Goal: Task Accomplishment & Management: Manage account settings

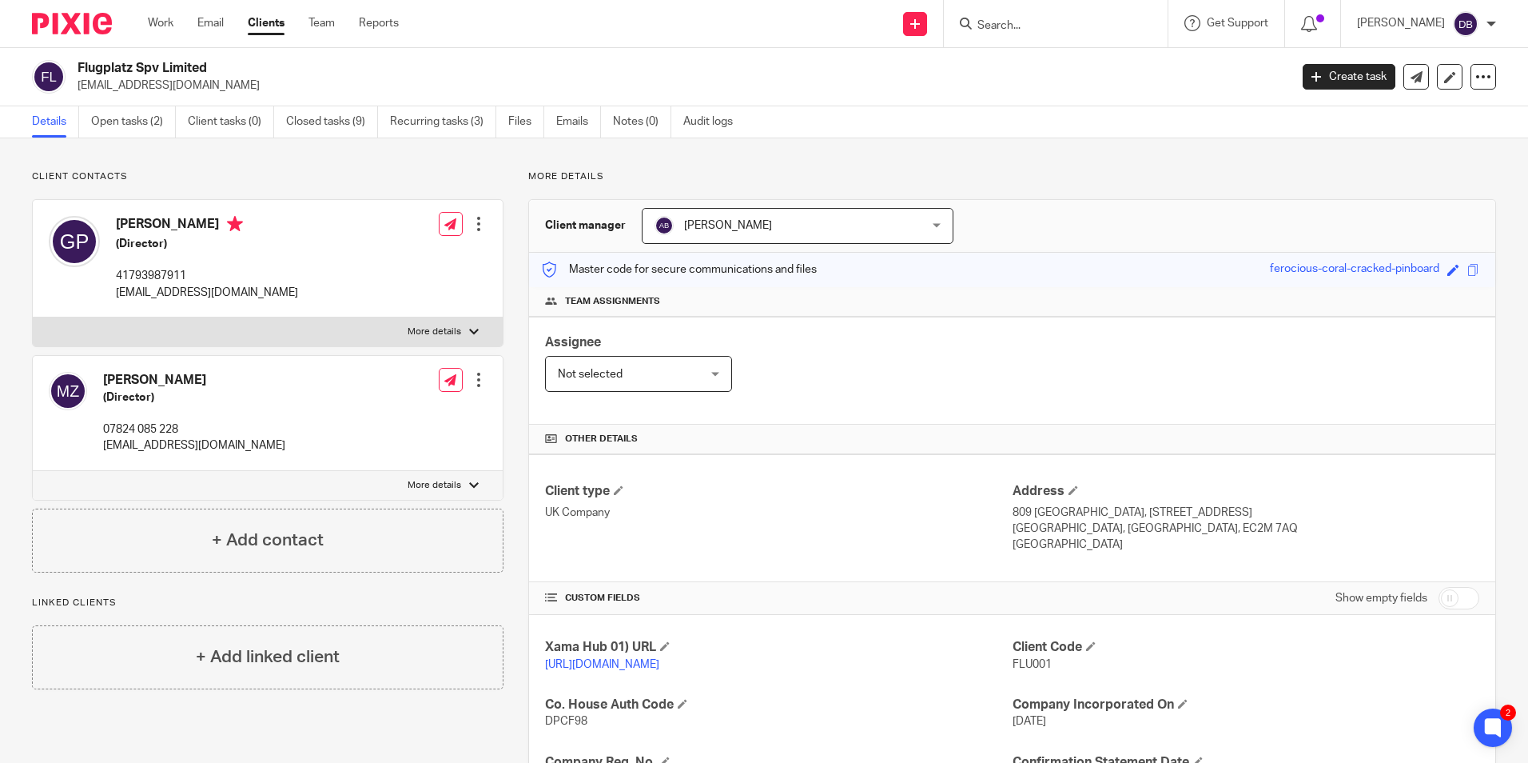
click at [152, 26] on link "Work" at bounding box center [161, 23] width 26 height 16
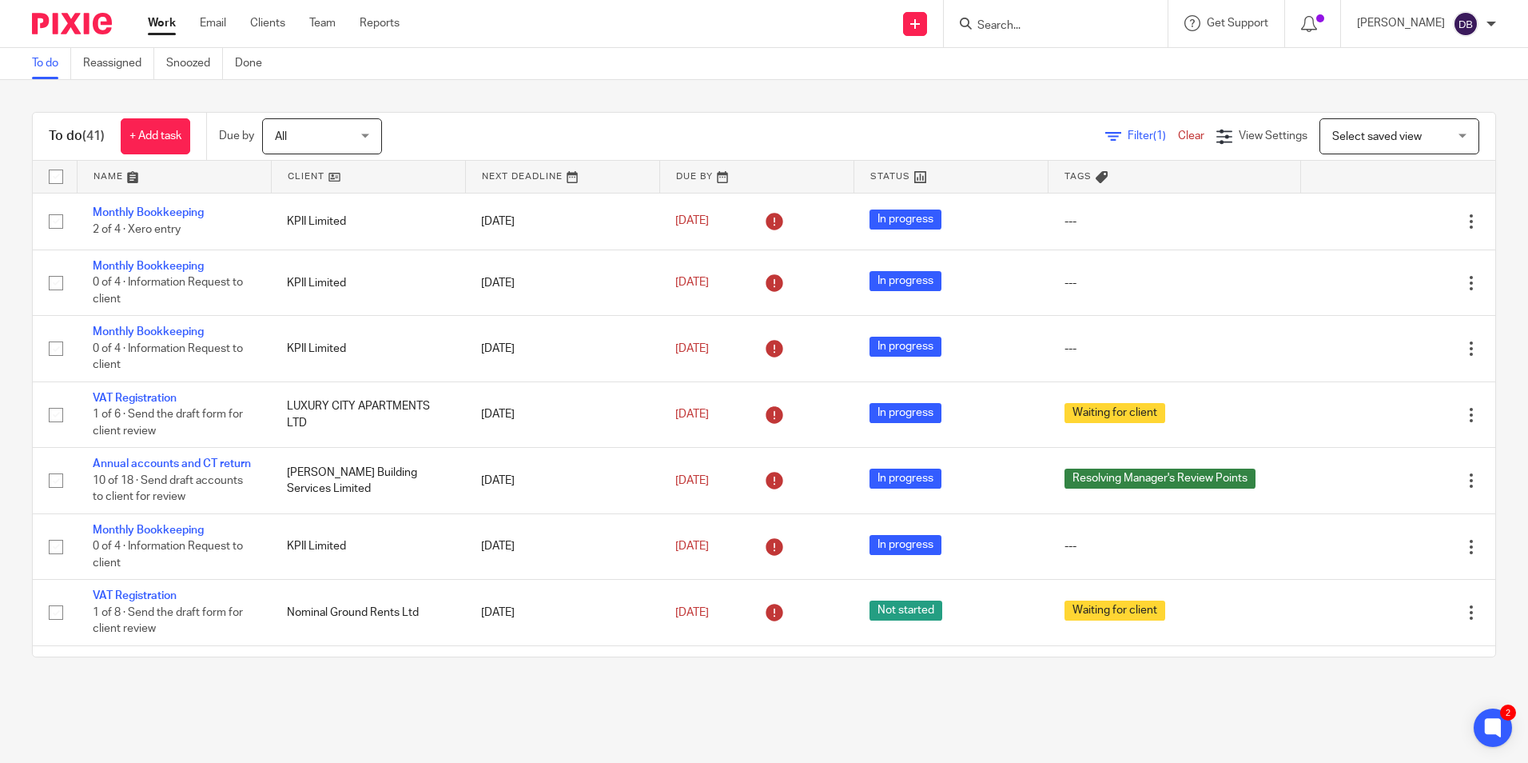
click at [584, 34] on div "Send new email Create task Add client Get Support Contact Support Help Document…" at bounding box center [976, 23] width 1105 height 47
click at [1086, 12] on div at bounding box center [1056, 23] width 224 height 47
click at [1070, 23] on input "Search" at bounding box center [1048, 26] width 144 height 14
type input "ascari"
click at [1090, 58] on link at bounding box center [1108, 75] width 270 height 50
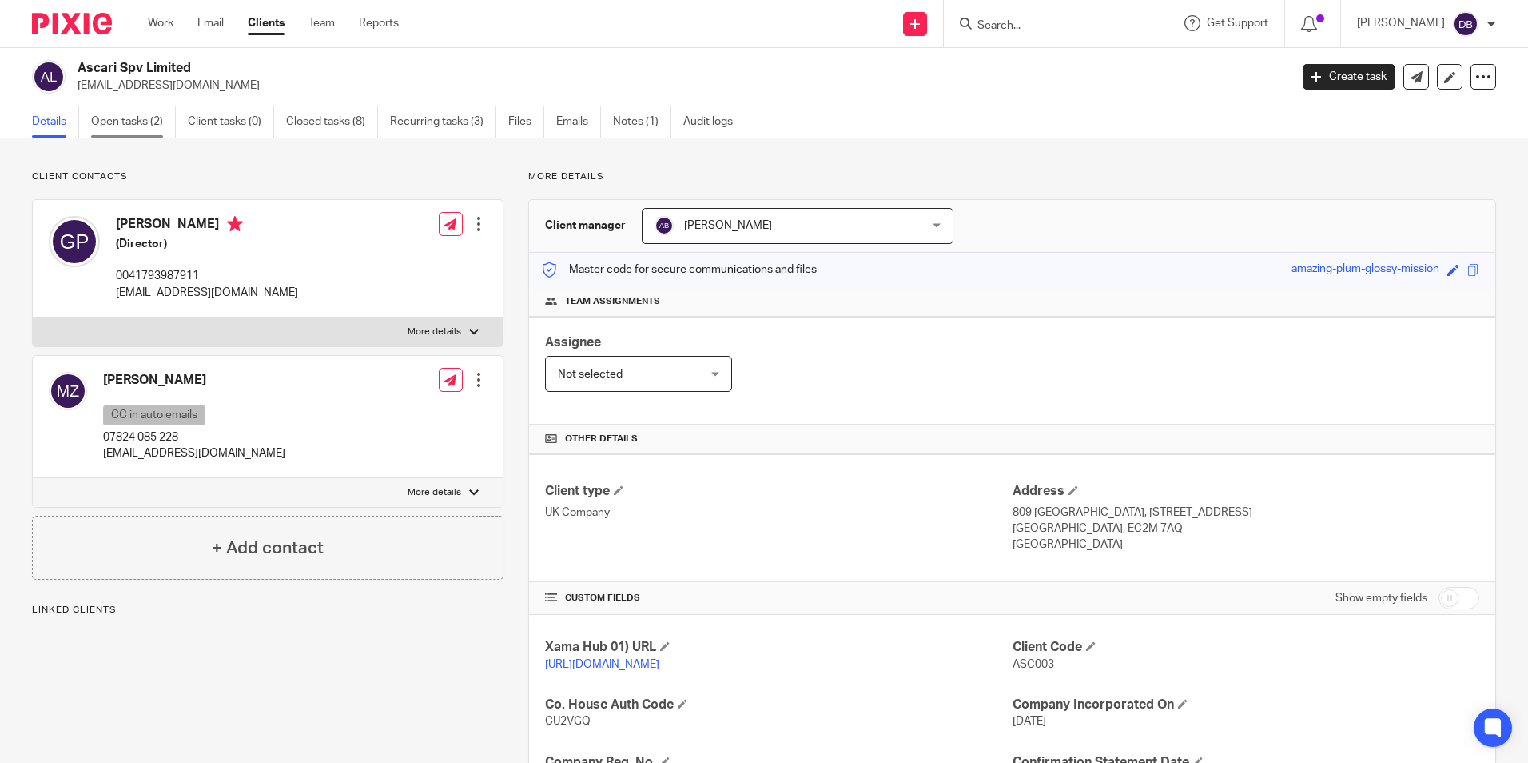
click at [106, 120] on link "Open tasks (2)" at bounding box center [133, 121] width 85 height 31
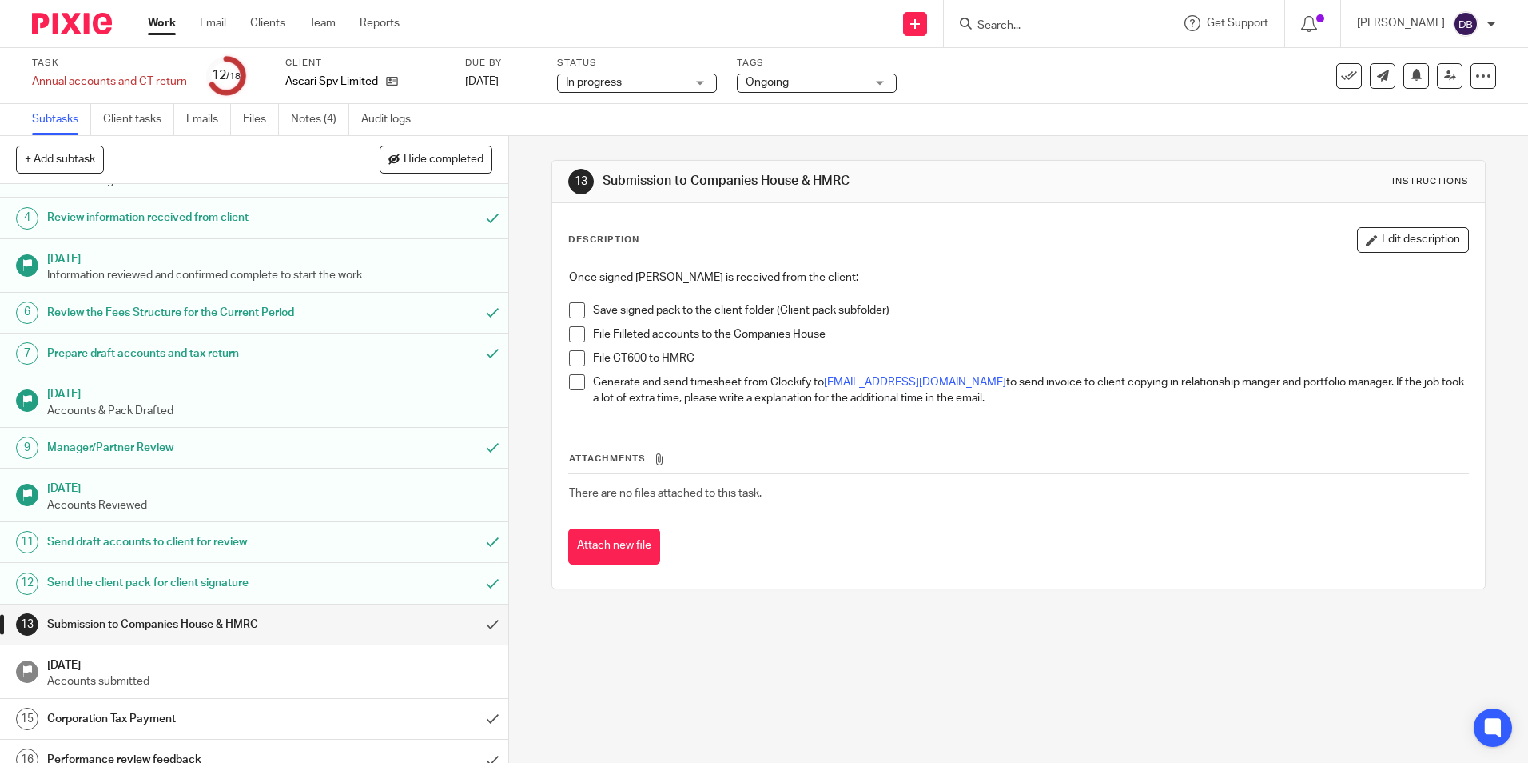
scroll to position [221, 0]
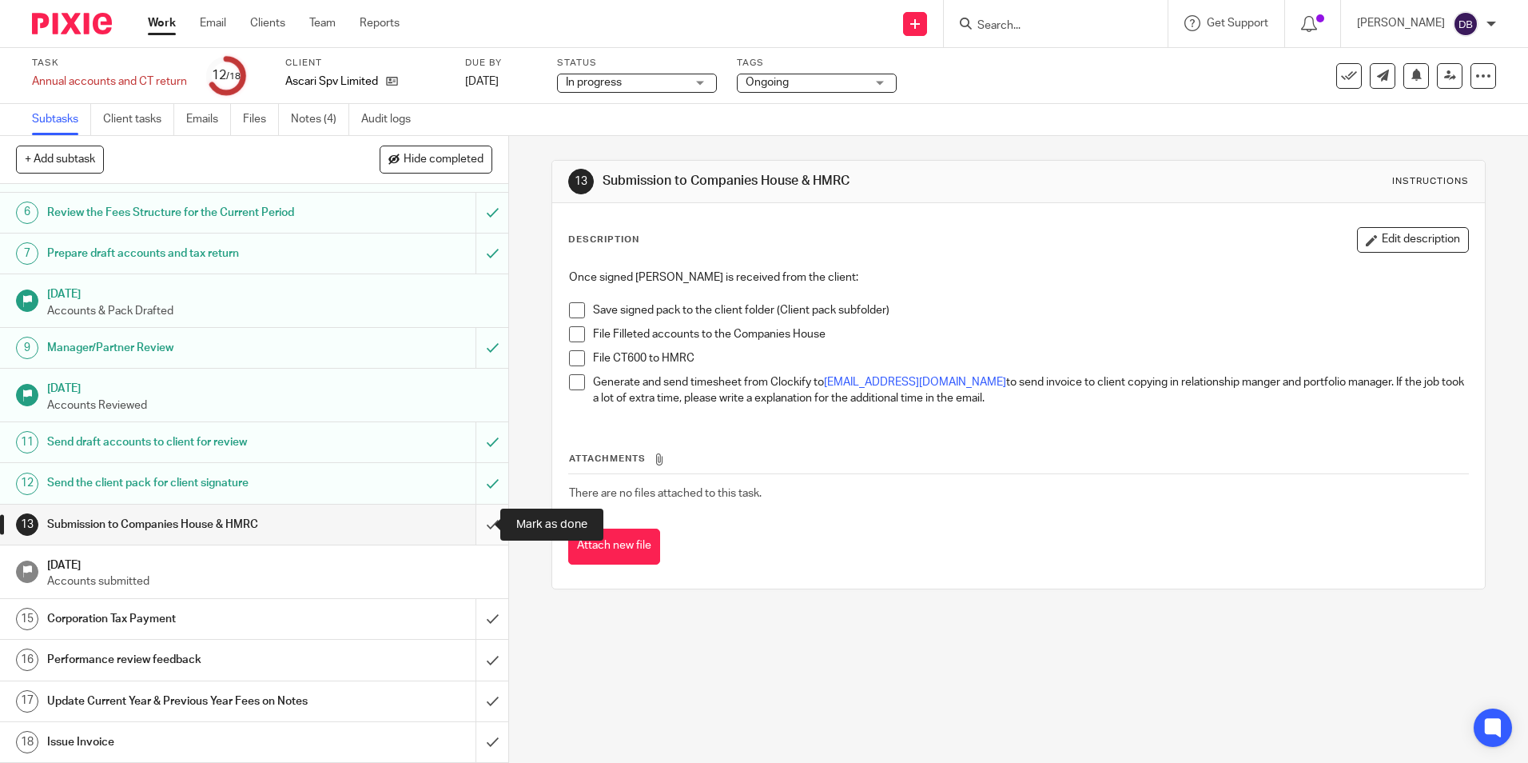
click at [471, 528] on input "submit" at bounding box center [254, 524] width 508 height 40
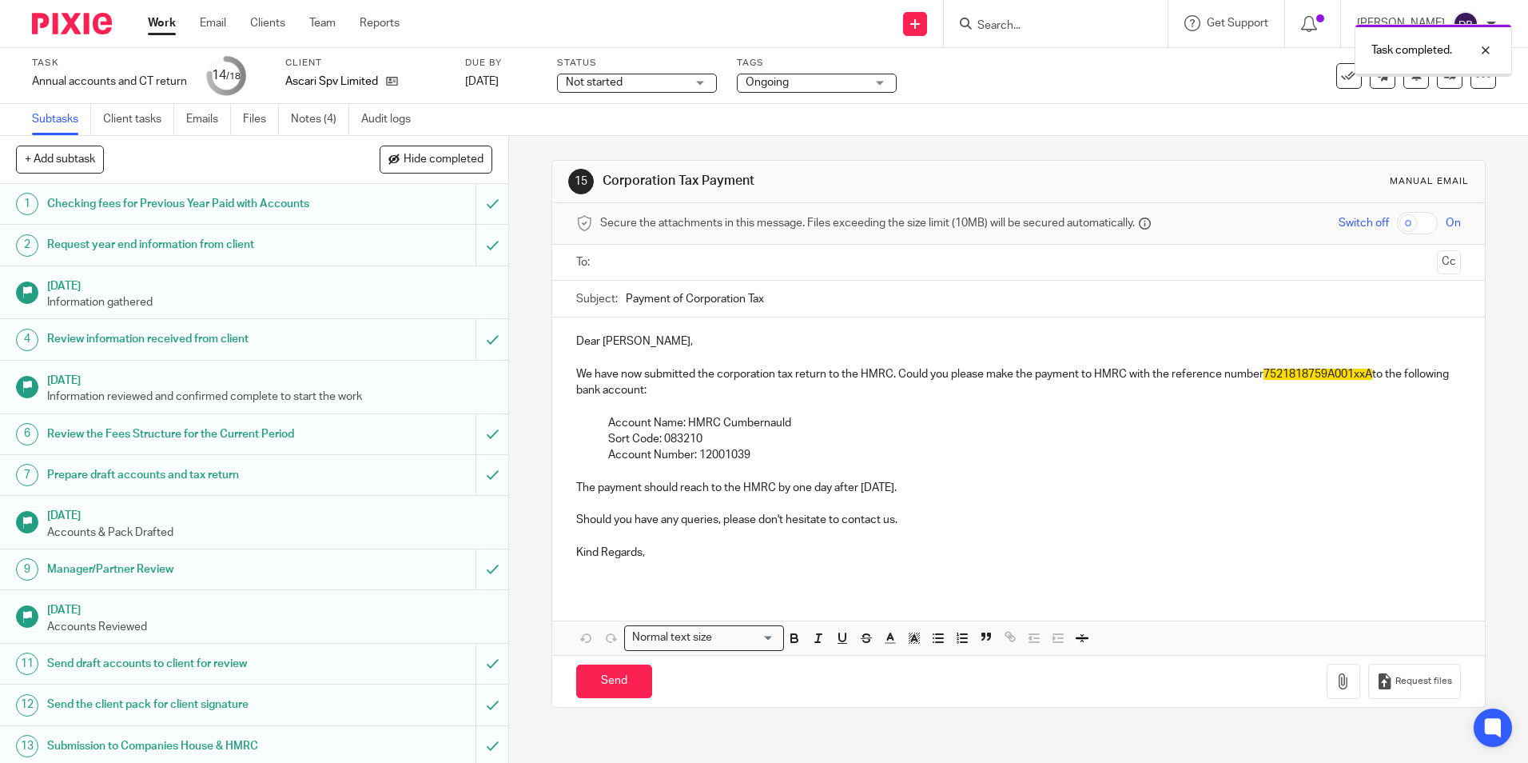
scroll to position [221, 0]
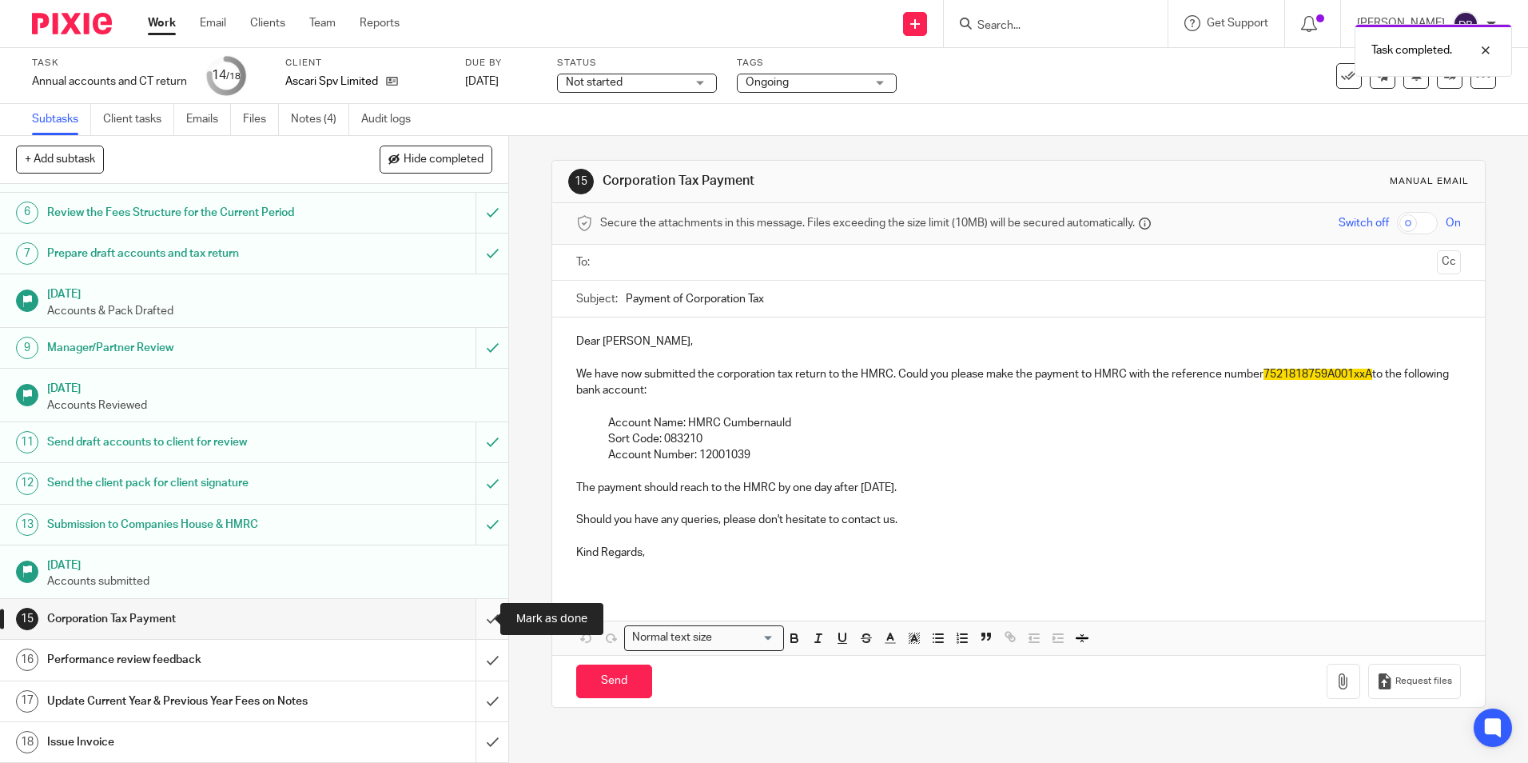
click at [478, 618] on input "submit" at bounding box center [254, 619] width 508 height 40
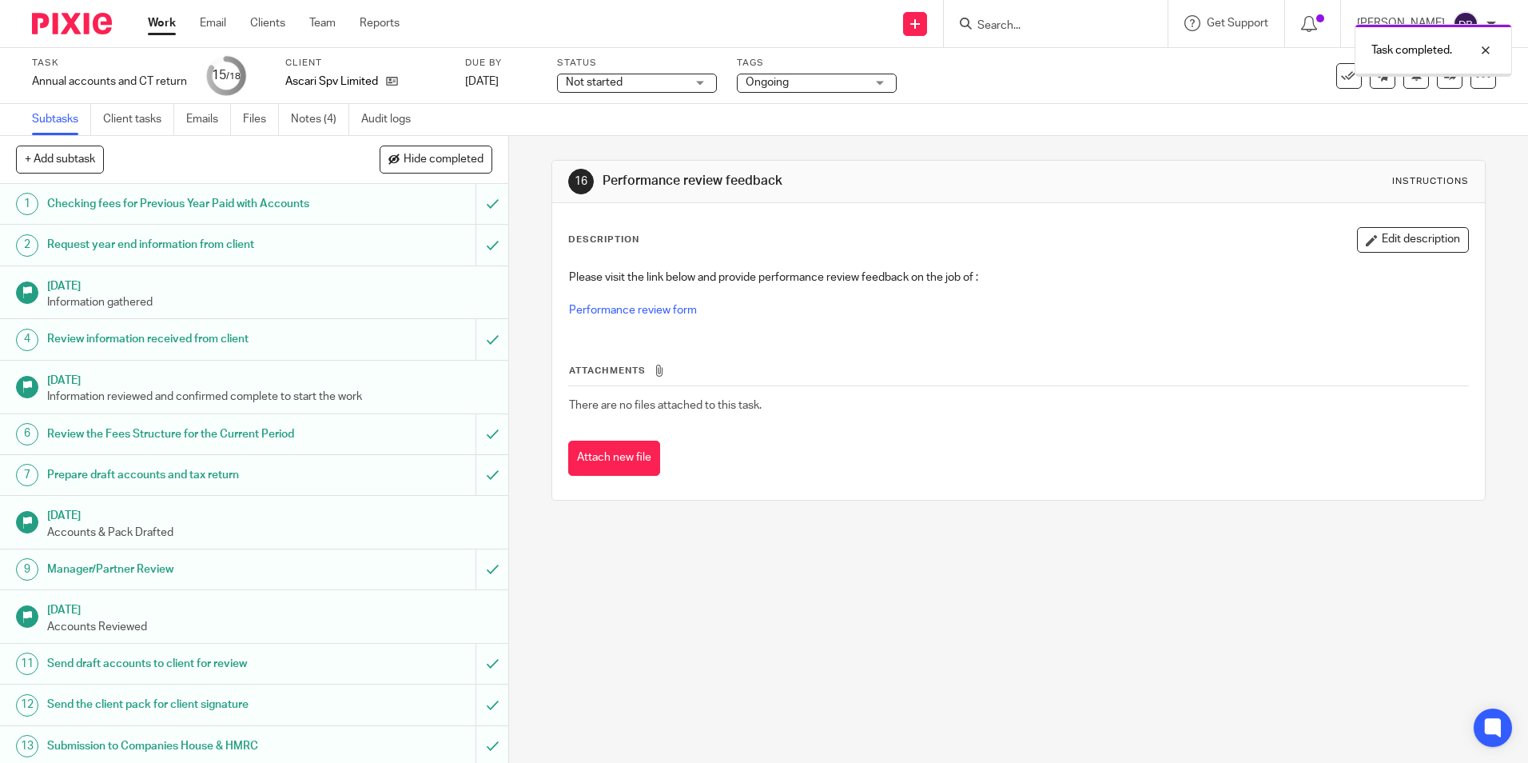
scroll to position [221, 0]
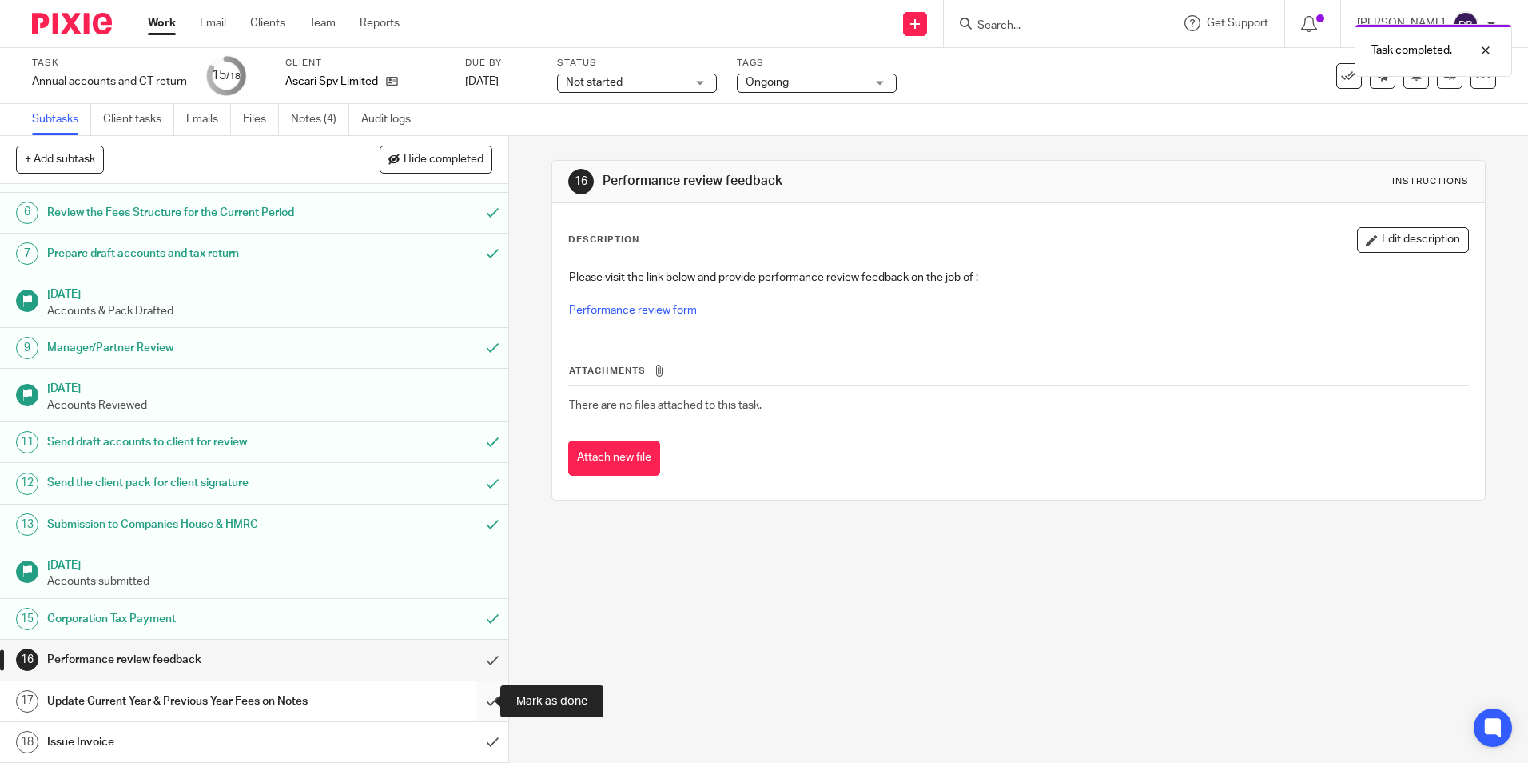
click at [464, 707] on input "submit" at bounding box center [254, 701] width 508 height 40
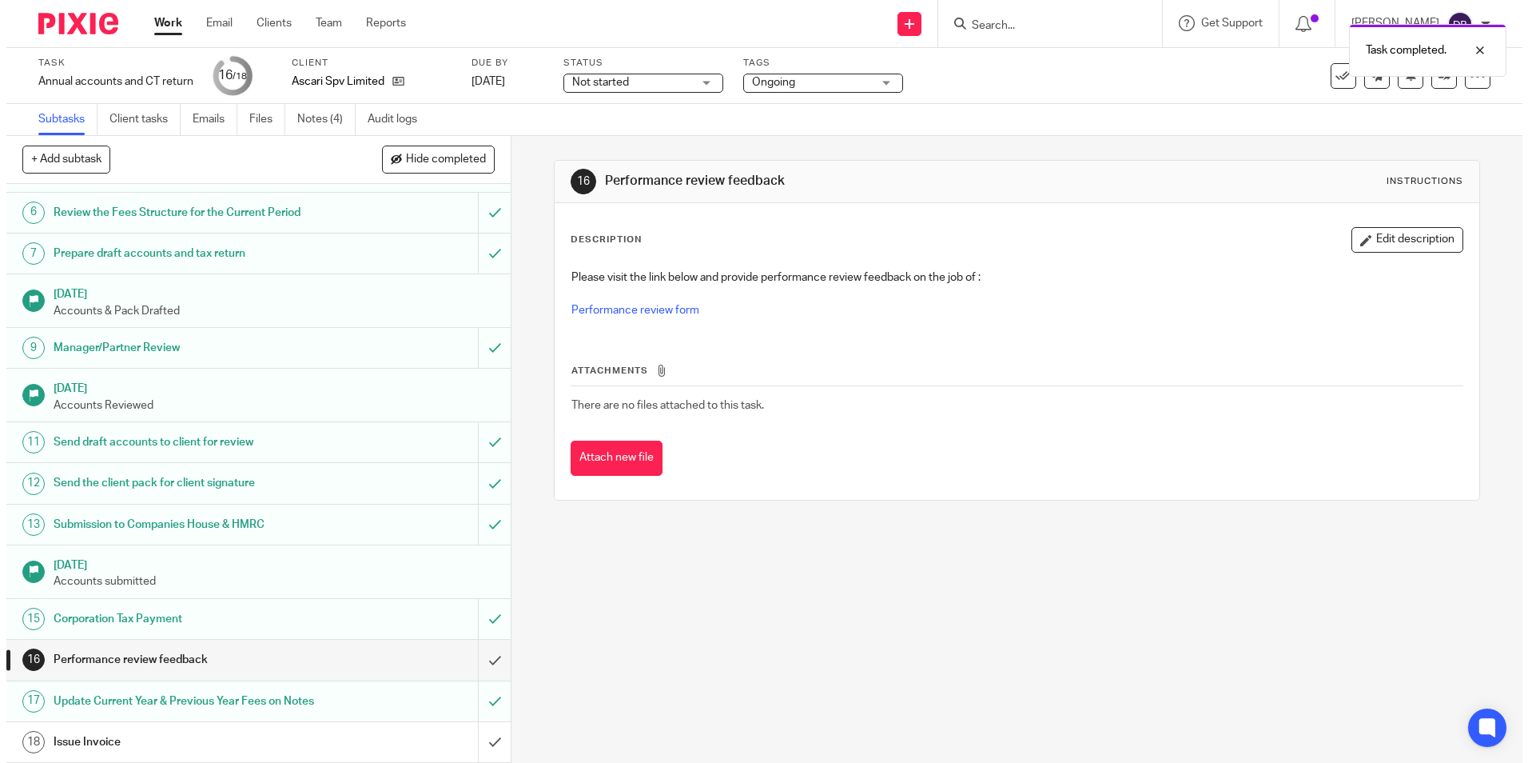
scroll to position [221, 0]
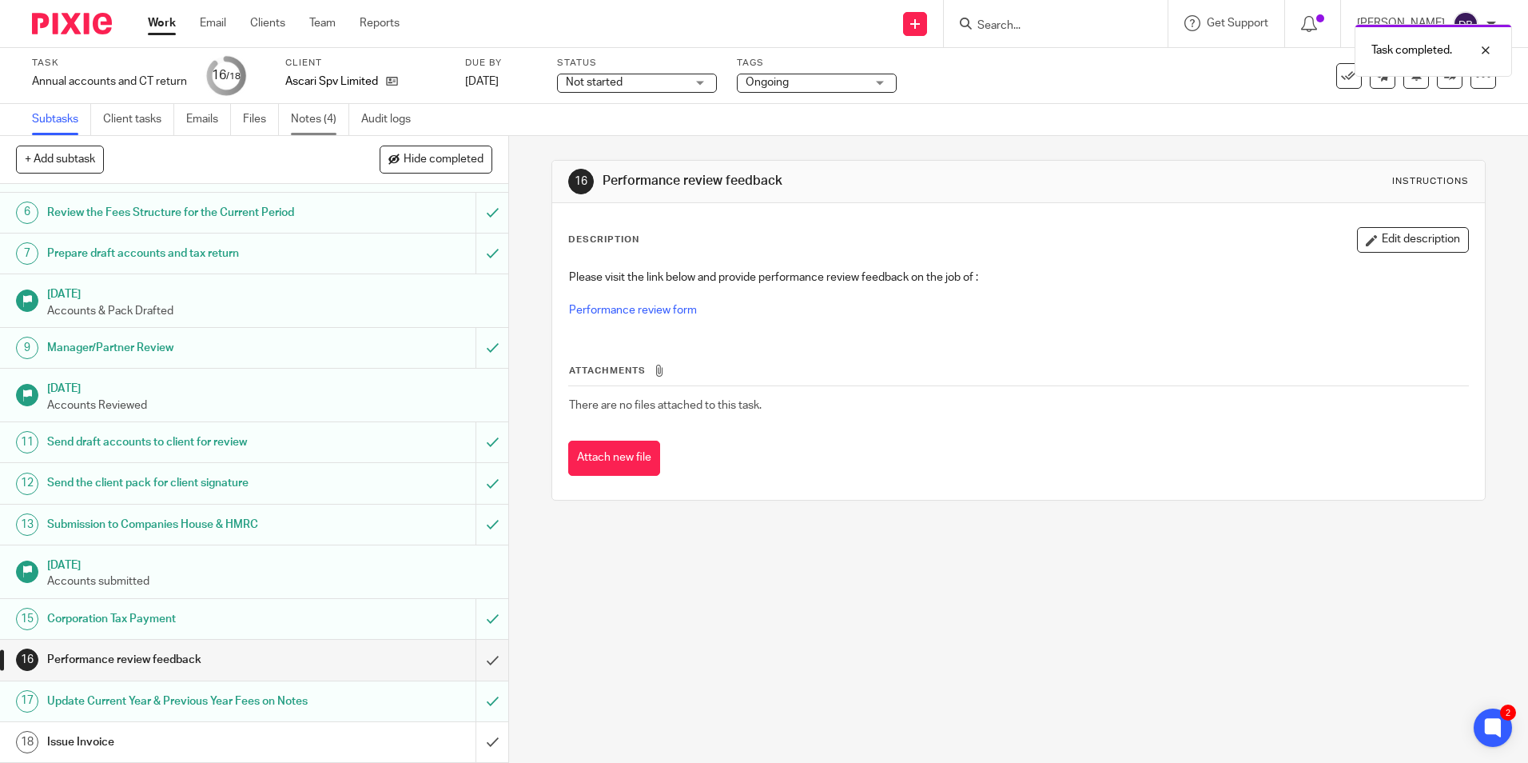
click at [299, 124] on link "Notes (4)" at bounding box center [320, 119] width 58 height 31
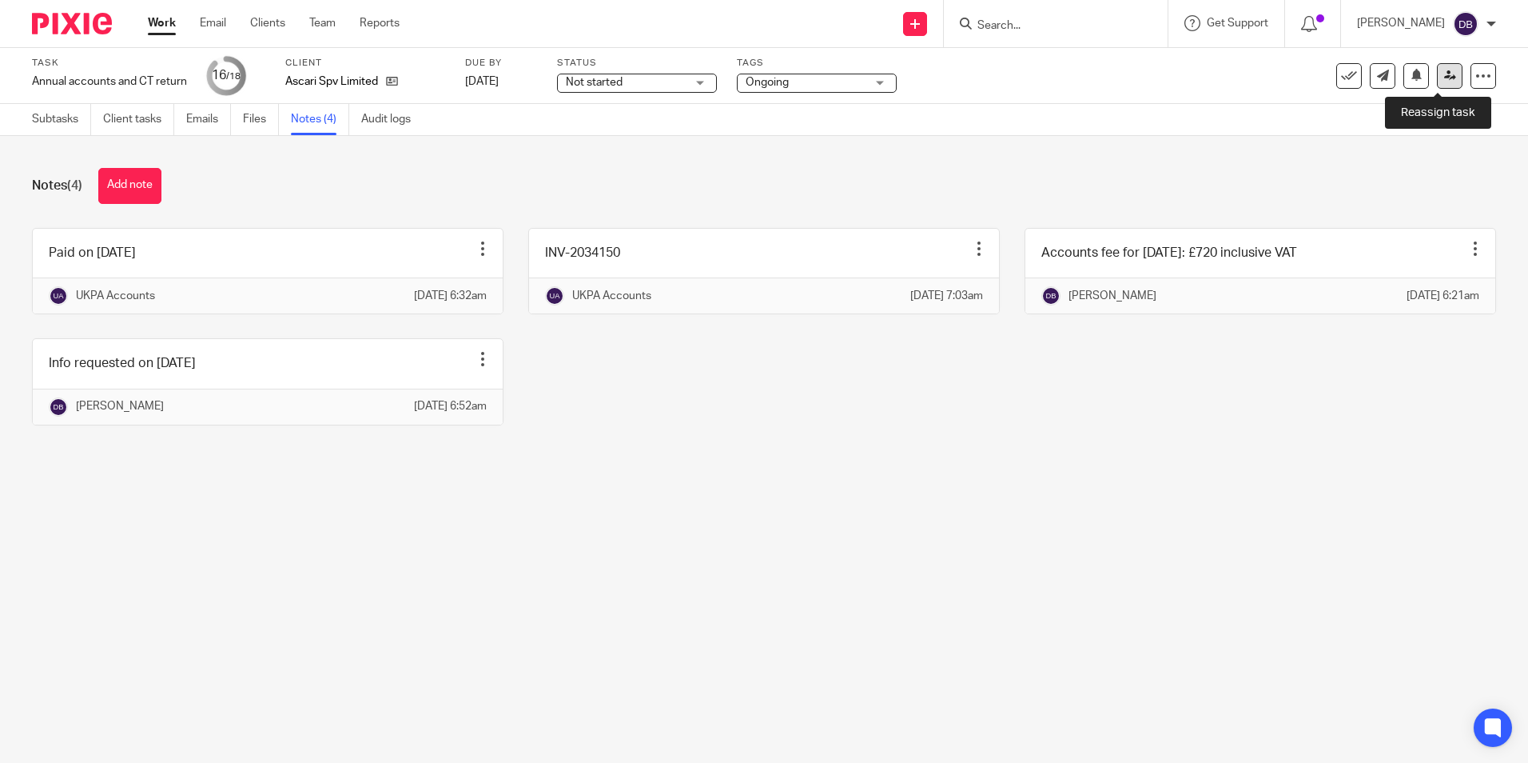
click at [1444, 77] on icon at bounding box center [1450, 76] width 12 height 12
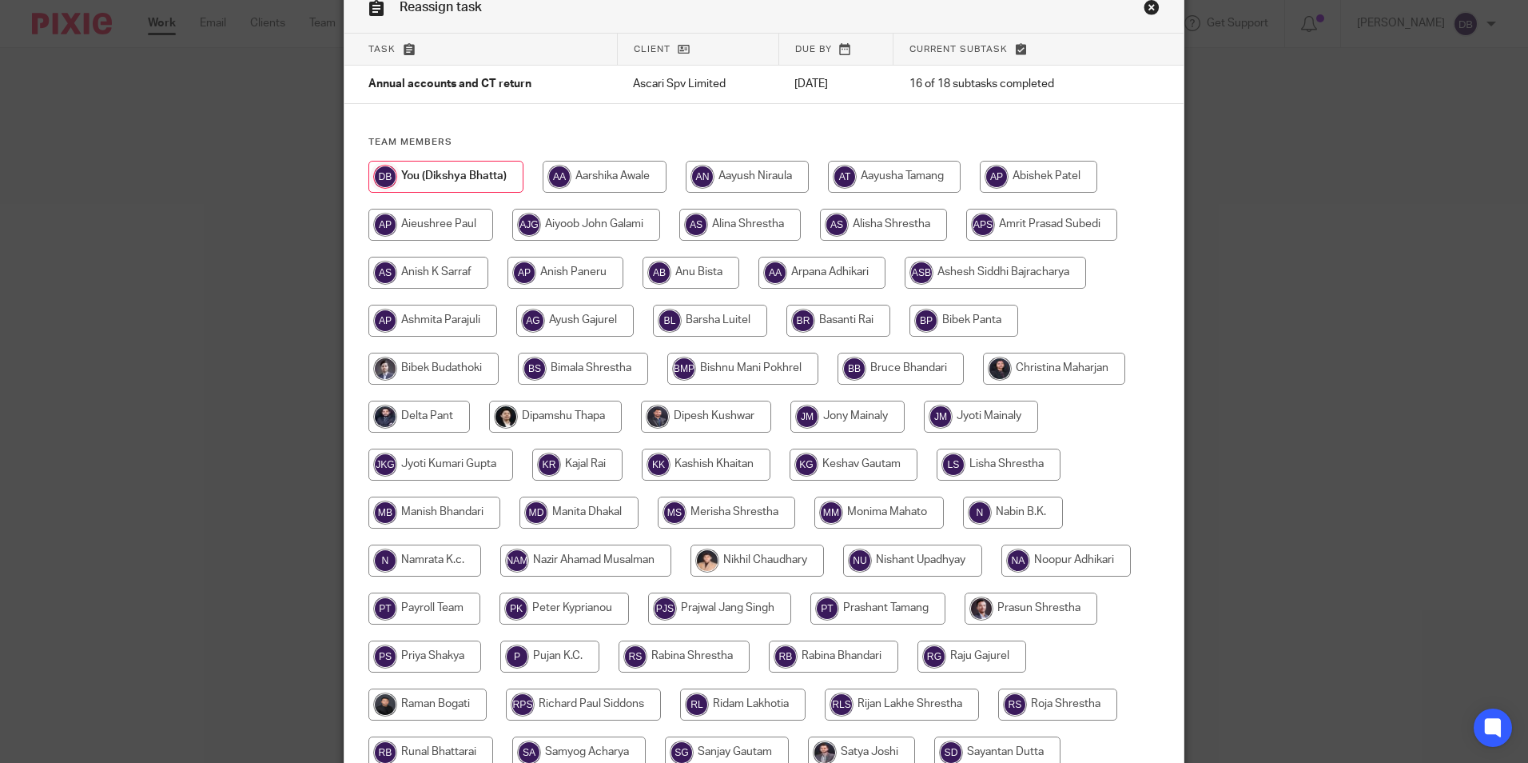
scroll to position [80, 0]
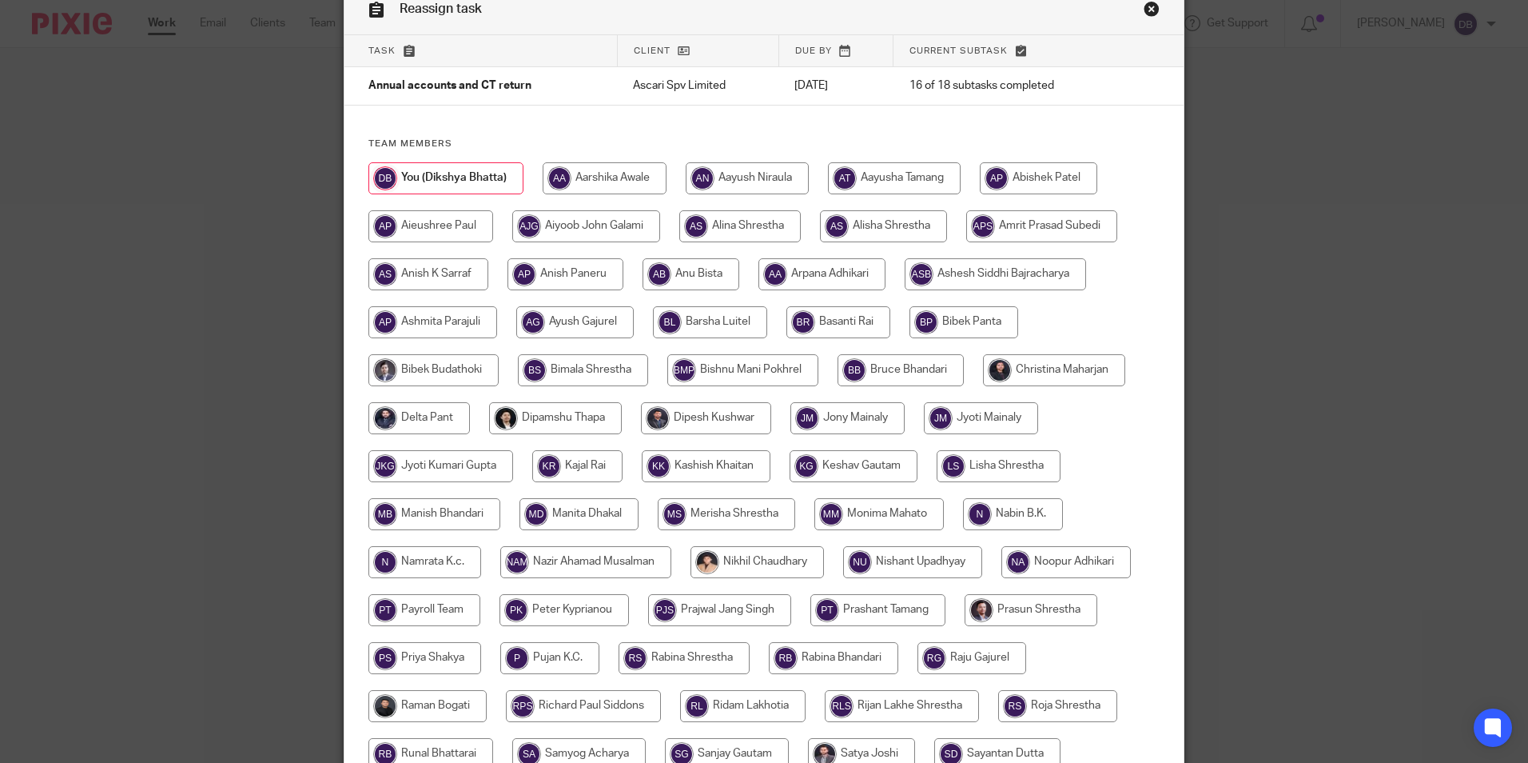
click at [1079, 372] on input "radio" at bounding box center [1054, 370] width 142 height 32
radio input "true"
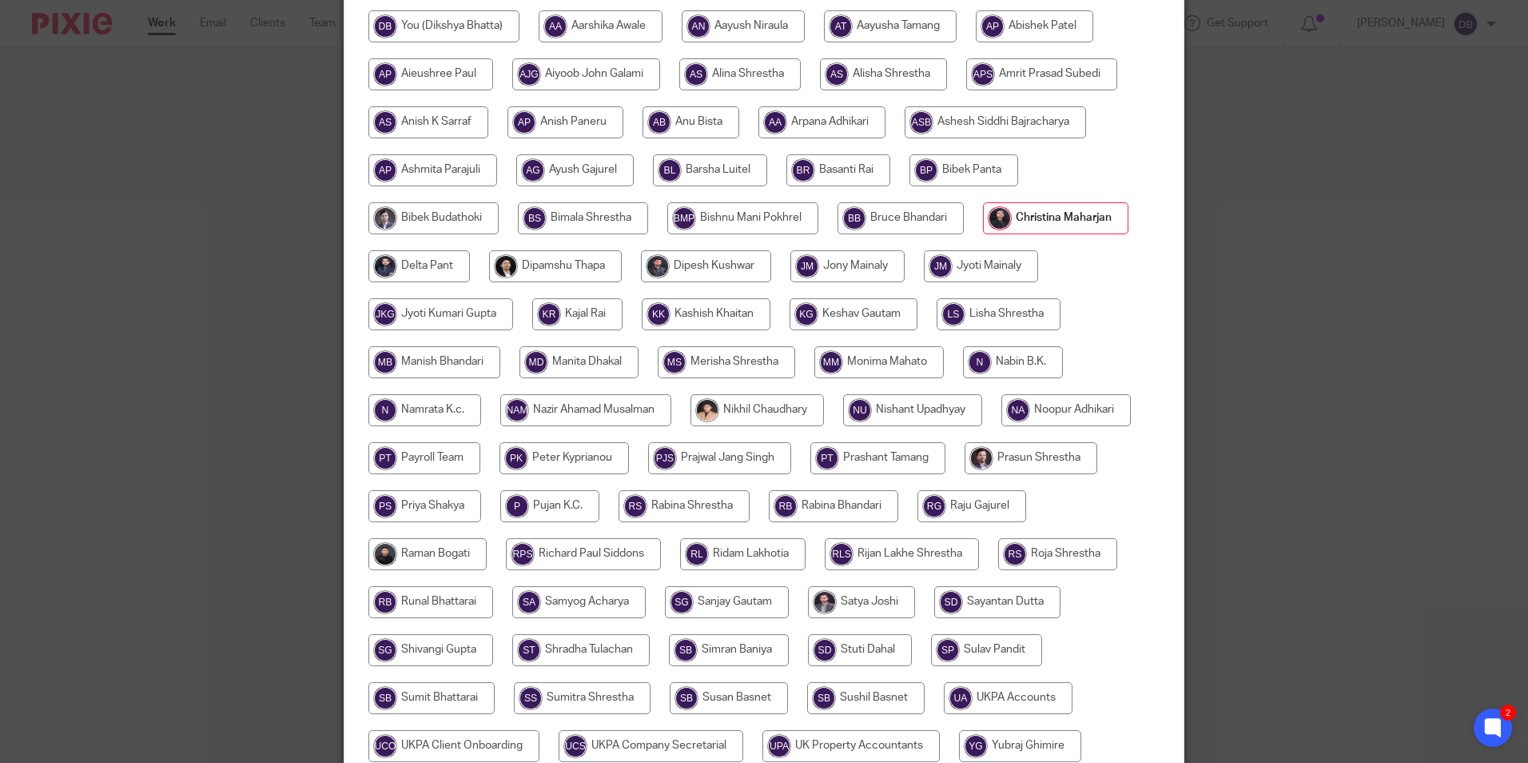
scroll to position [400, 0]
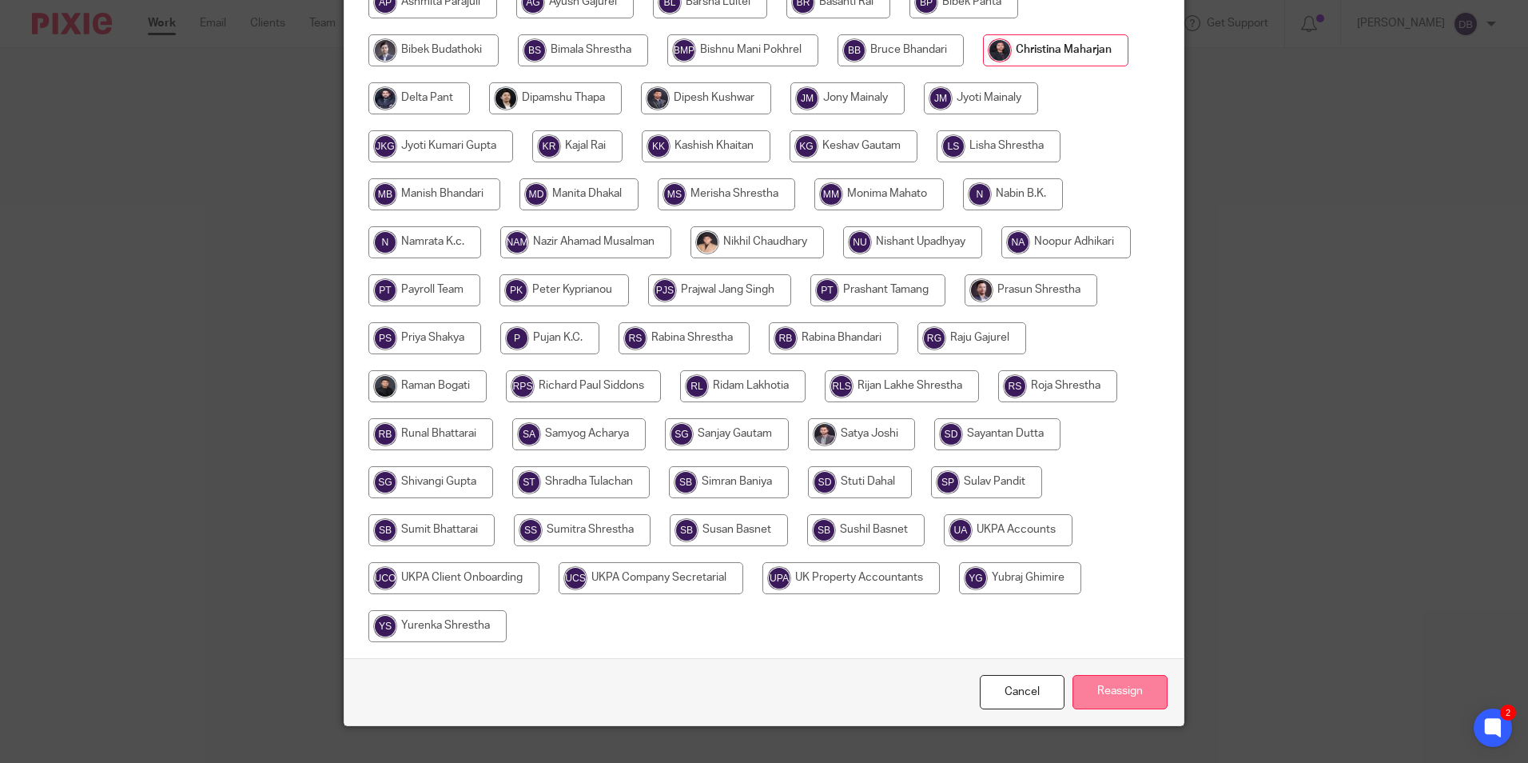
click at [1081, 677] on input "Reassign" at bounding box center [1120, 692] width 95 height 34
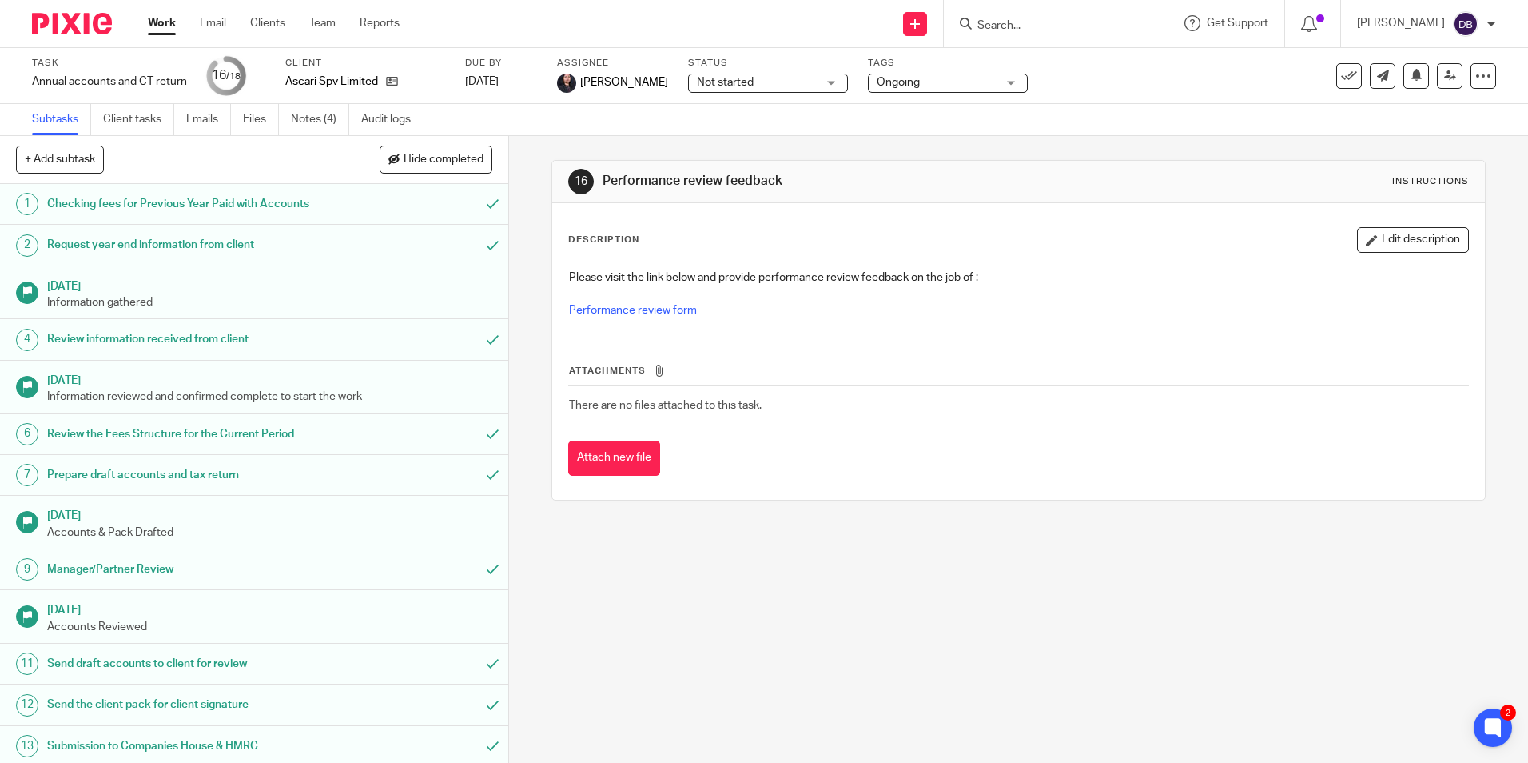
click at [153, 22] on link "Work" at bounding box center [162, 23] width 28 height 16
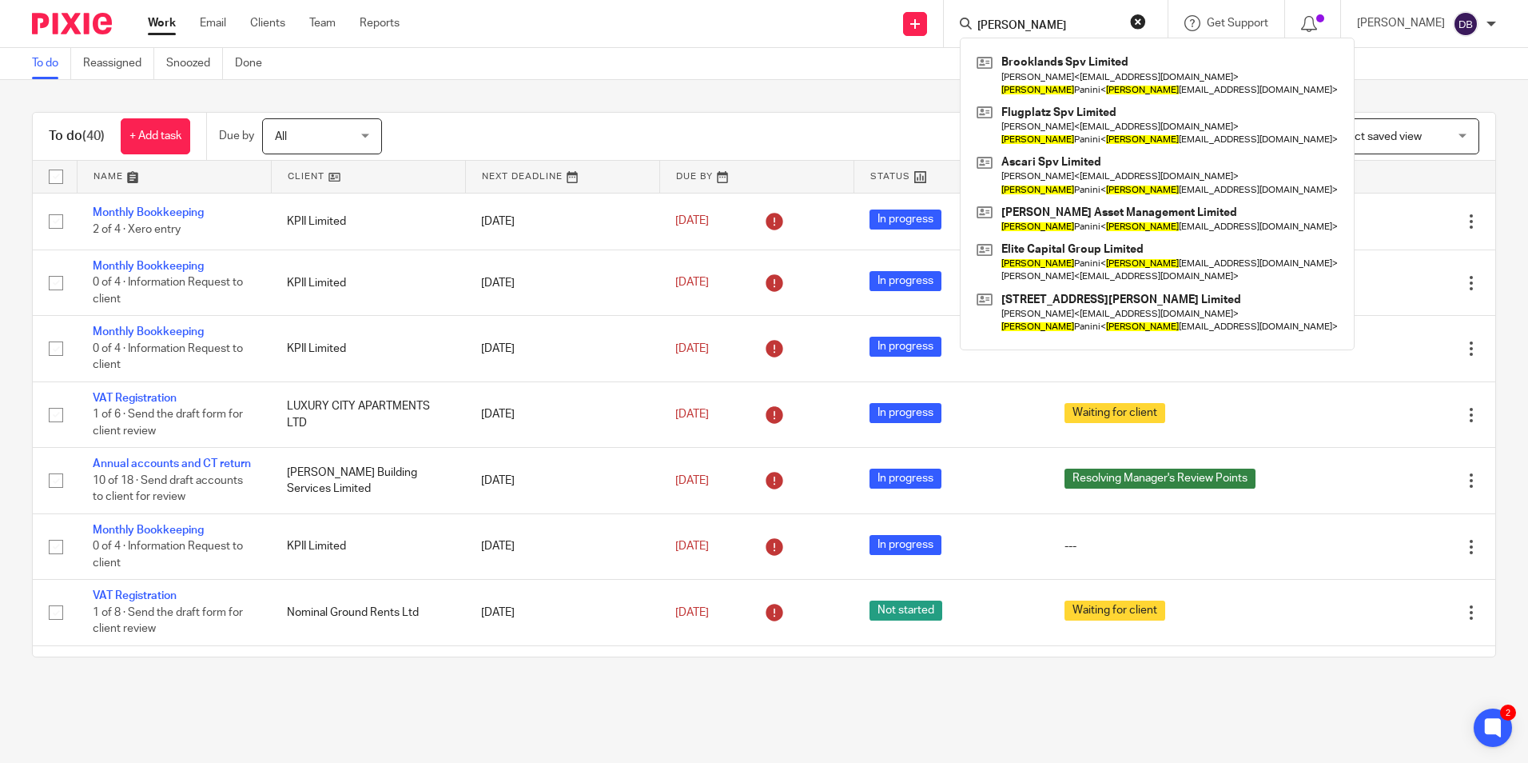
click at [1042, 14] on form "gianmaria" at bounding box center [1061, 24] width 170 height 20
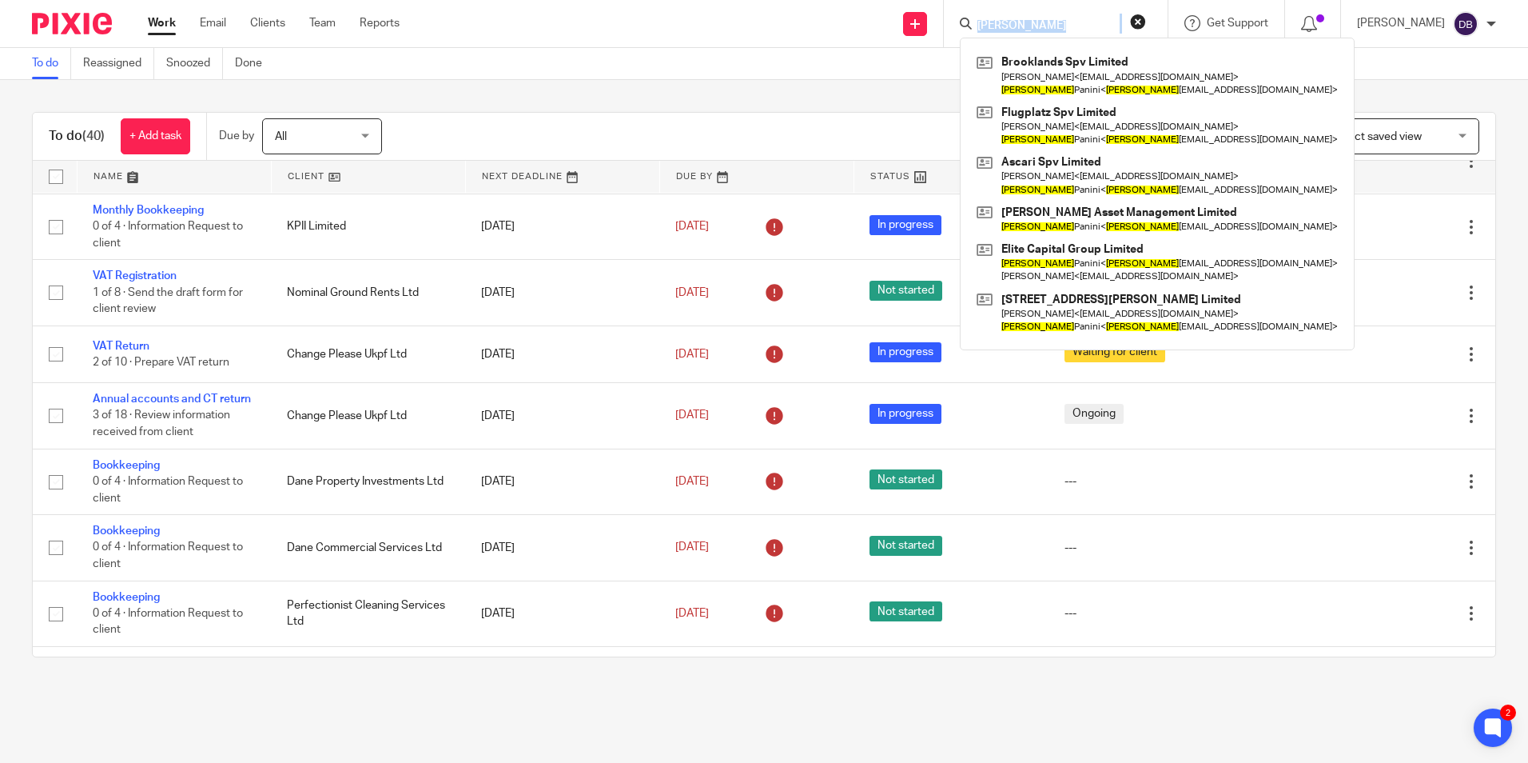
click at [1042, 14] on form "gianmaria" at bounding box center [1061, 24] width 170 height 20
click at [1205, 729] on main "To do Reassigned Snoozed Done To do (40) + Add task Due by All All Today Tomorr…" at bounding box center [764, 381] width 1528 height 763
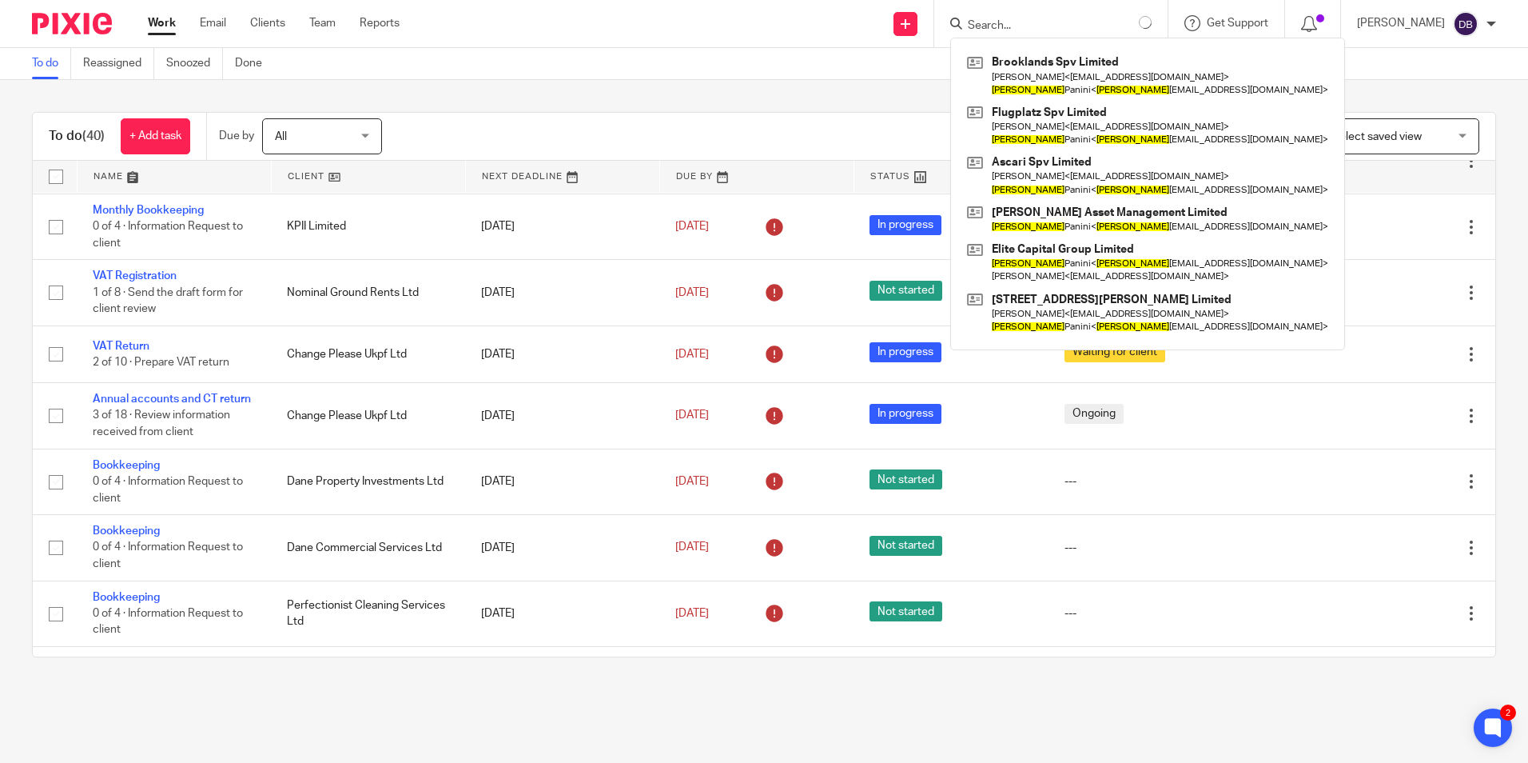
click at [993, 24] on input "Search" at bounding box center [1038, 26] width 144 height 14
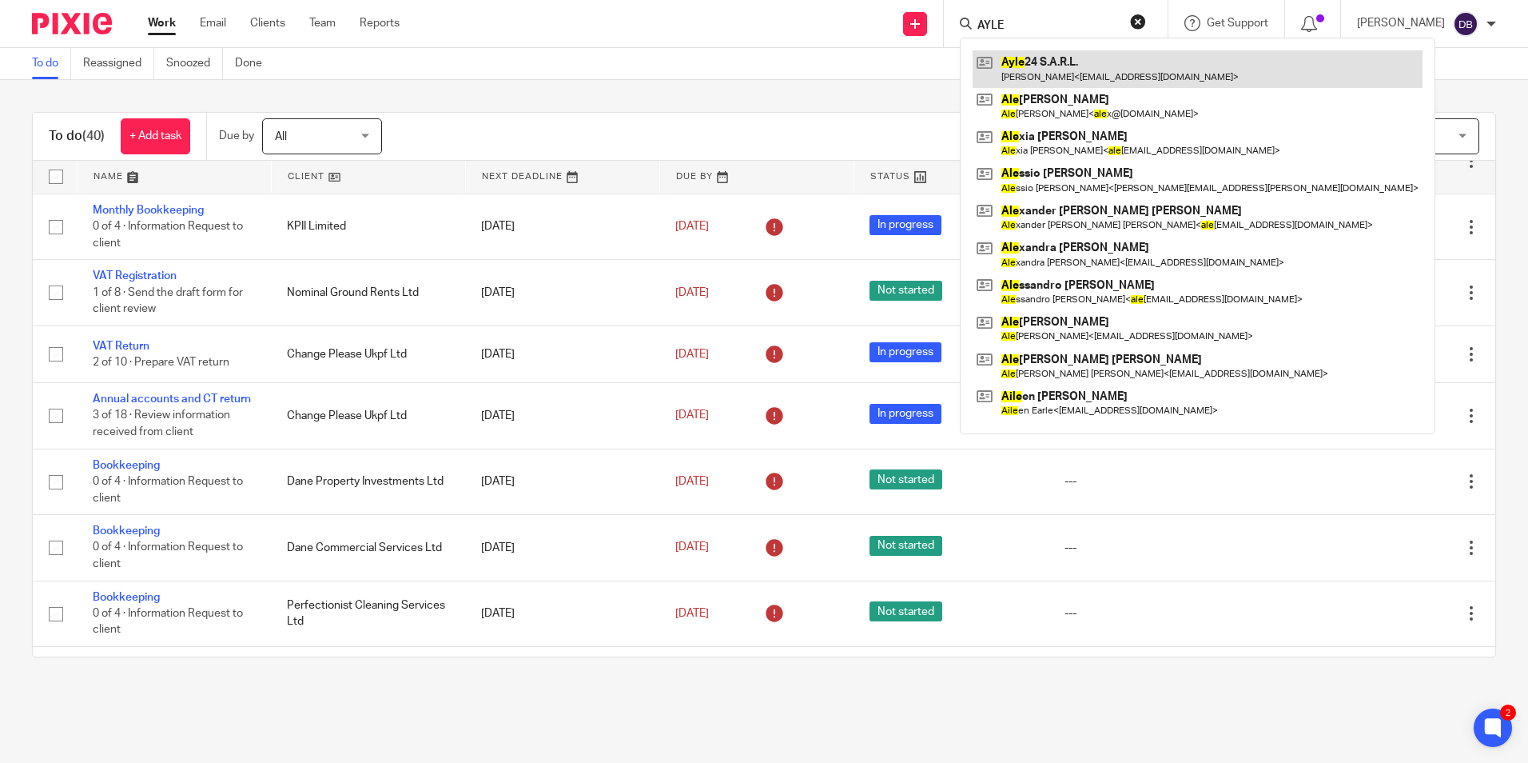
type input "AYLE"
drag, startPoint x: 1067, startPoint y: 62, endPoint x: 1070, endPoint y: 75, distance: 13.0
click at [1067, 62] on link at bounding box center [1198, 68] width 450 height 37
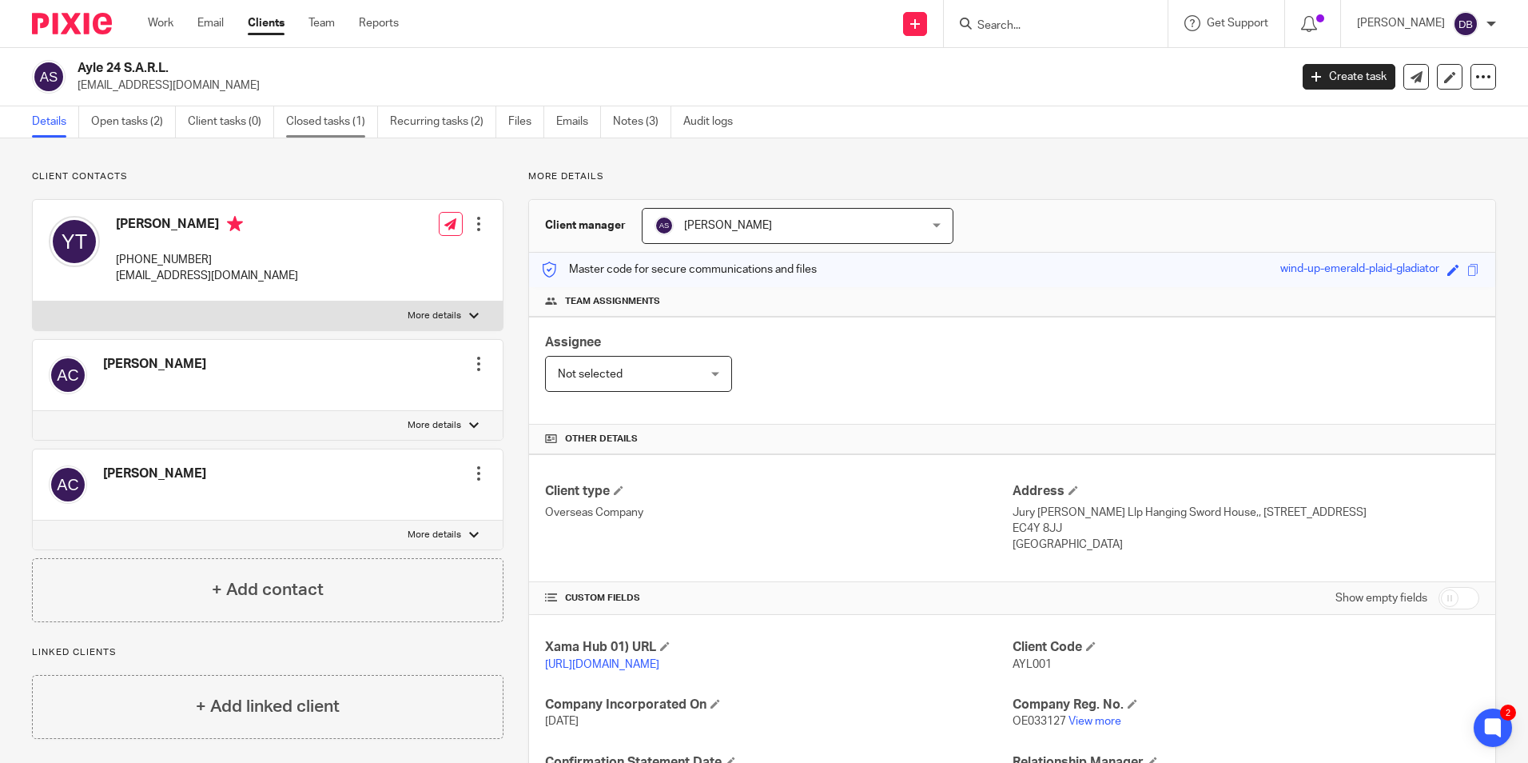
drag, startPoint x: 343, startPoint y: 118, endPoint x: 348, endPoint y: 210, distance: 92.9
click at [343, 118] on link "Closed tasks (1)" at bounding box center [332, 121] width 92 height 31
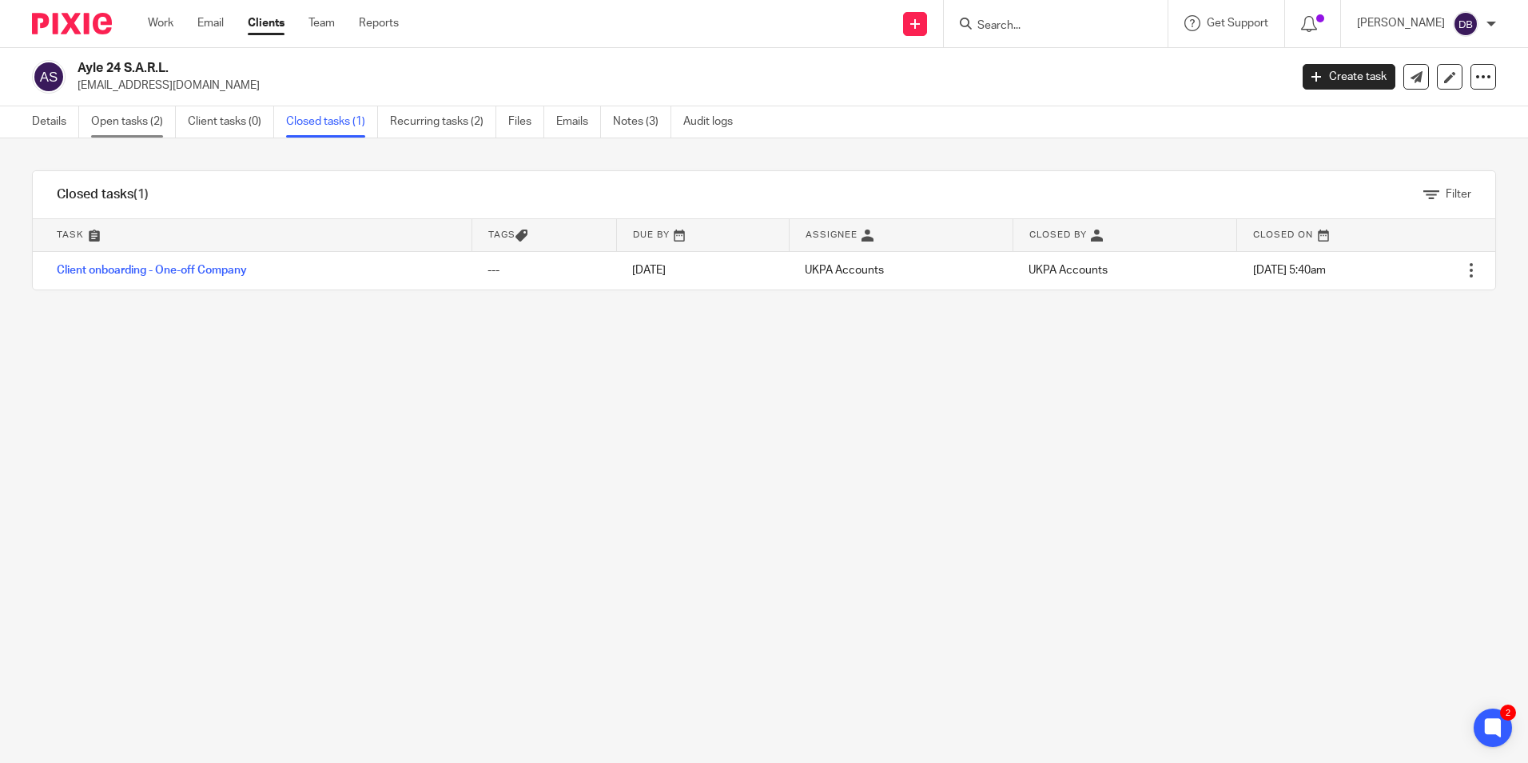
click at [153, 122] on link "Open tasks (2)" at bounding box center [133, 121] width 85 height 31
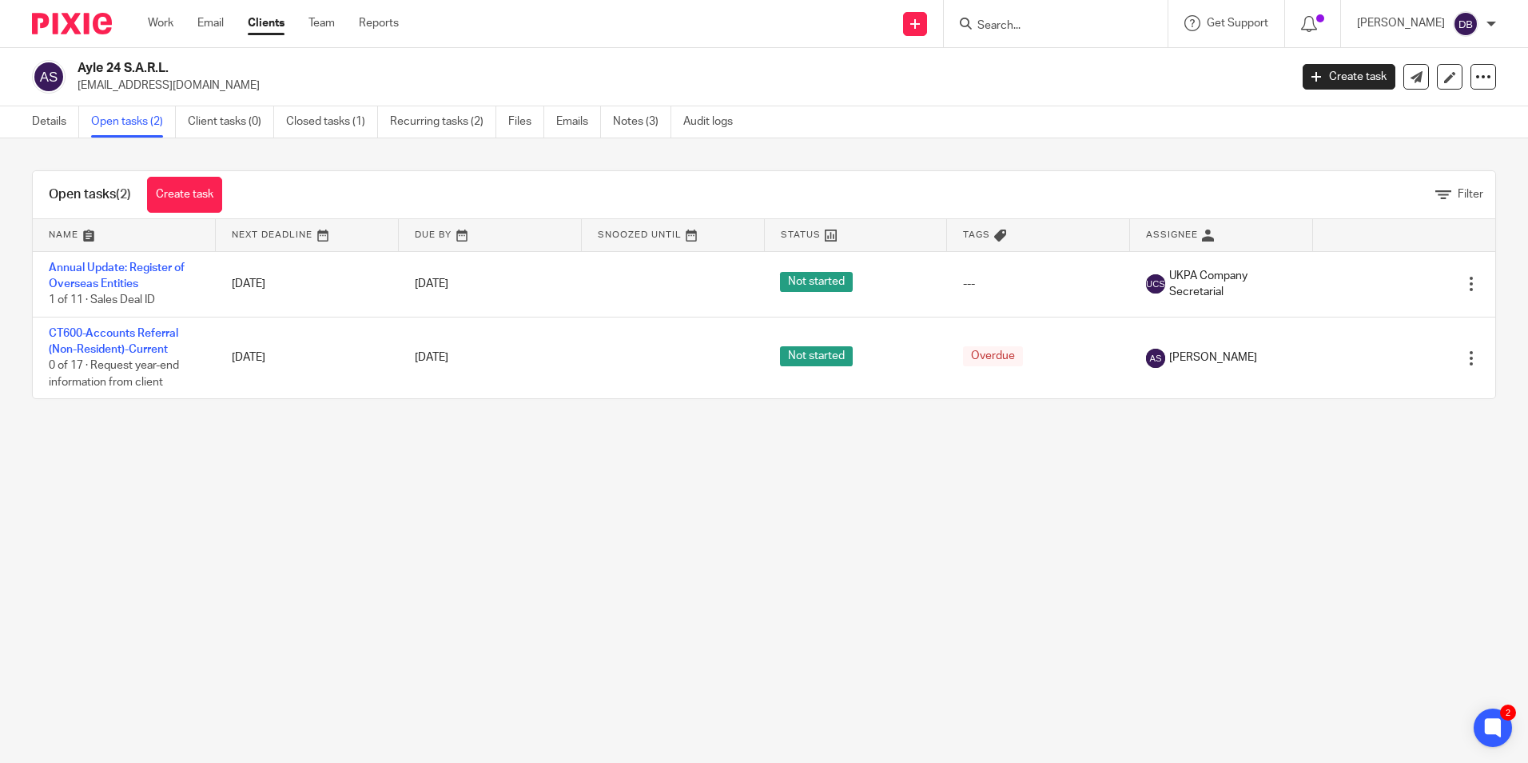
click at [513, 412] on div "Open tasks (2) Create task Filter Name Next Deadline Due By Snoozed Until Statu…" at bounding box center [764, 284] width 1528 height 293
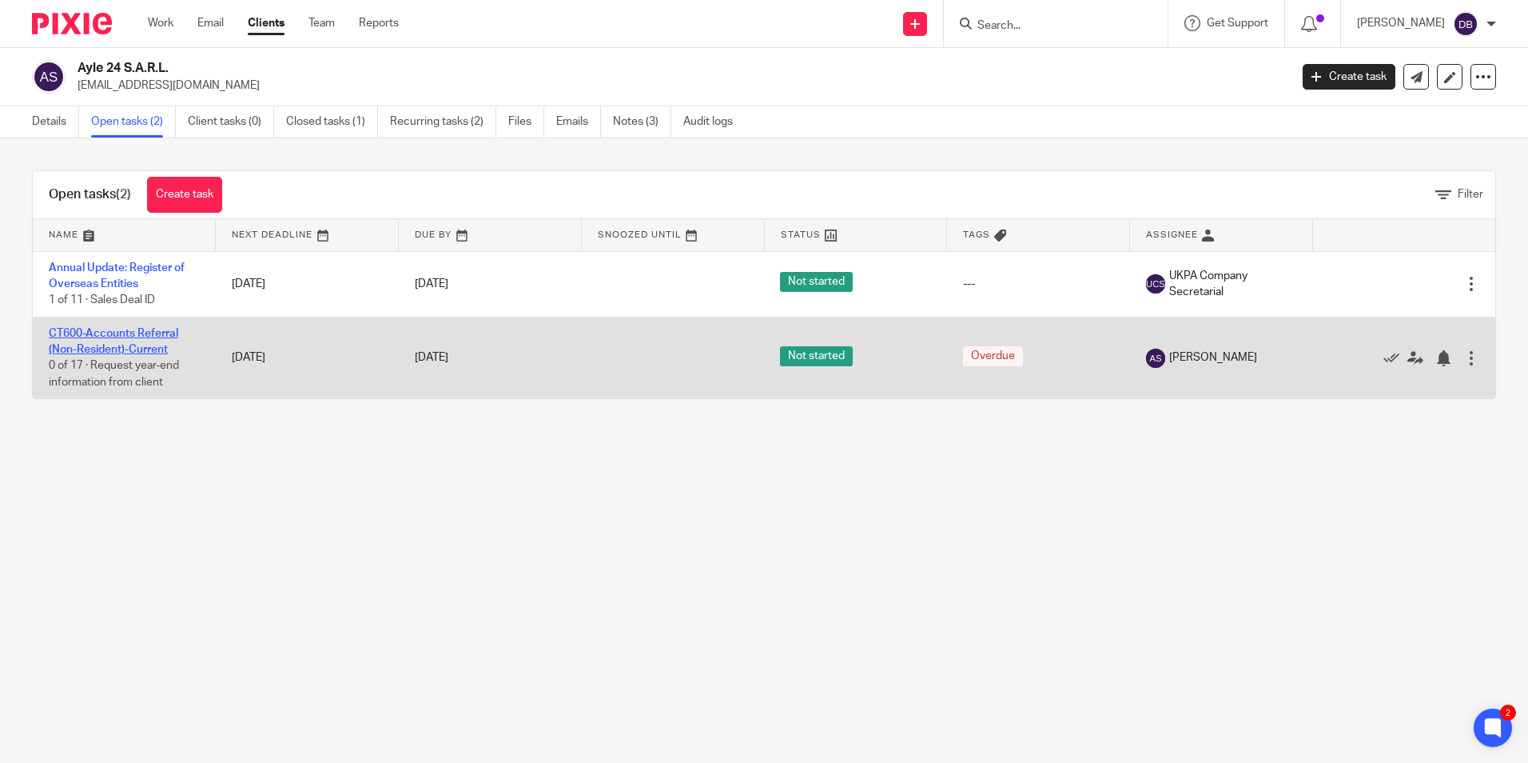
click at [109, 338] on link "CT600-Accounts Referral (Non-Resident)-Current" at bounding box center [113, 341] width 129 height 27
click at [106, 333] on link "CT600-Accounts Referral (Non-Resident)-Current" at bounding box center [113, 341] width 129 height 27
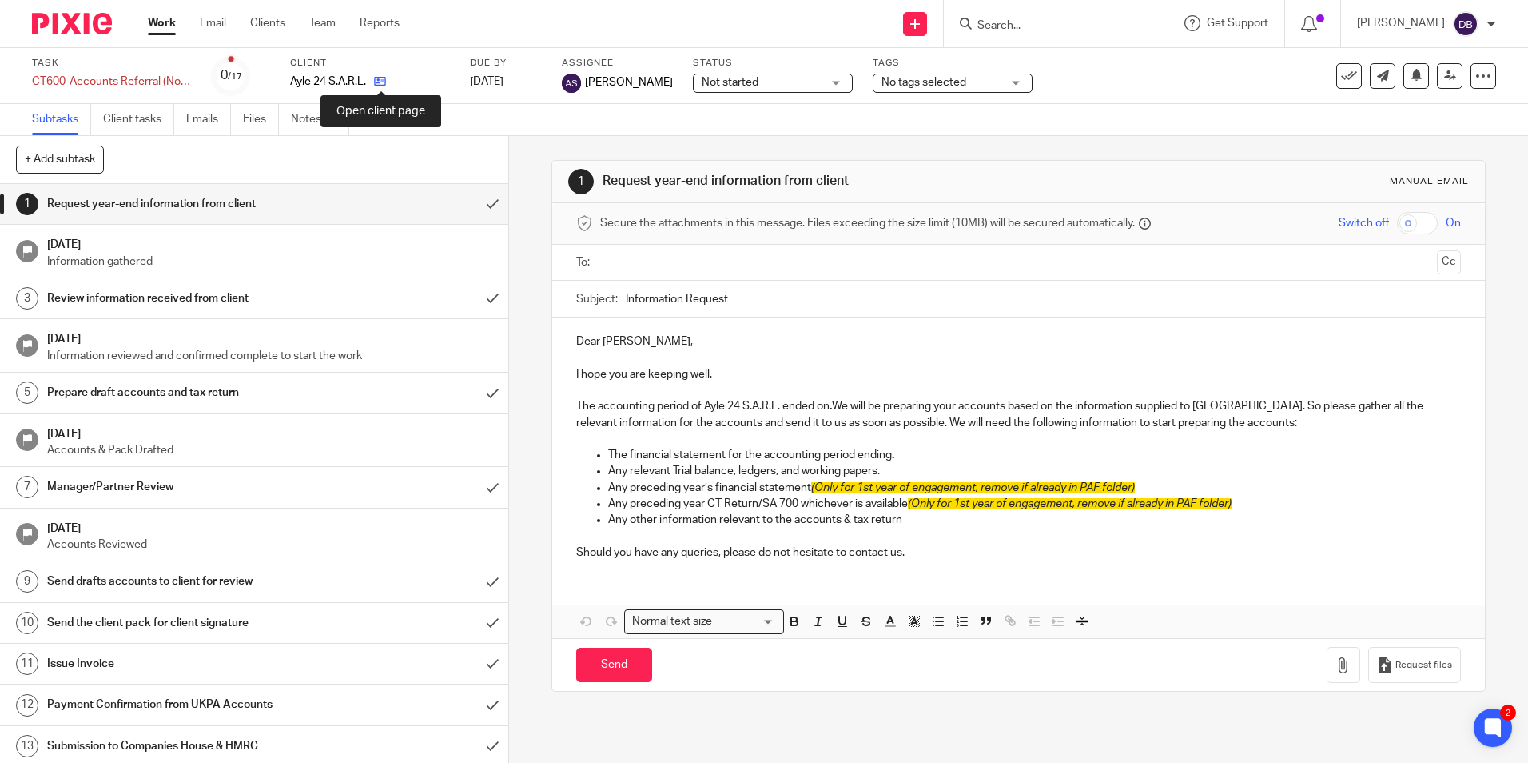
click at [381, 77] on icon at bounding box center [380, 81] width 12 height 12
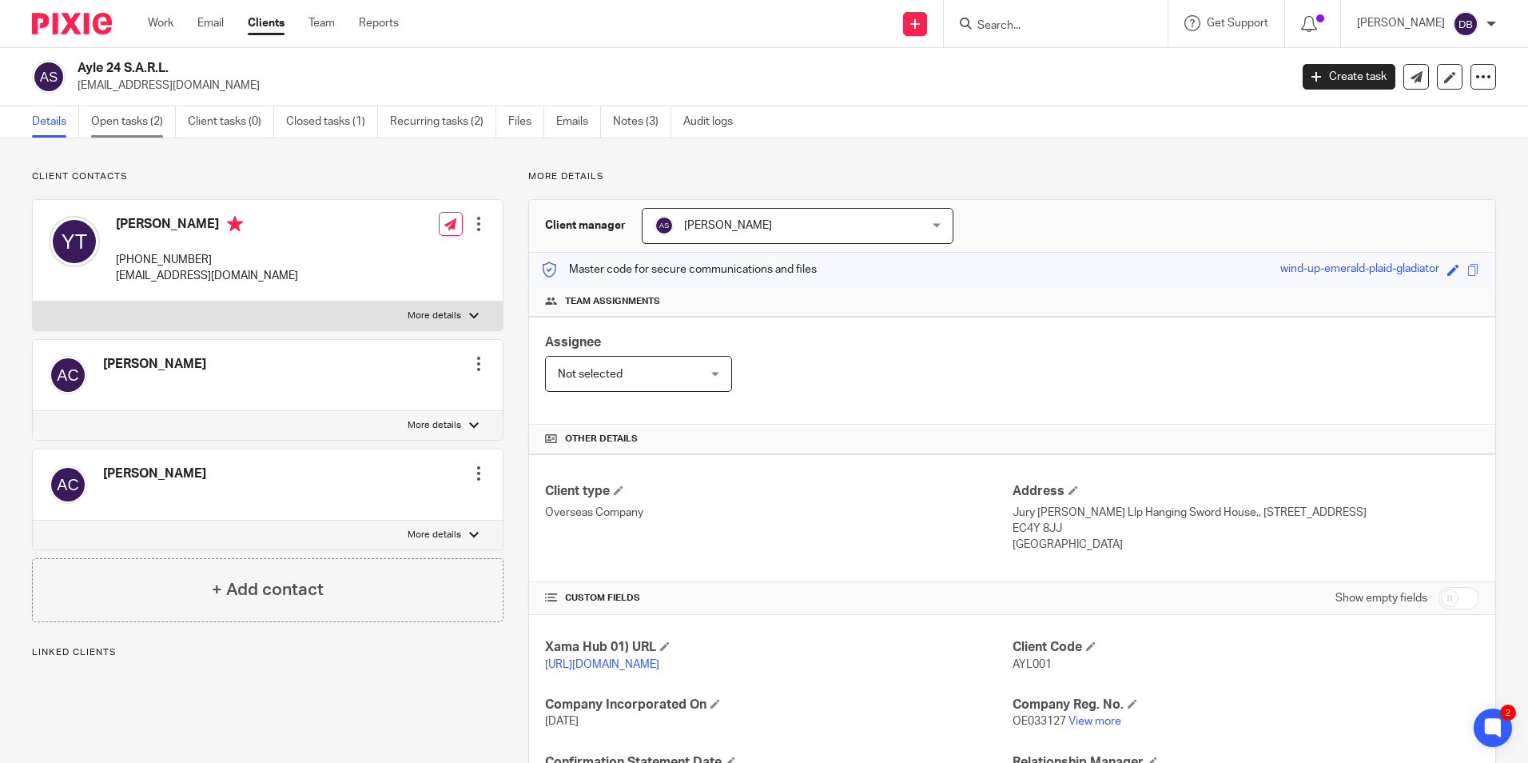
click at [117, 121] on link "Open tasks (2)" at bounding box center [133, 121] width 85 height 31
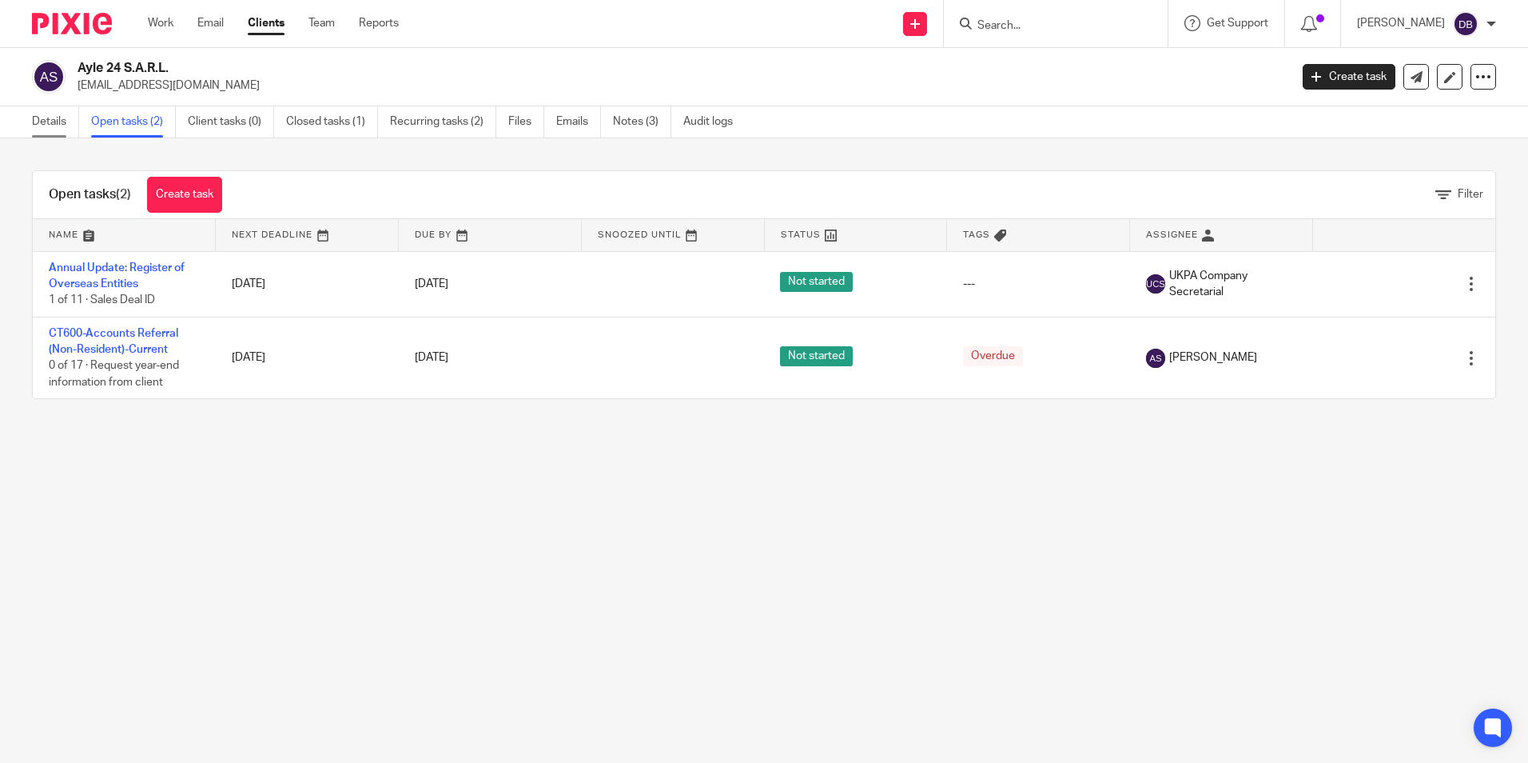
click at [49, 122] on link "Details" at bounding box center [55, 121] width 47 height 31
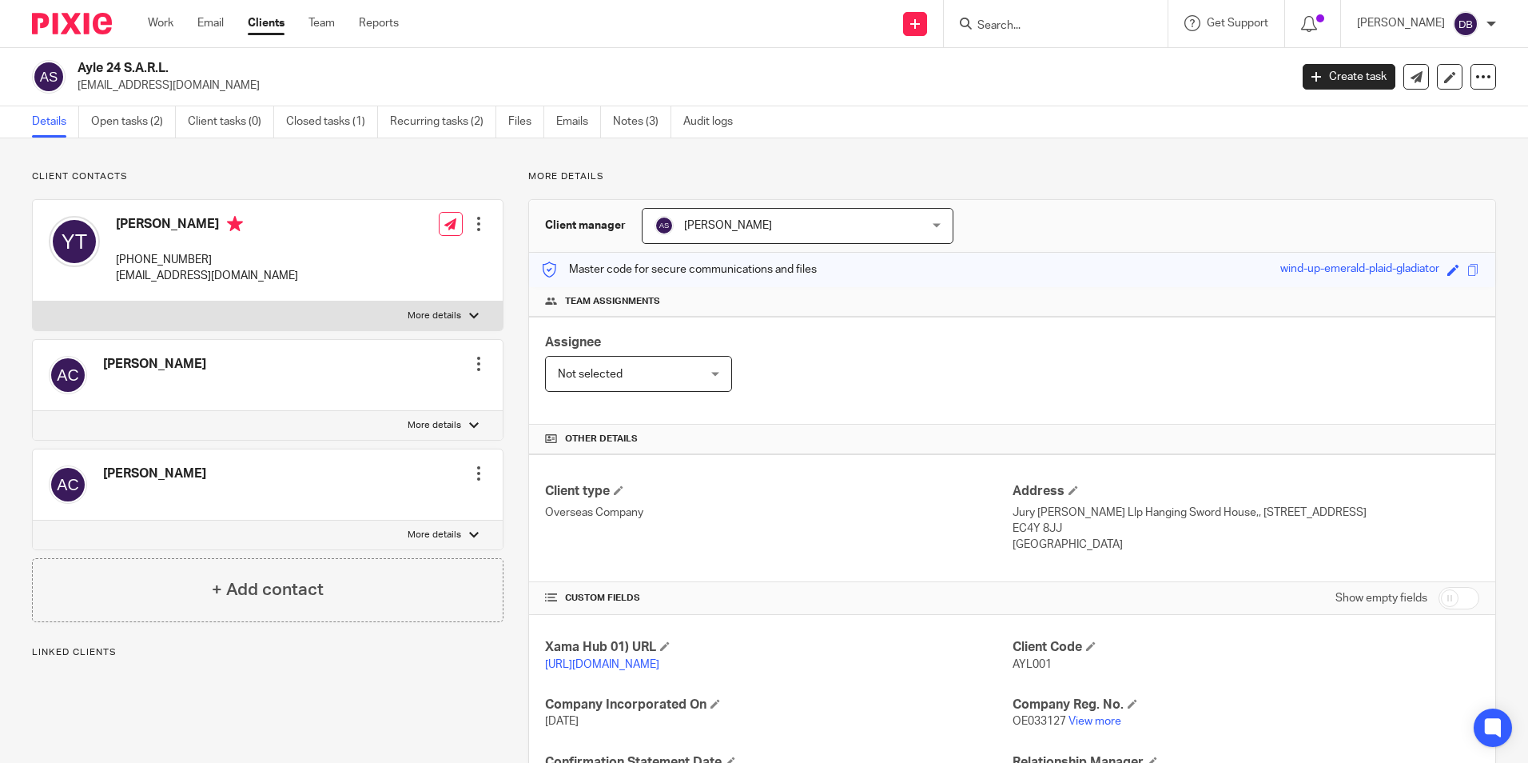
scroll to position [160, 0]
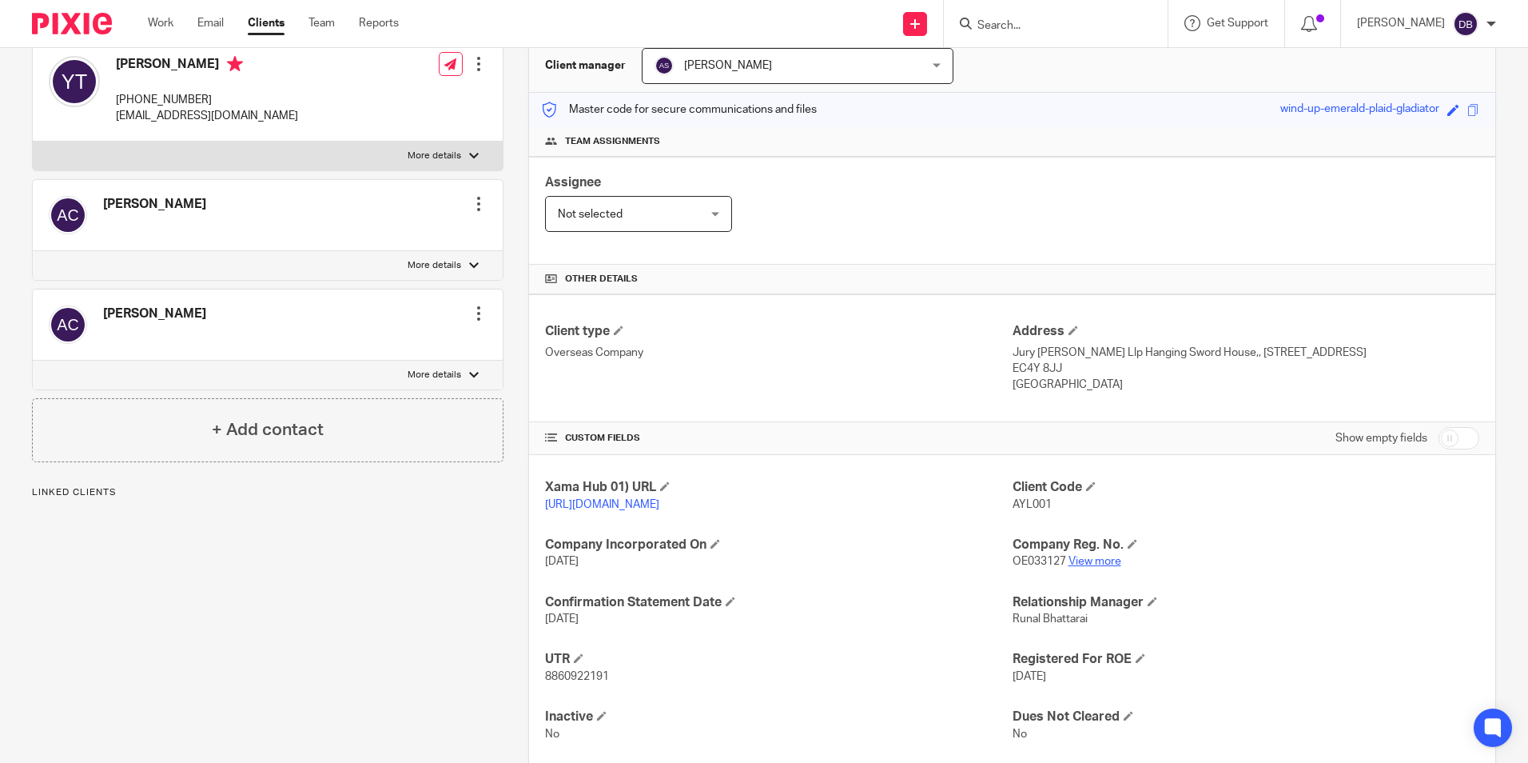
click at [1096, 567] on link "View more" at bounding box center [1095, 561] width 53 height 11
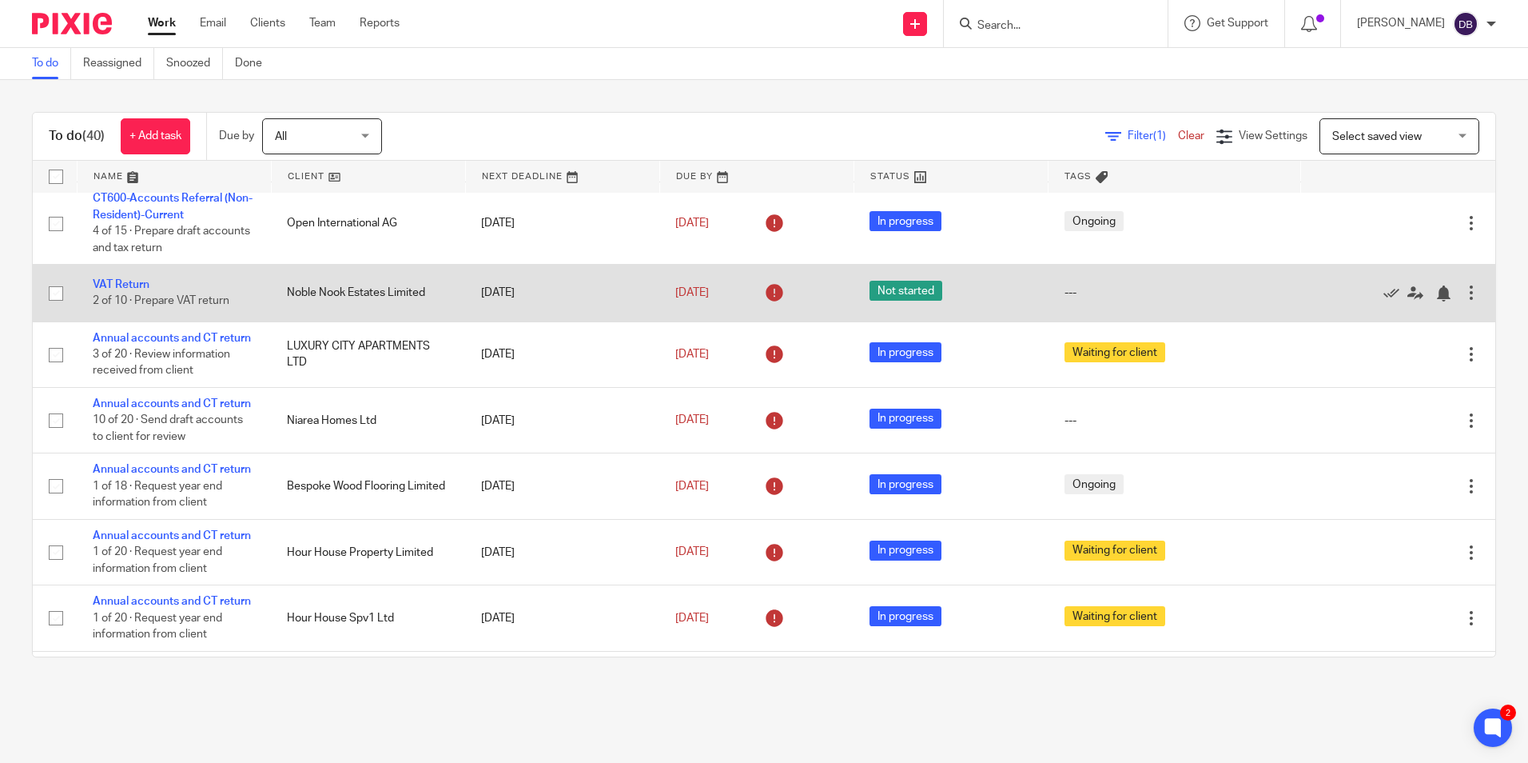
scroll to position [959, 0]
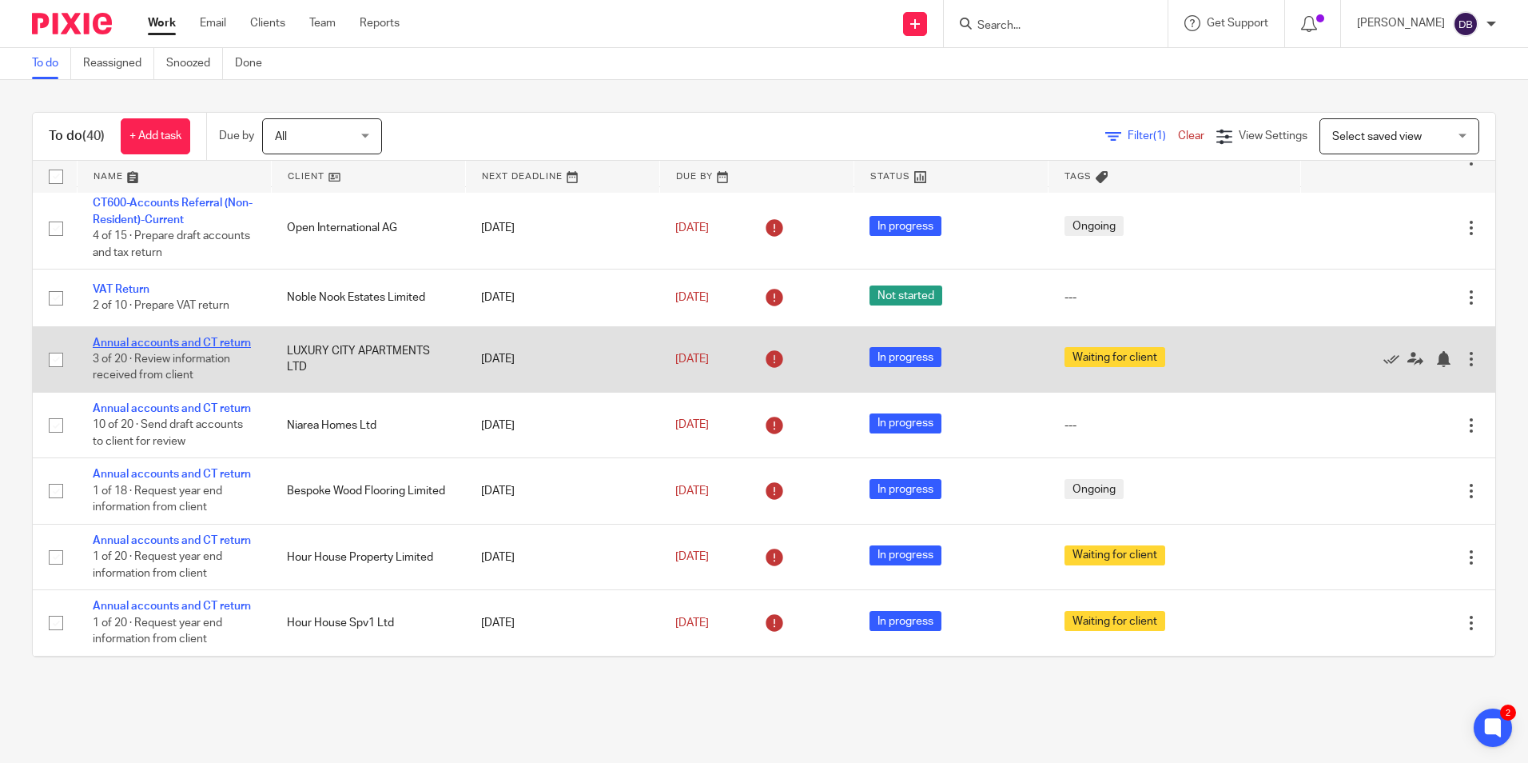
click at [187, 349] on link "Annual accounts and CT return" at bounding box center [172, 342] width 158 height 11
click at [1408, 367] on icon at bounding box center [1416, 359] width 16 height 16
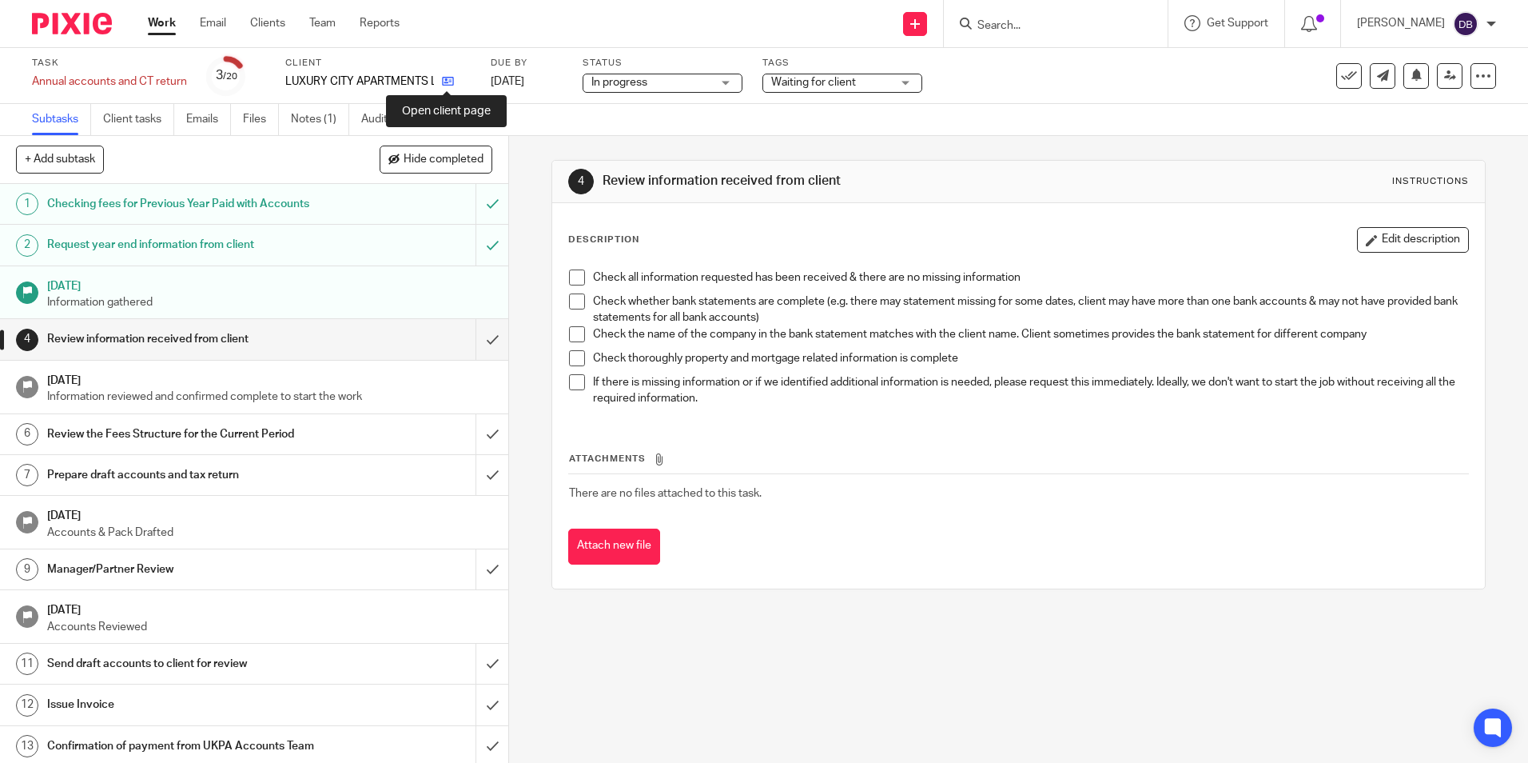
click at [449, 77] on icon at bounding box center [448, 81] width 12 height 12
click at [1011, 32] on input "Search" at bounding box center [1048, 26] width 144 height 14
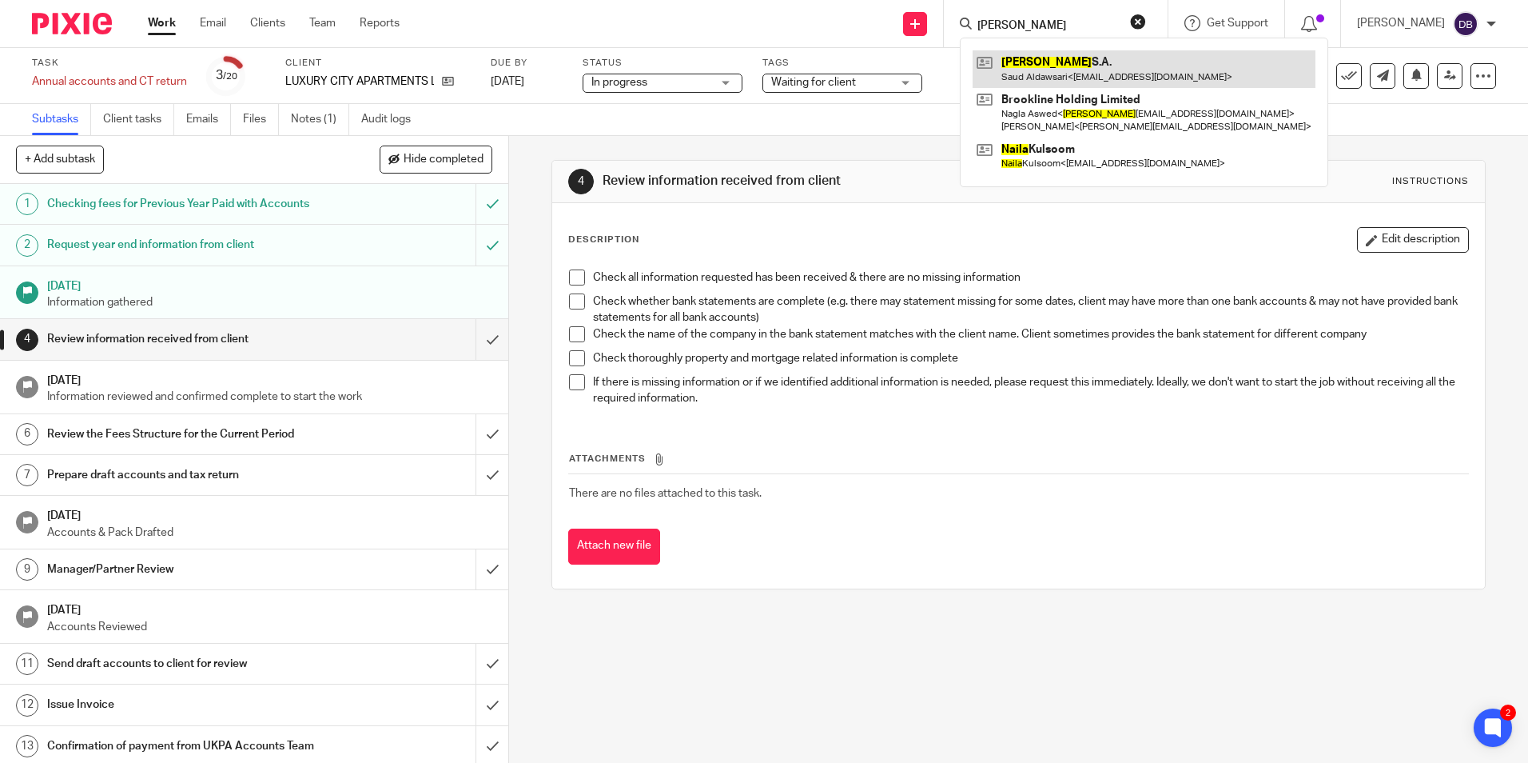
type input "najla"
click at [1050, 60] on link at bounding box center [1144, 68] width 343 height 37
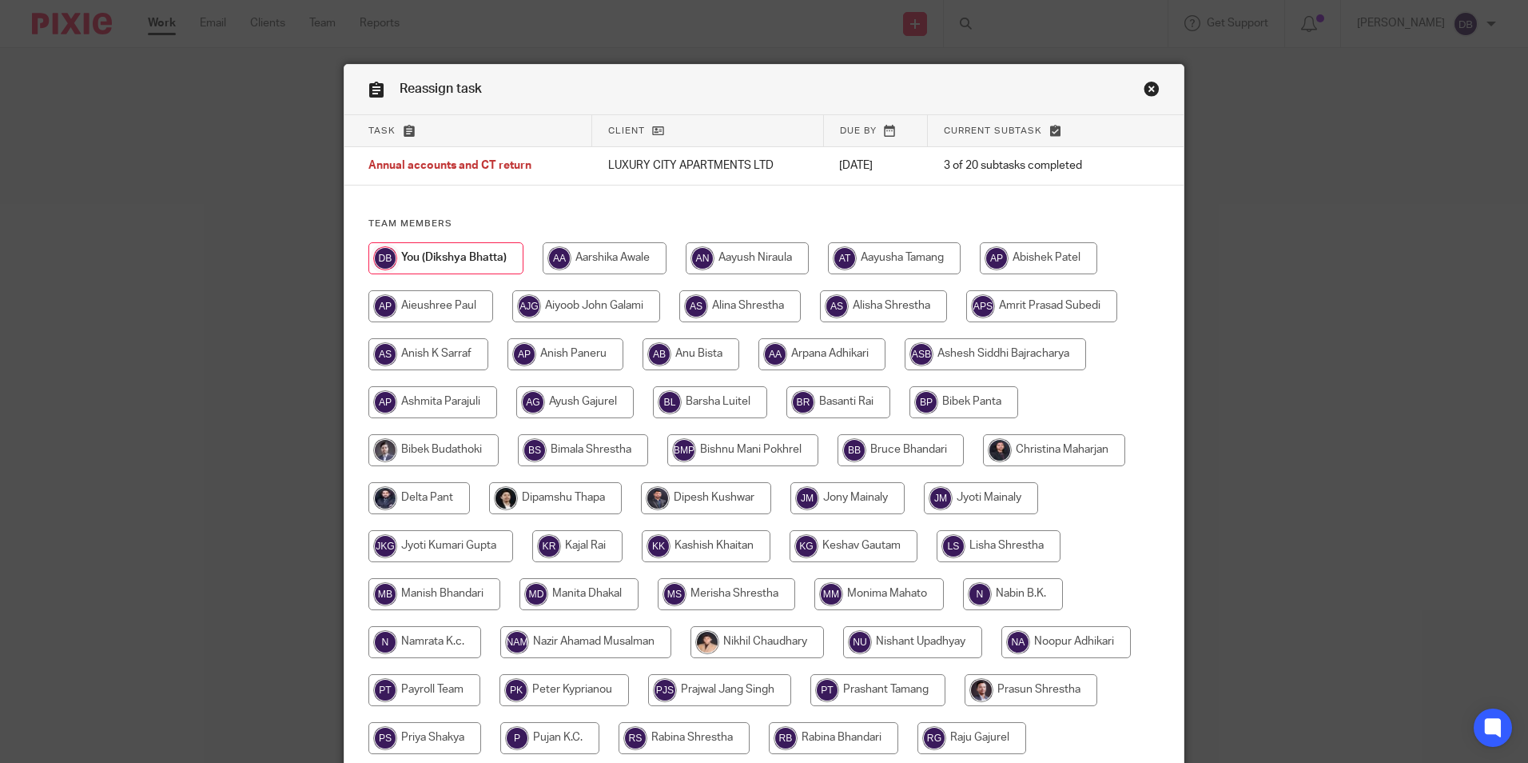
scroll to position [320, 0]
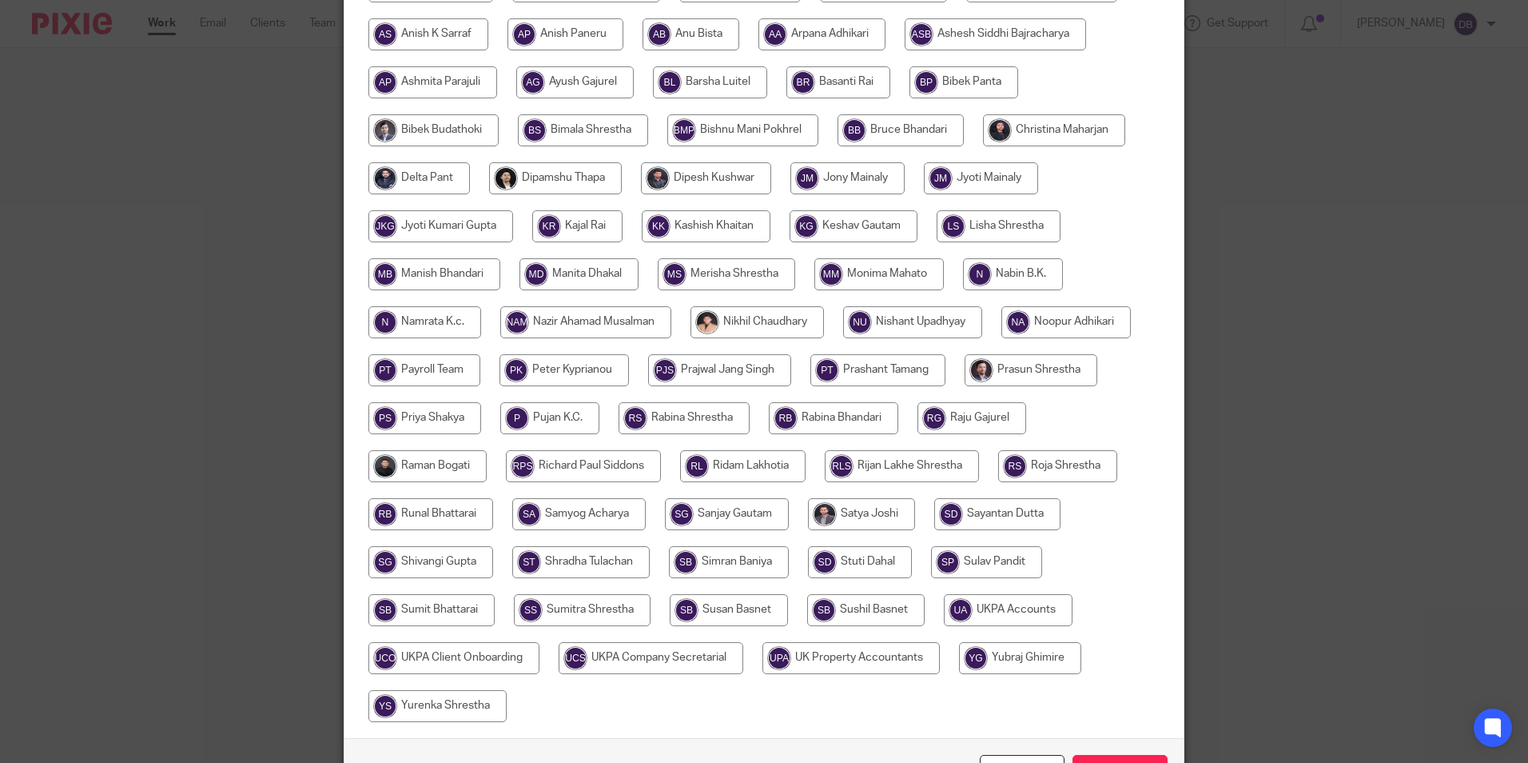
click at [751, 475] on input "radio" at bounding box center [743, 466] width 126 height 32
radio input "true"
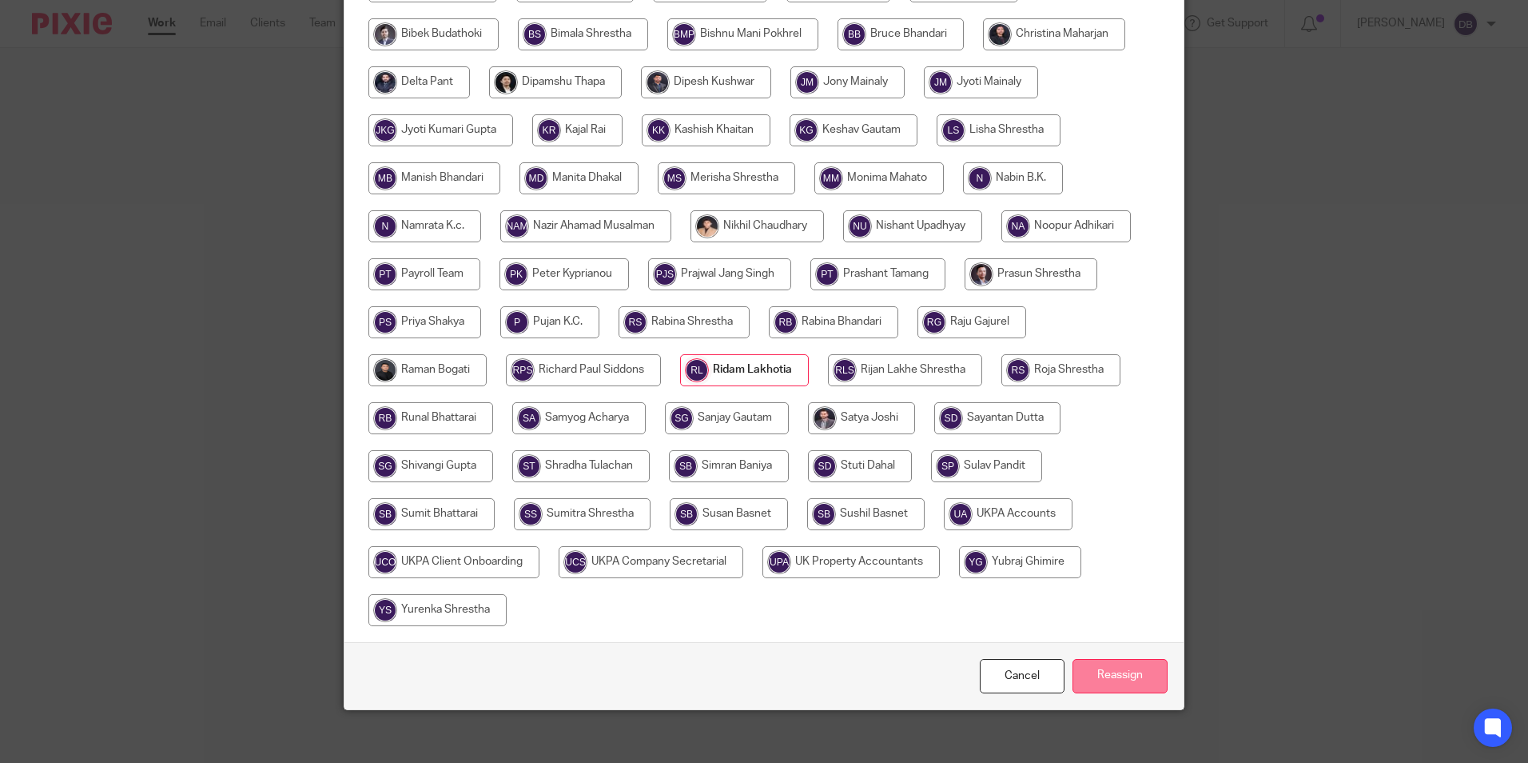
scroll to position [427, 0]
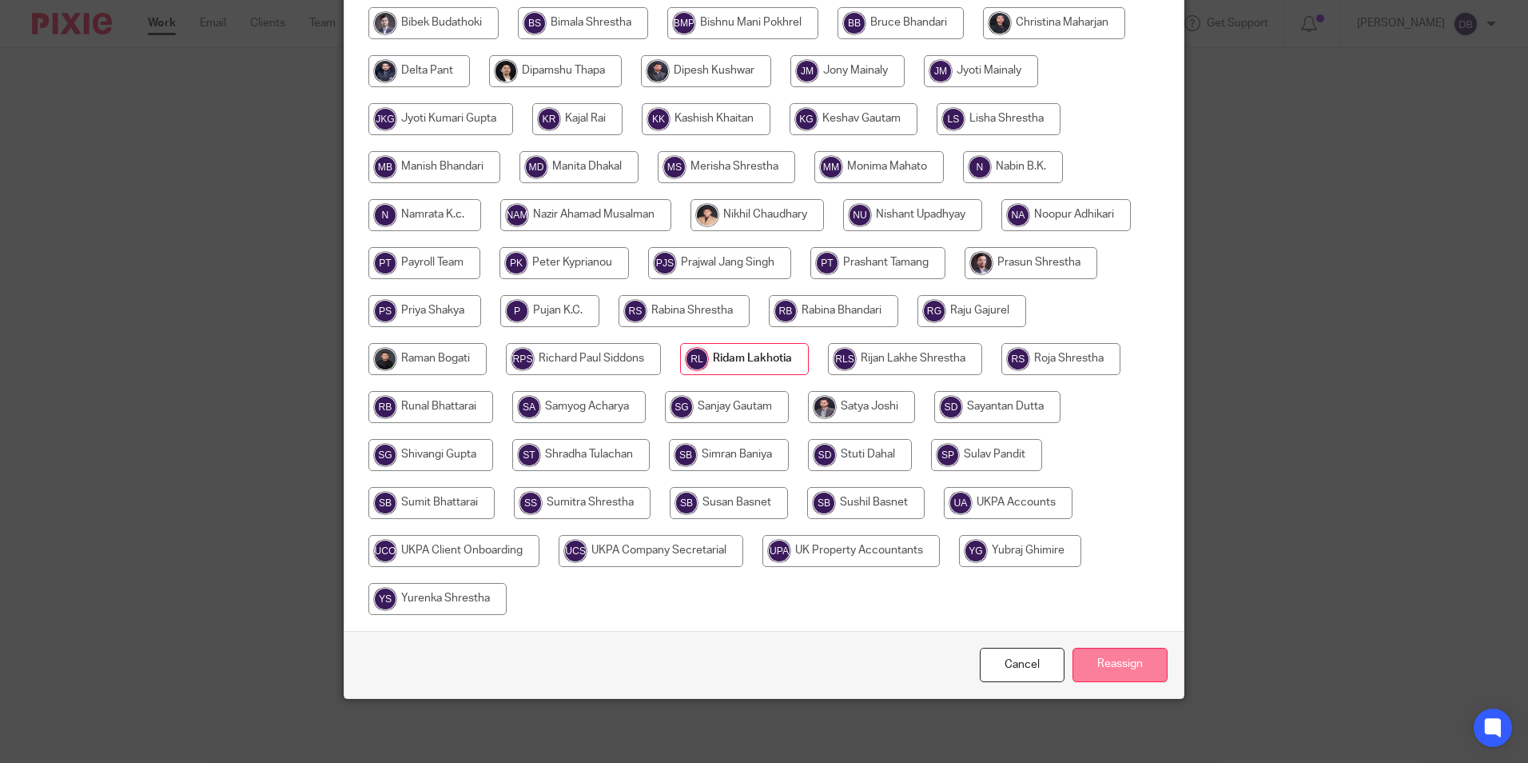
click at [1106, 674] on input "Reassign" at bounding box center [1120, 664] width 95 height 34
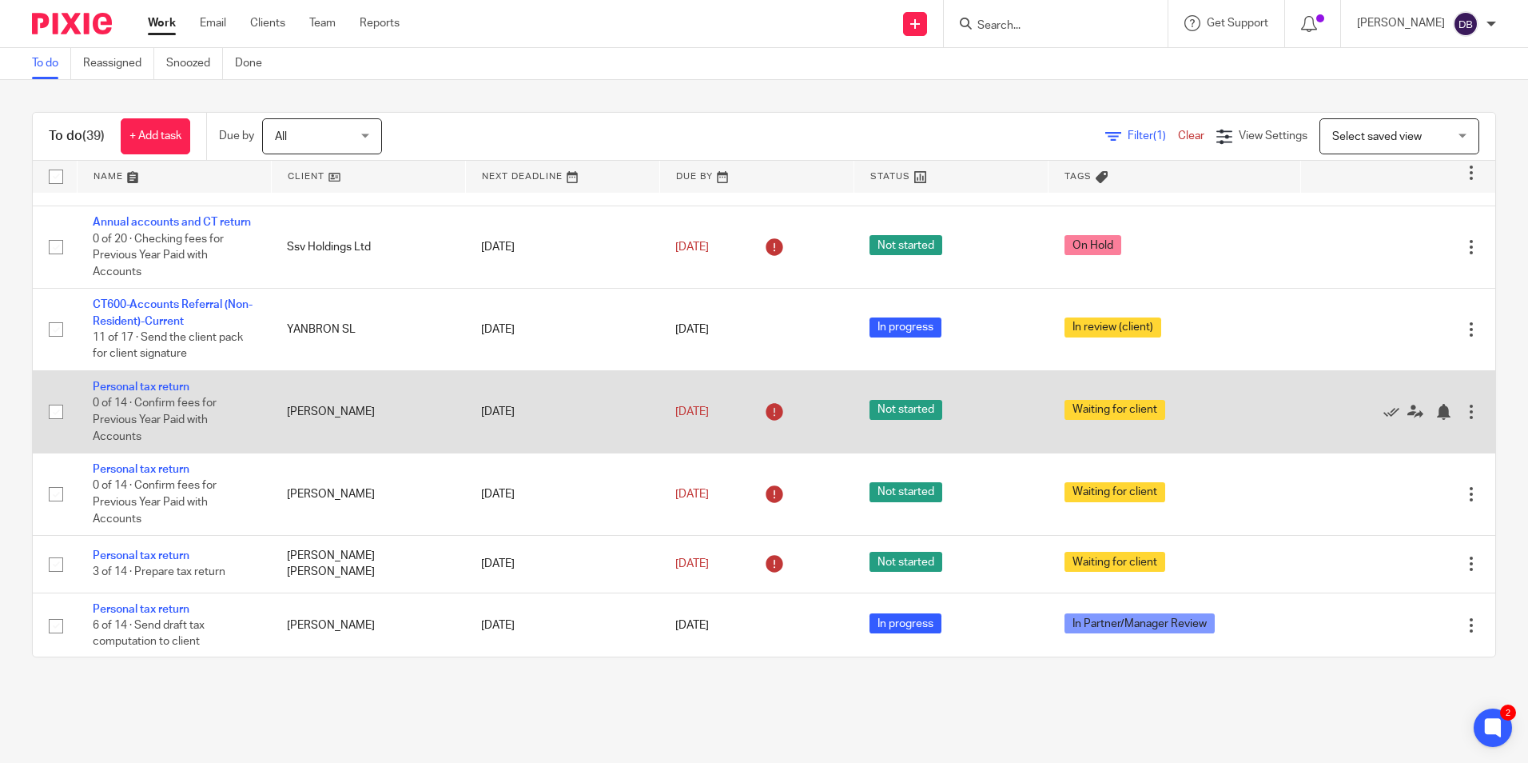
scroll to position [1519, 0]
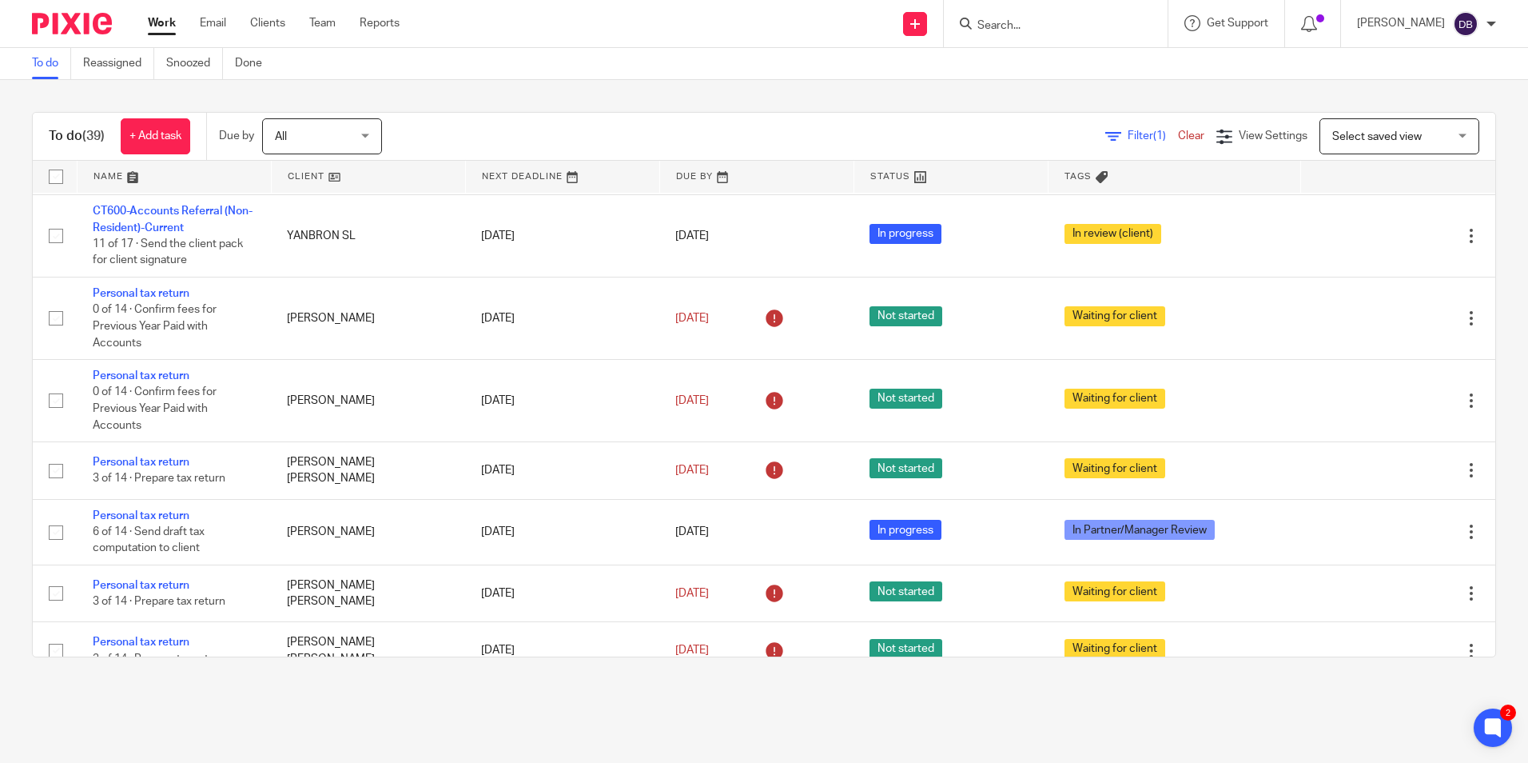
click at [1065, 27] on input "Search" at bounding box center [1048, 26] width 144 height 14
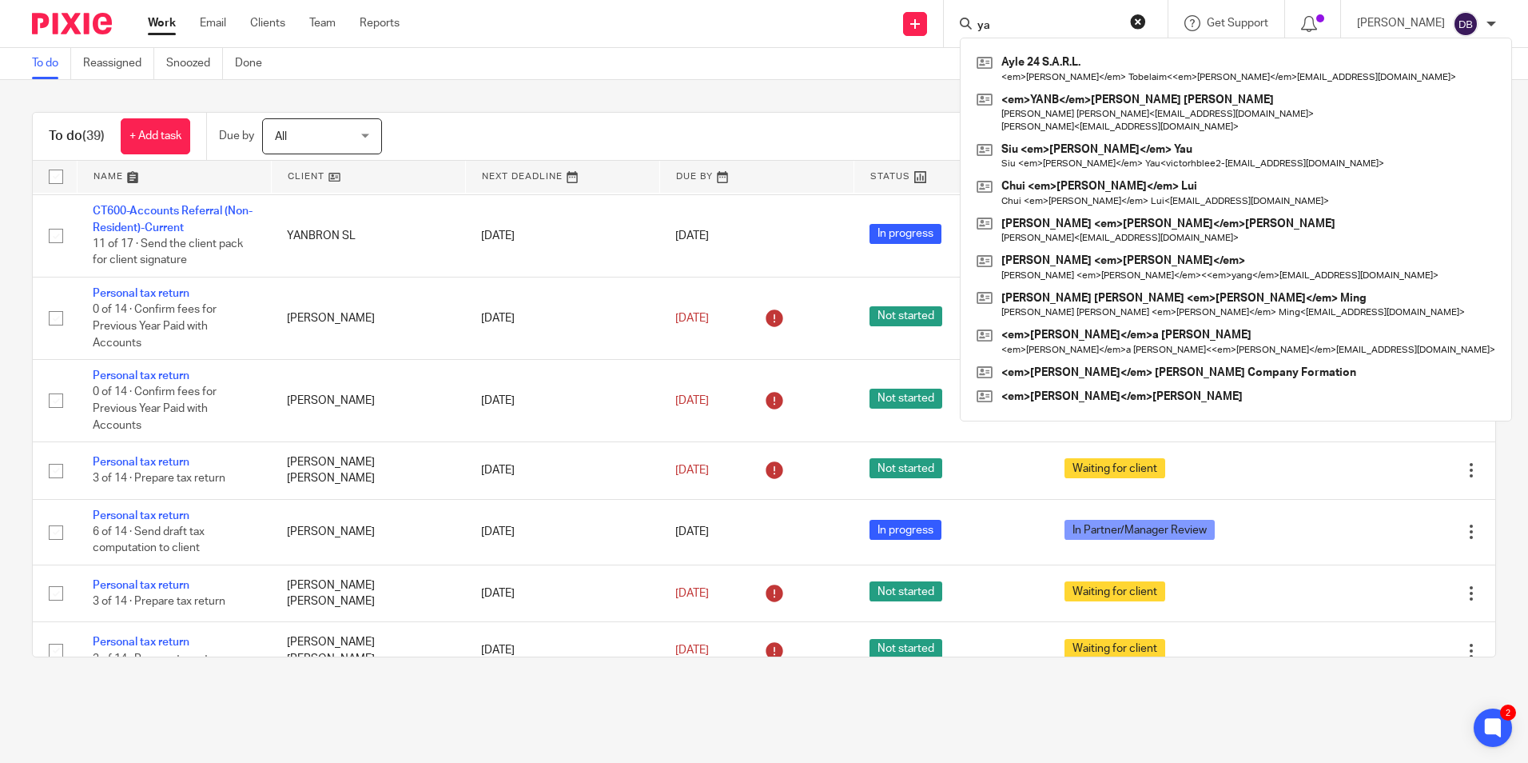
type input "y"
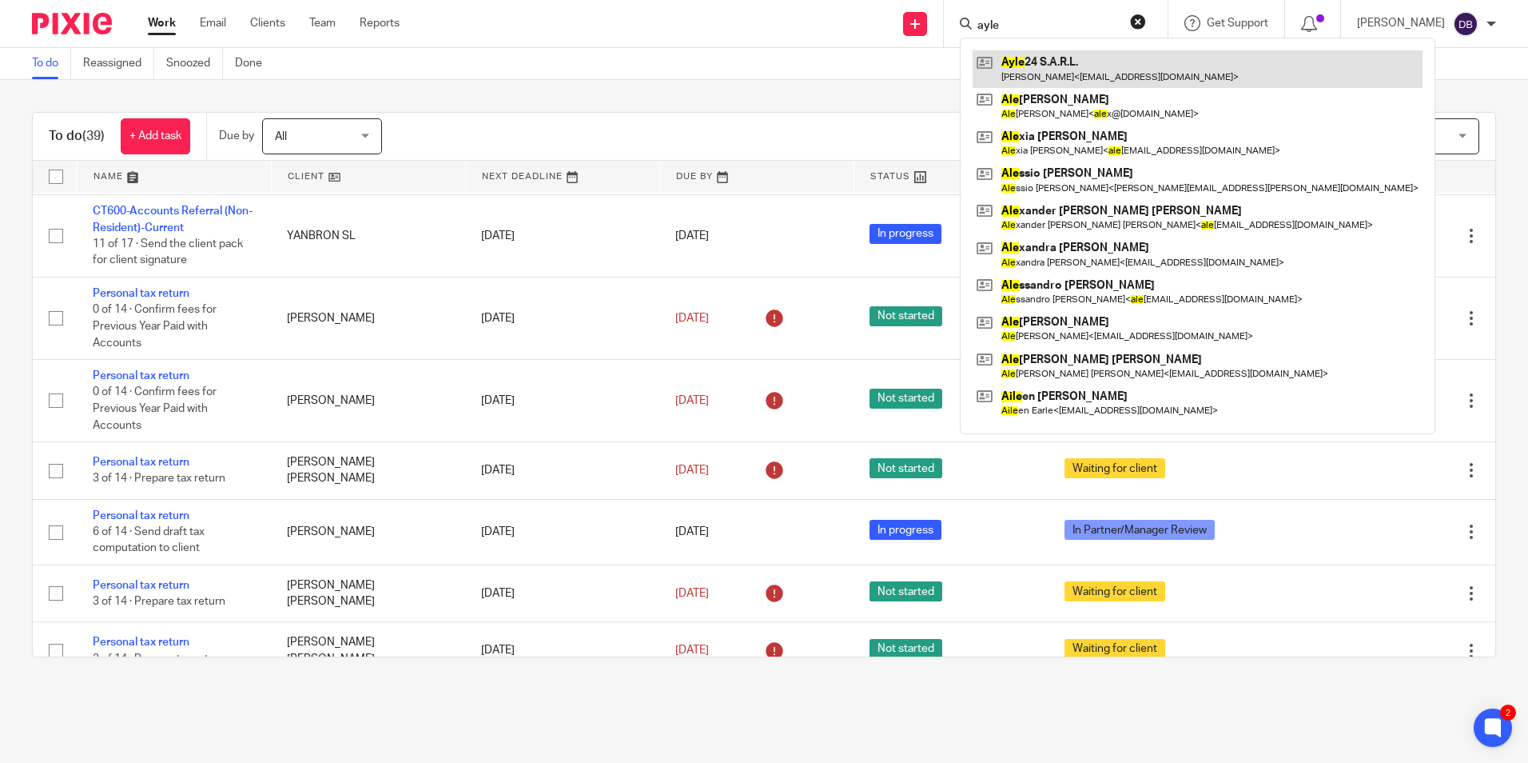
type input "ayle"
click at [1076, 56] on link at bounding box center [1198, 68] width 450 height 37
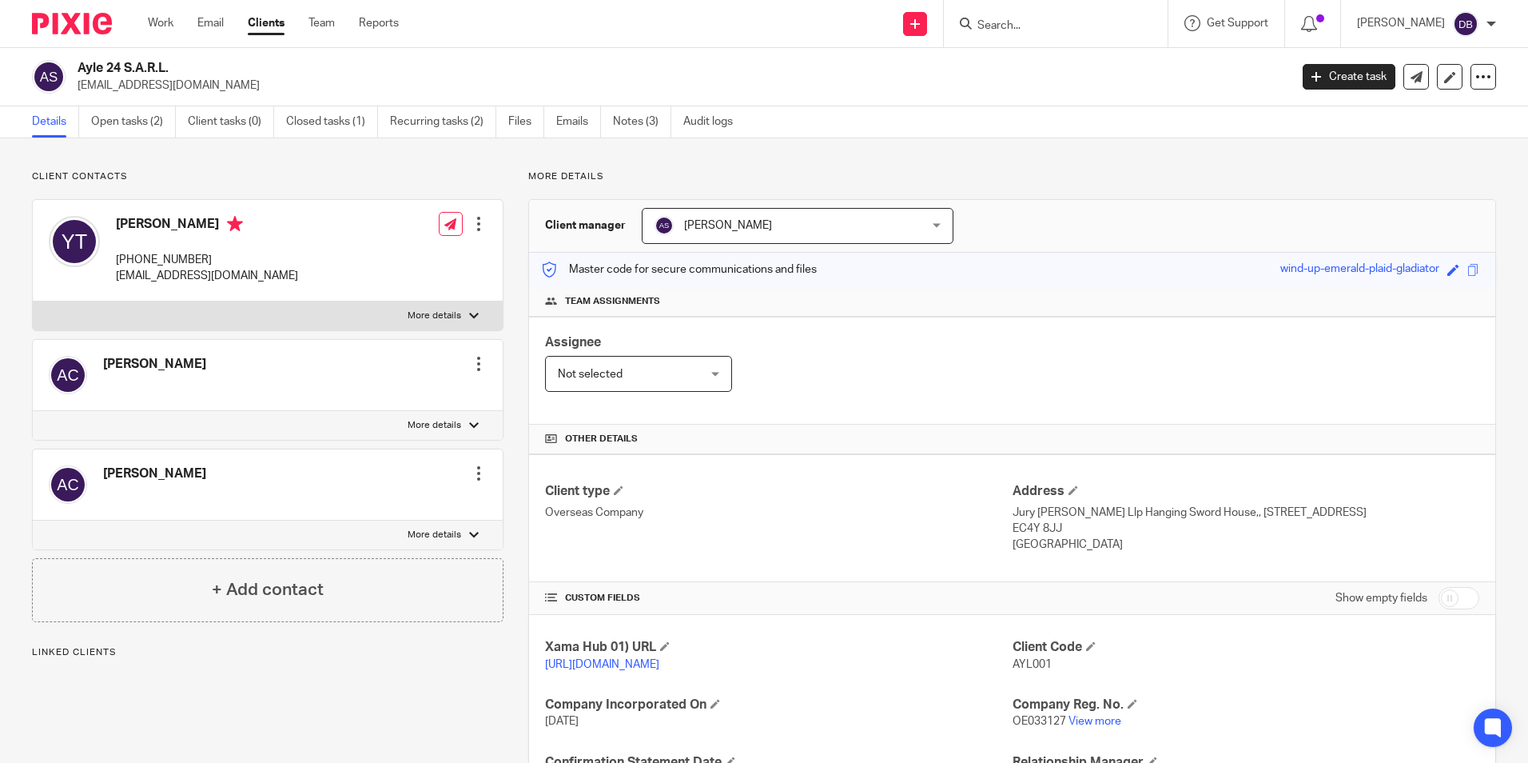
drag, startPoint x: 216, startPoint y: 257, endPoint x: 116, endPoint y: 257, distance: 99.9
click at [116, 257] on p "[PHONE_NUMBER]" at bounding box center [207, 260] width 182 height 16
copy p "[PHONE_NUMBER]"
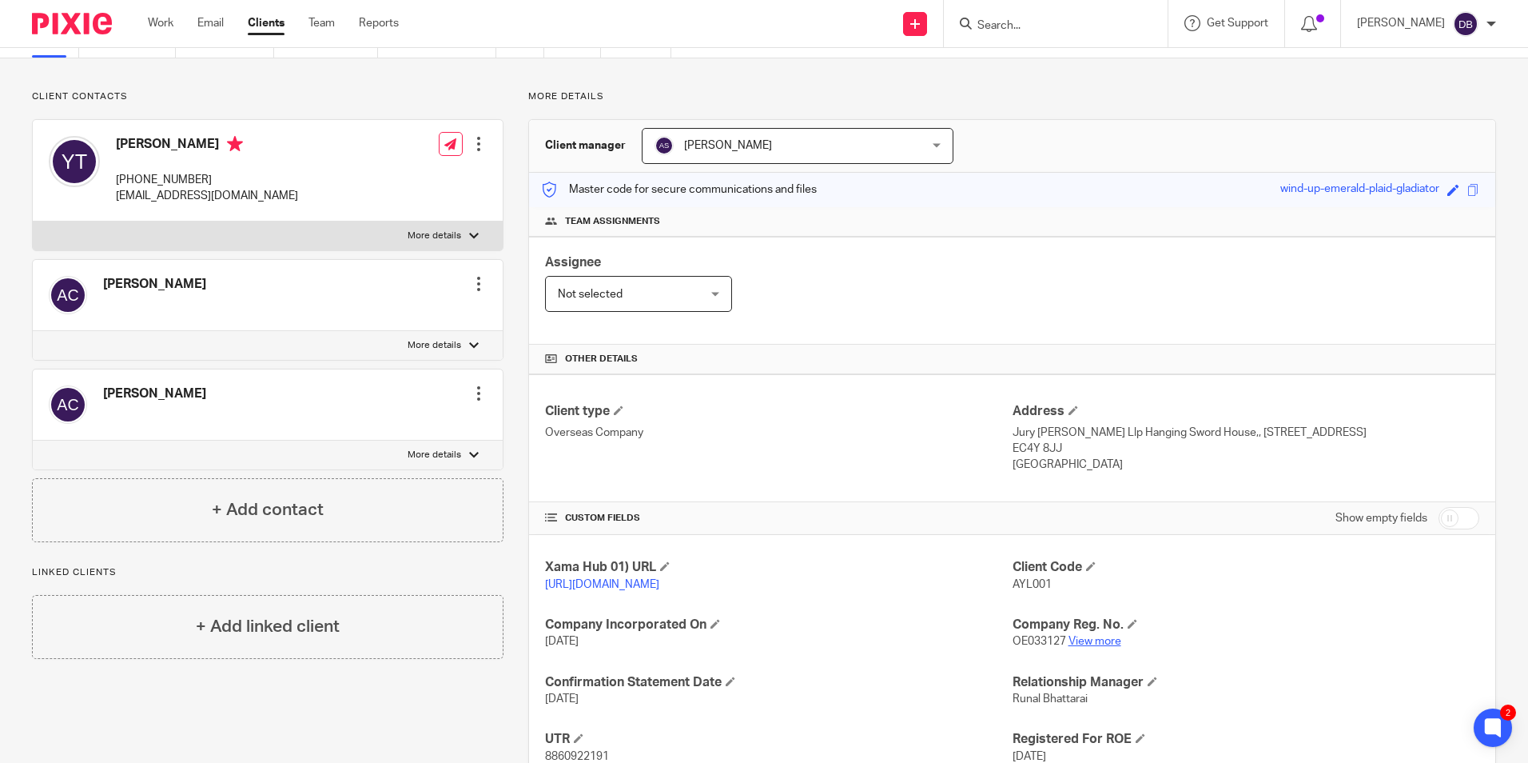
click at [1078, 647] on link "View more" at bounding box center [1095, 641] width 53 height 11
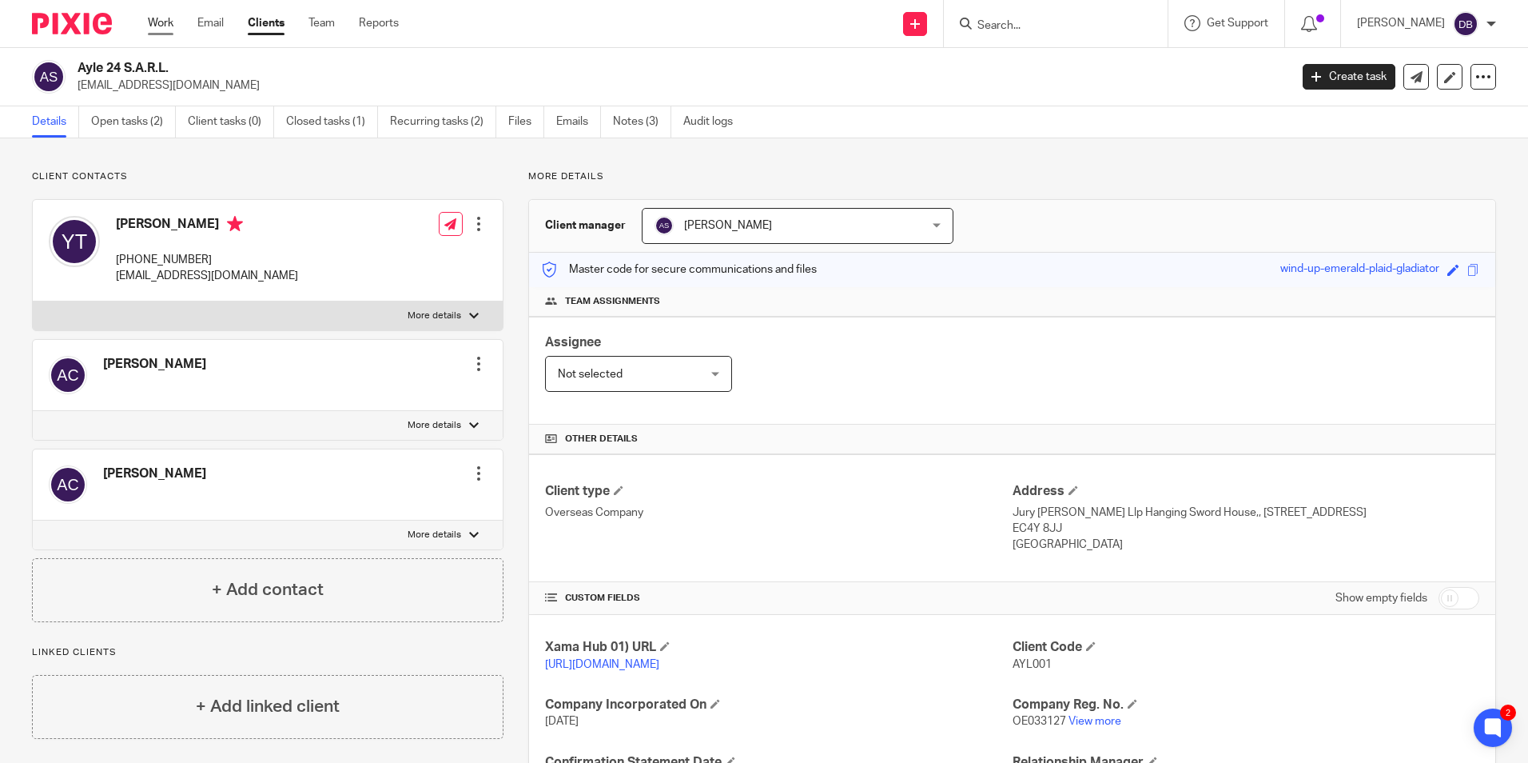
click at [160, 23] on link "Work" at bounding box center [161, 23] width 26 height 16
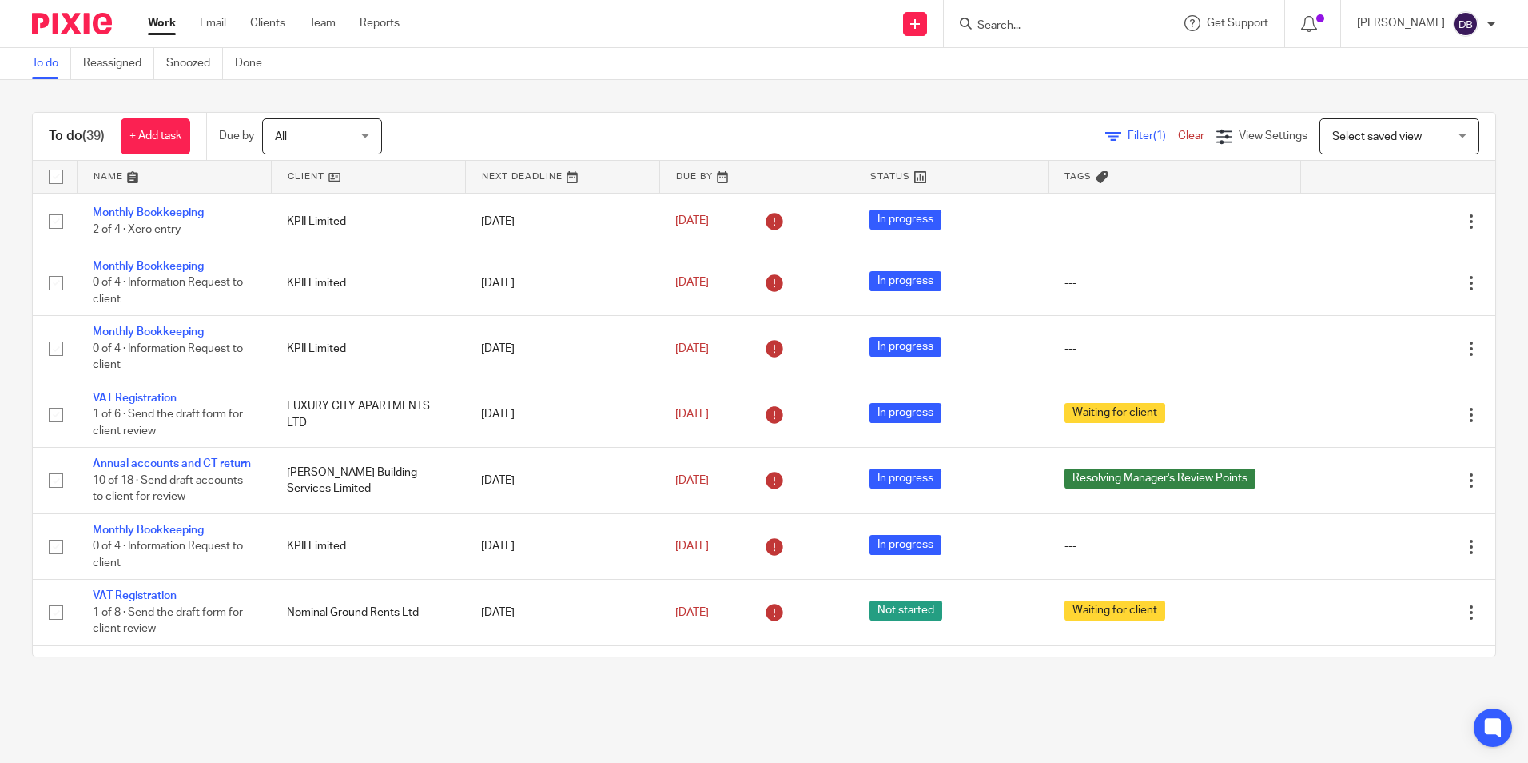
click at [1010, 22] on input "Search" at bounding box center [1048, 26] width 144 height 14
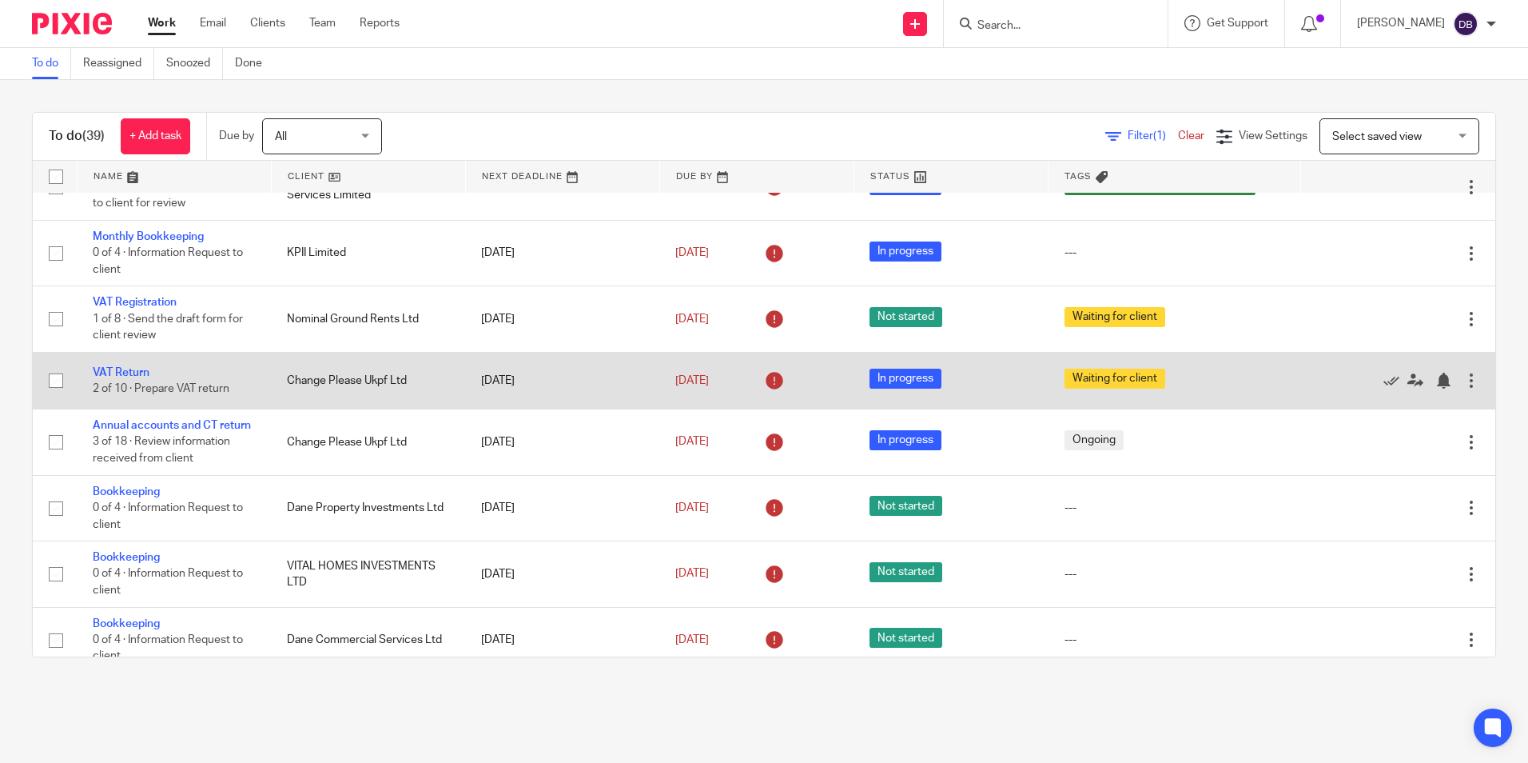
scroll to position [320, 0]
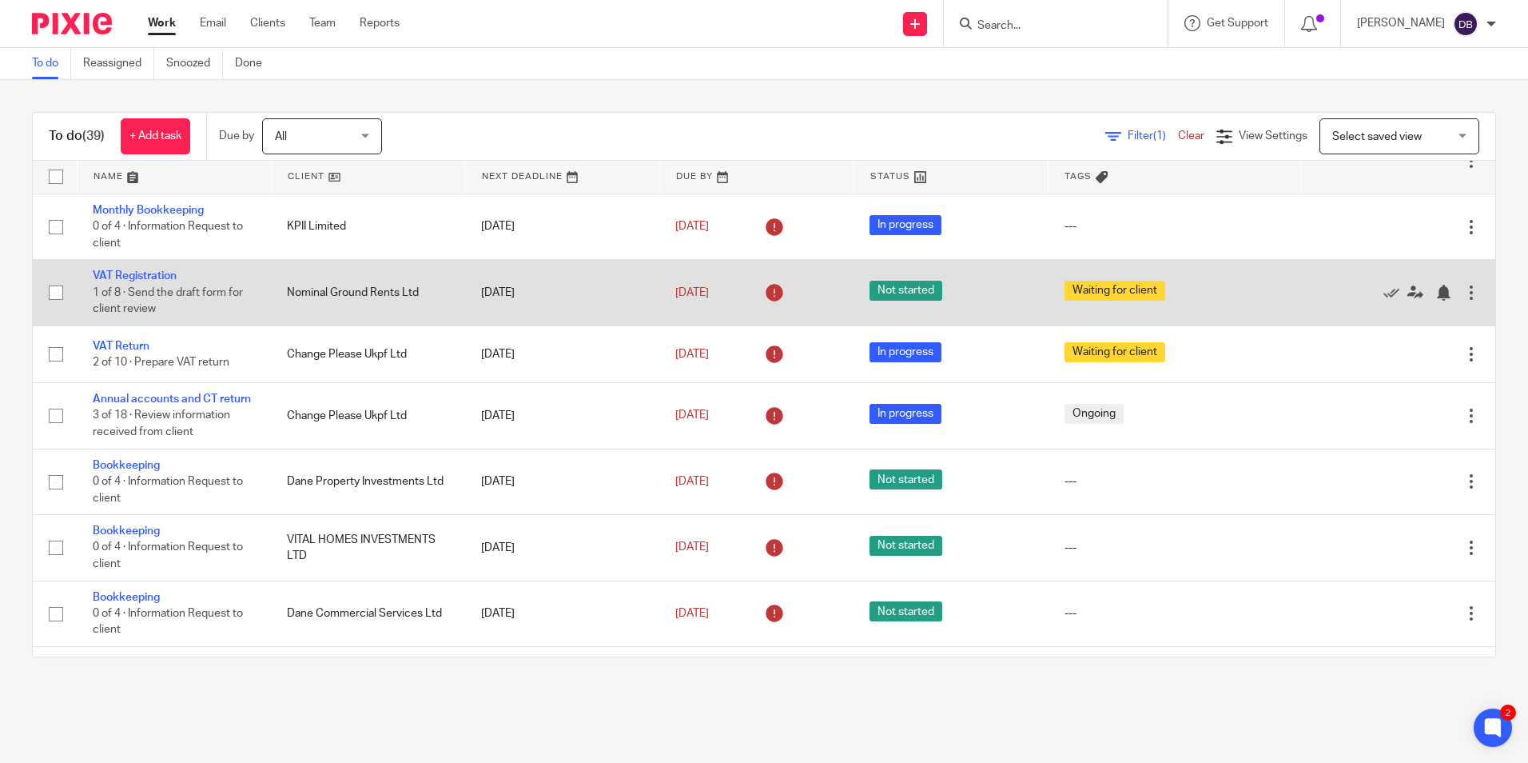
click at [135, 298] on td "VAT Registration 1 of 8 · Send the draft form for client review" at bounding box center [174, 293] width 194 height 66
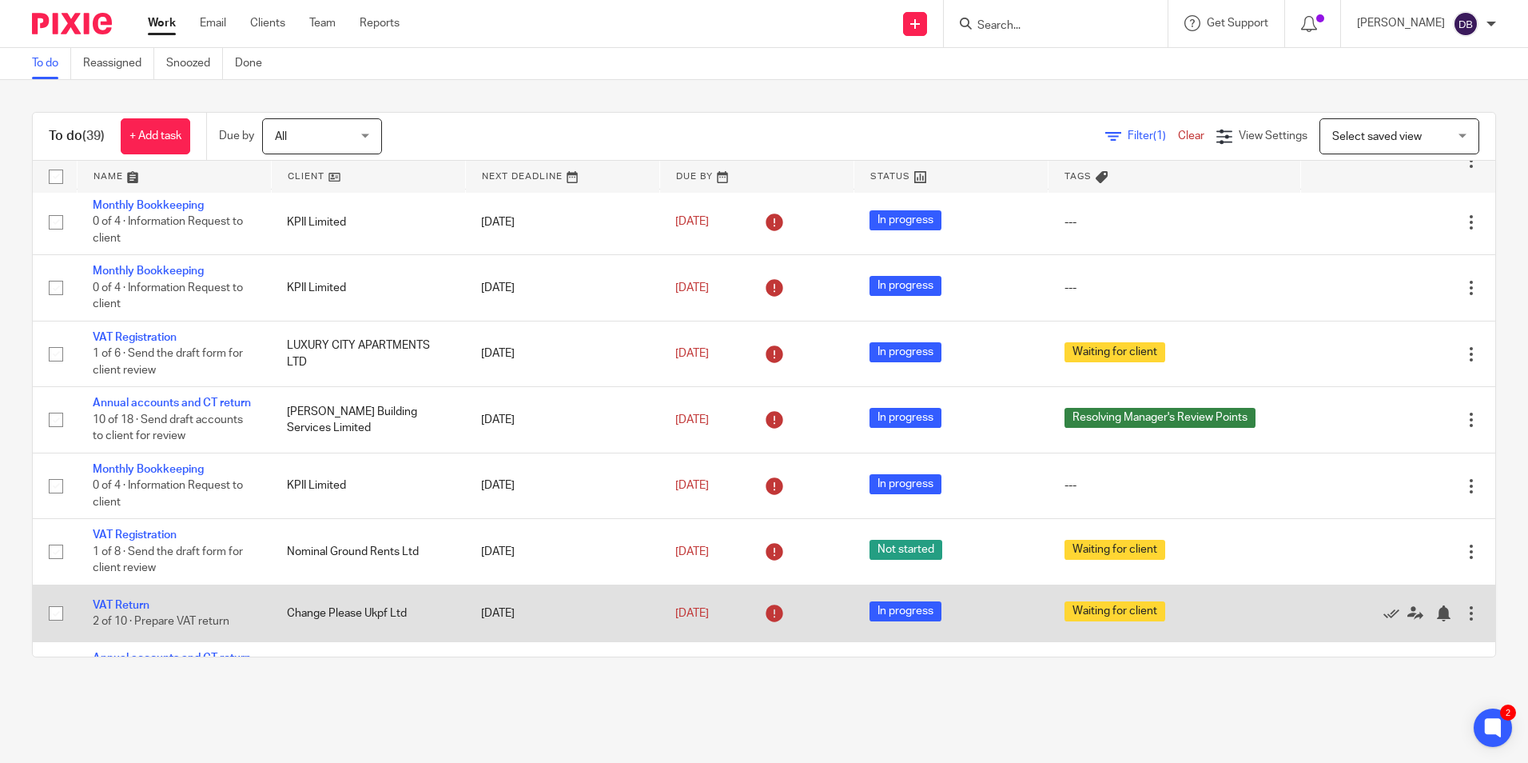
scroll to position [0, 0]
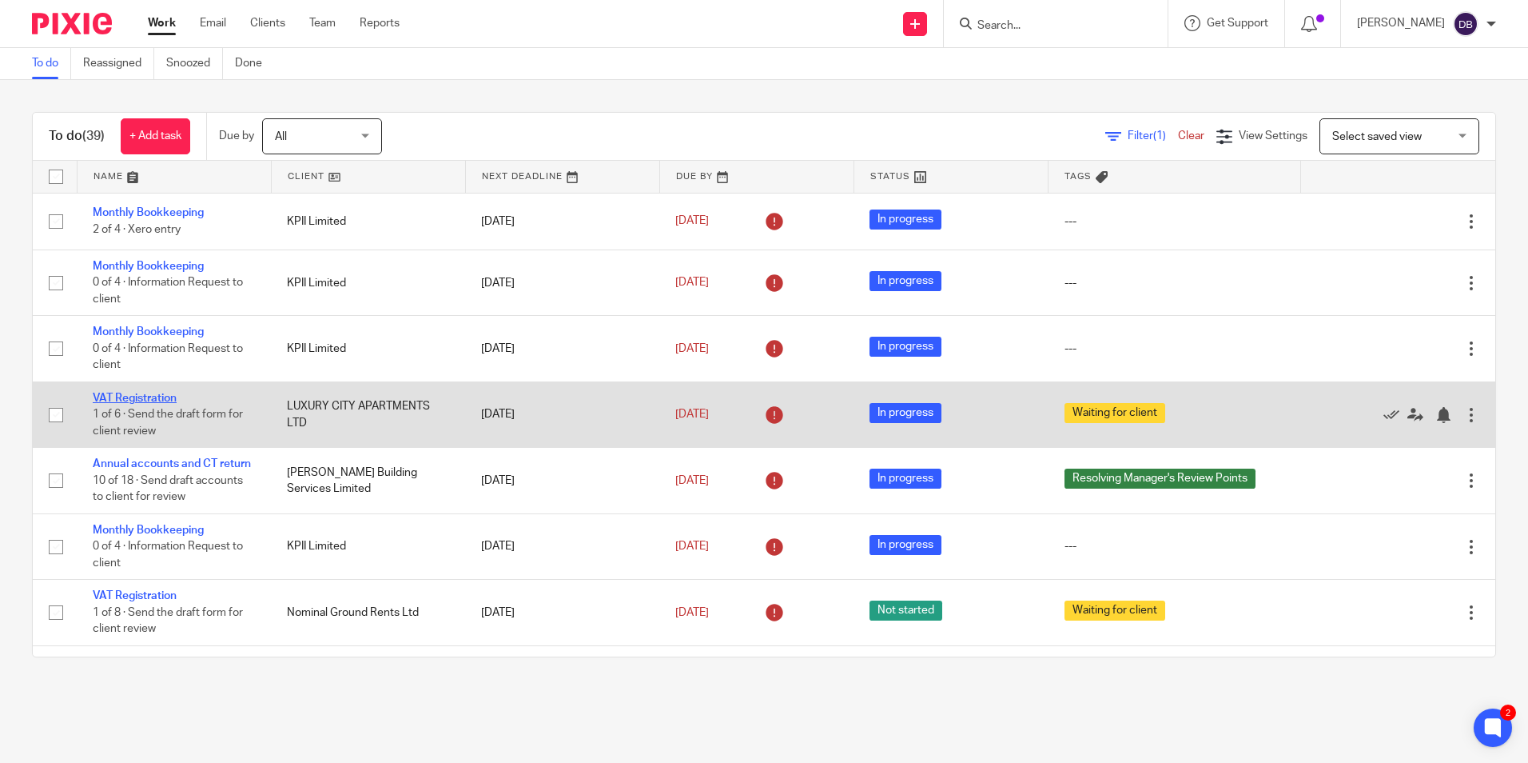
click at [122, 395] on link "VAT Registration" at bounding box center [135, 397] width 84 height 11
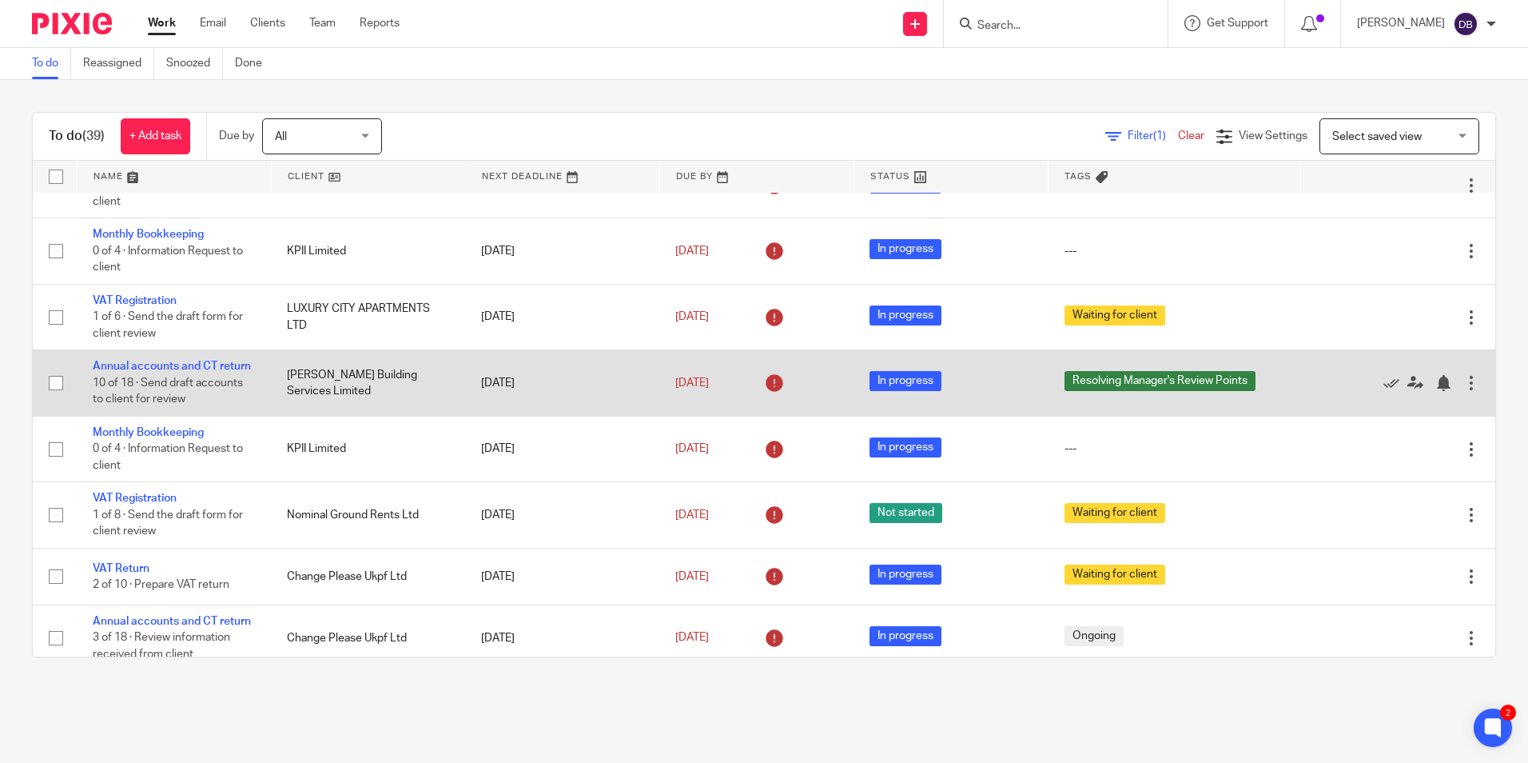
scroll to position [240, 0]
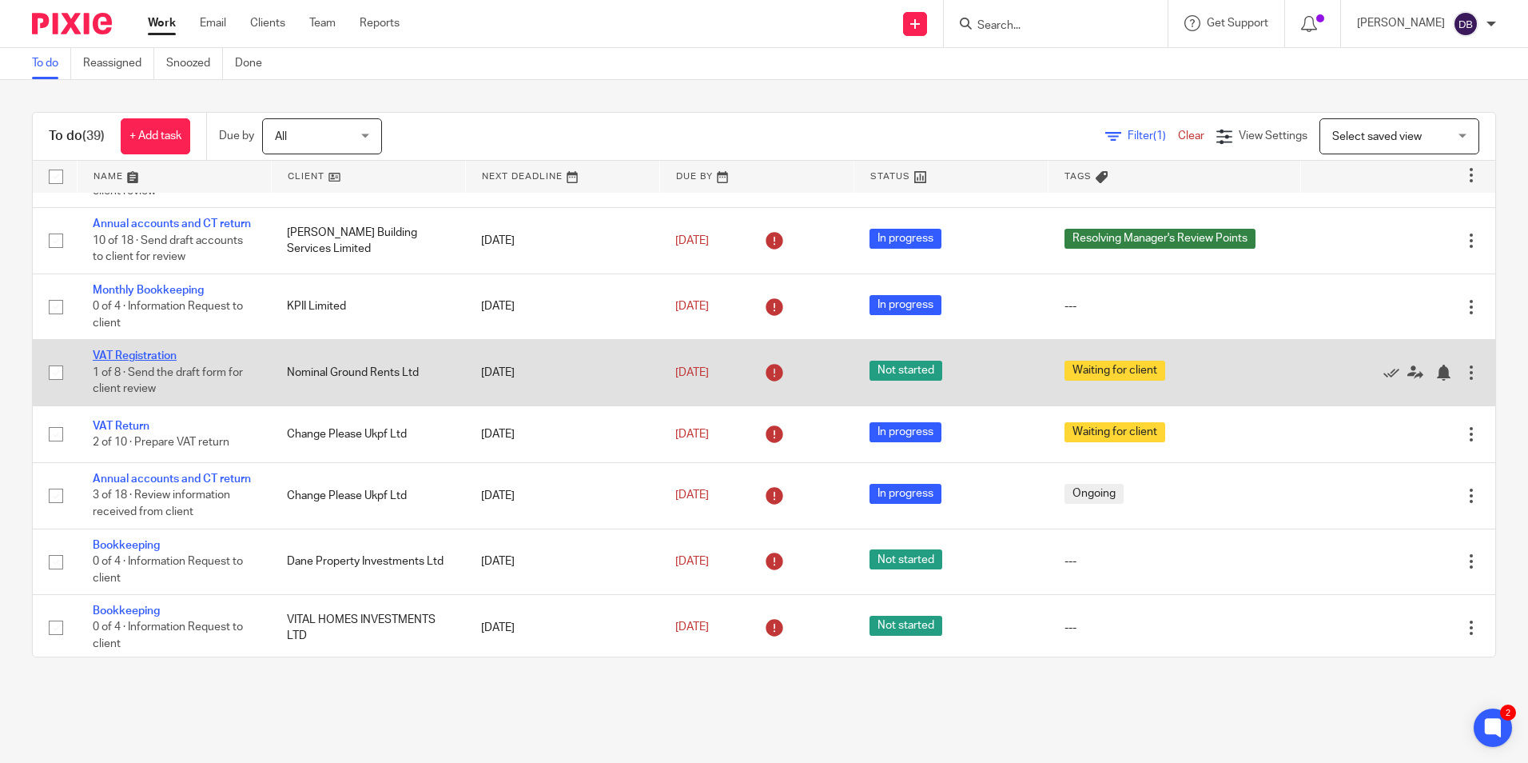
click at [141, 361] on link "VAT Registration" at bounding box center [135, 355] width 84 height 11
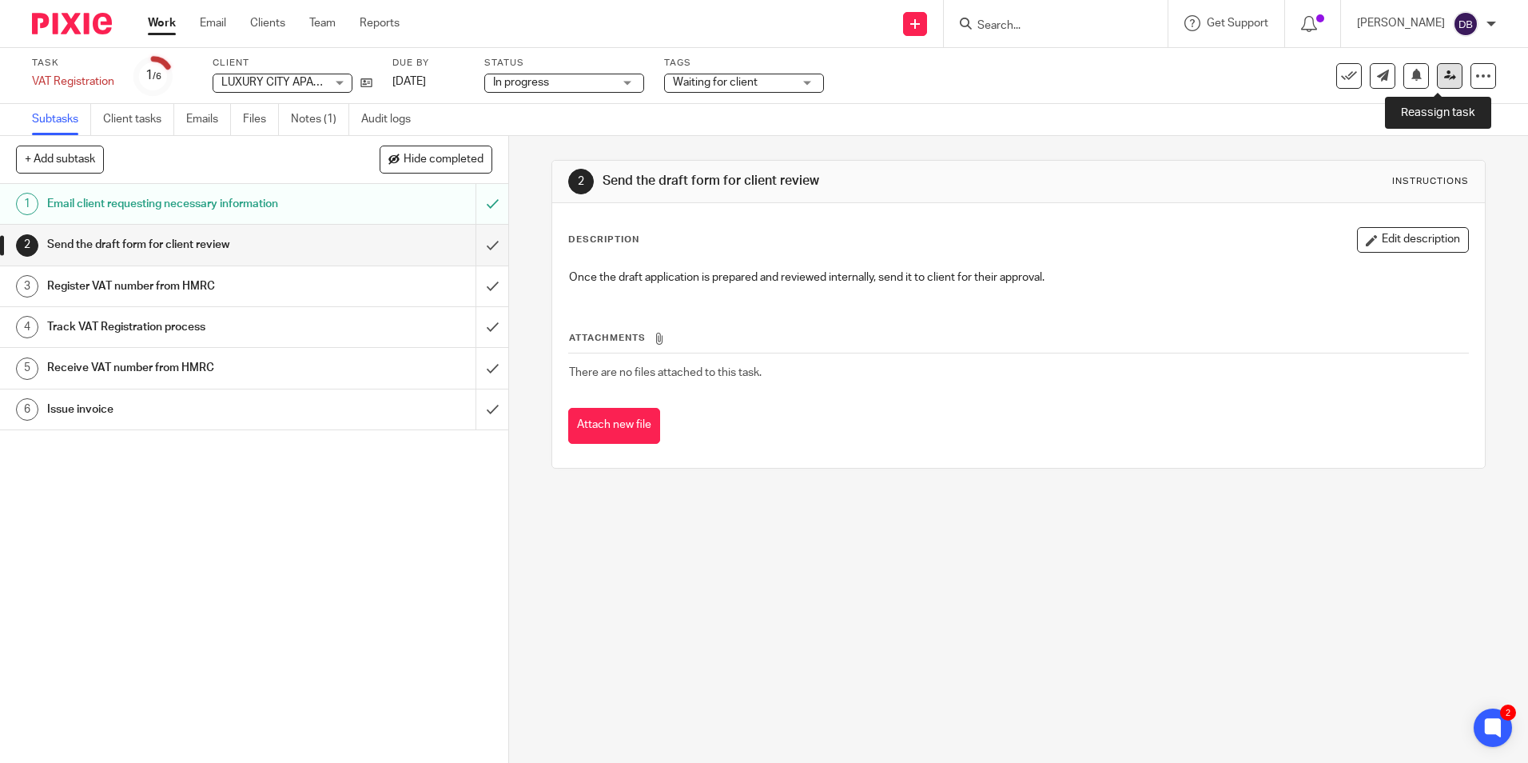
click at [1444, 76] on icon at bounding box center [1450, 76] width 12 height 12
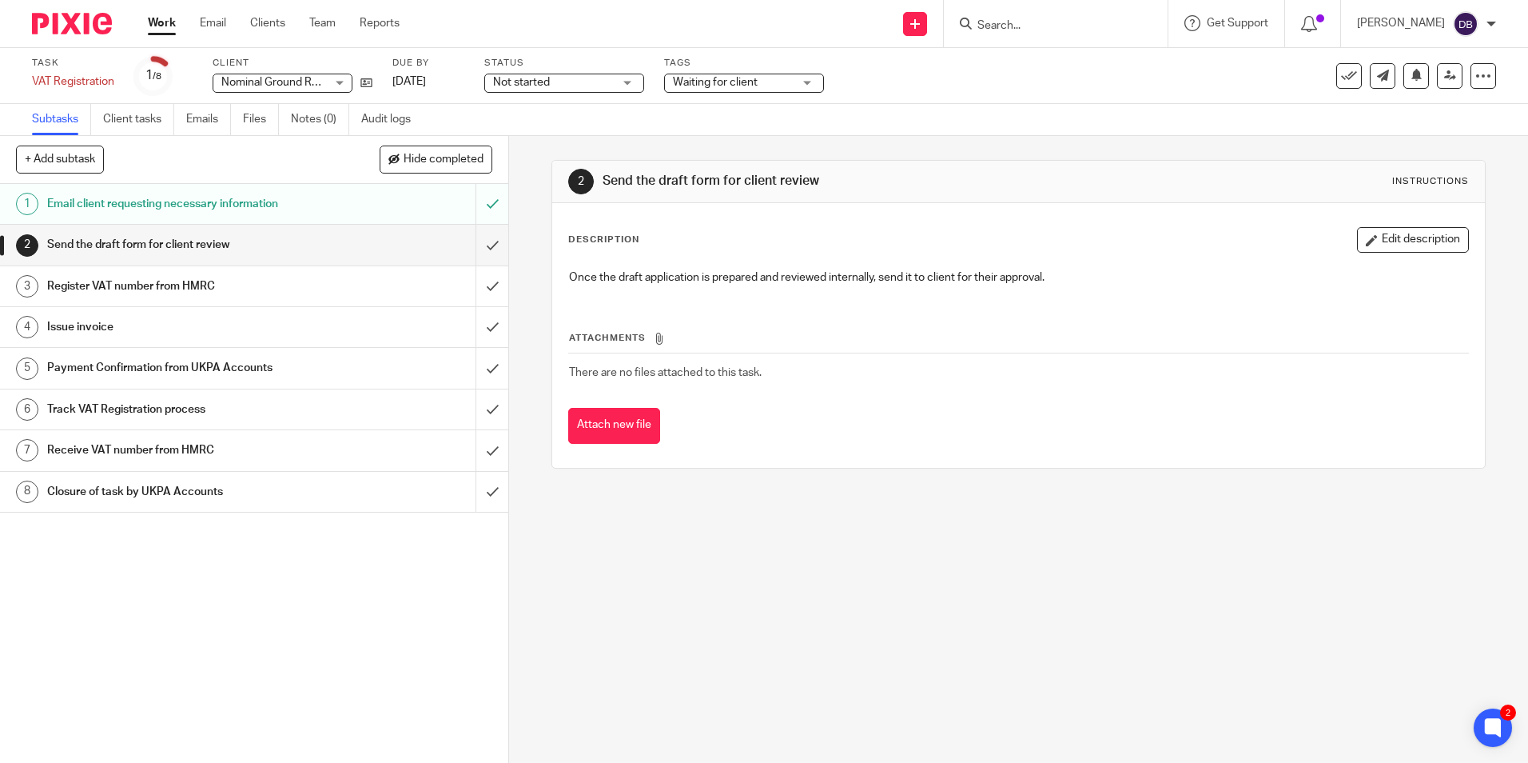
click at [688, 83] on span "Waiting for client" at bounding box center [715, 82] width 85 height 11
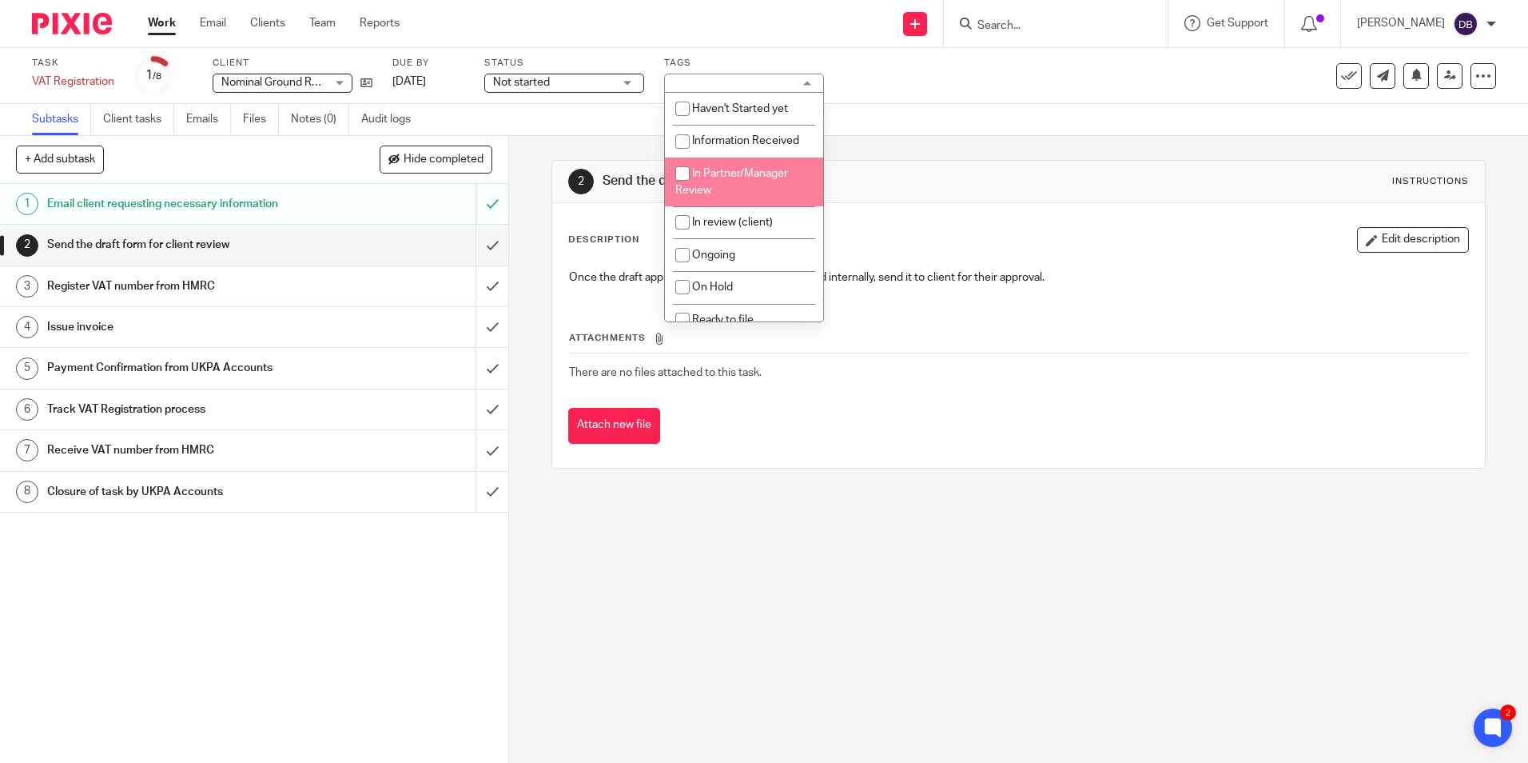
click at [695, 183] on input "checkbox" at bounding box center [682, 173] width 30 height 30
checkbox input "true"
click at [1062, 181] on div "2 Send the draft form for client review Instructions" at bounding box center [1018, 182] width 900 height 26
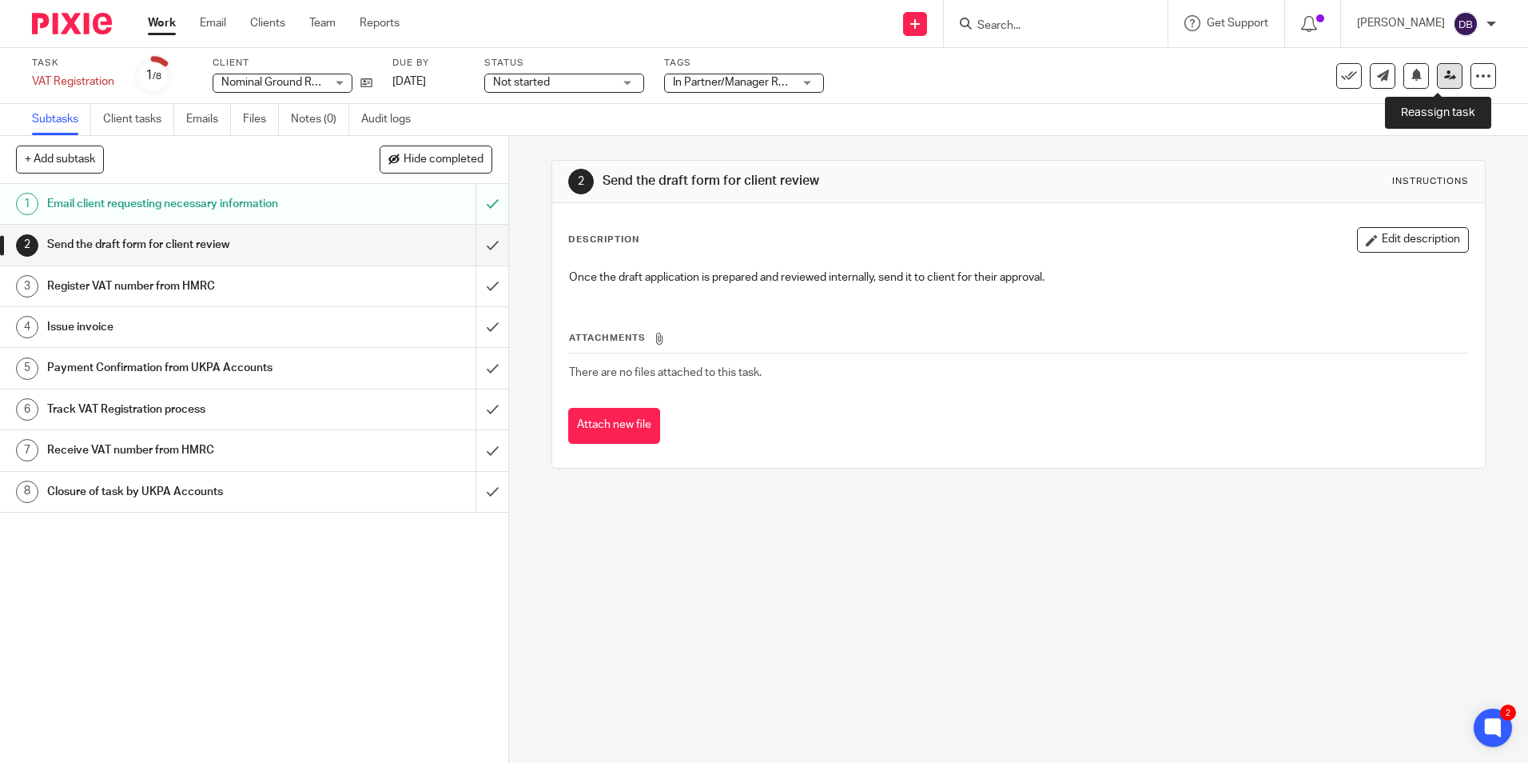
click at [1444, 70] on icon at bounding box center [1450, 76] width 12 height 12
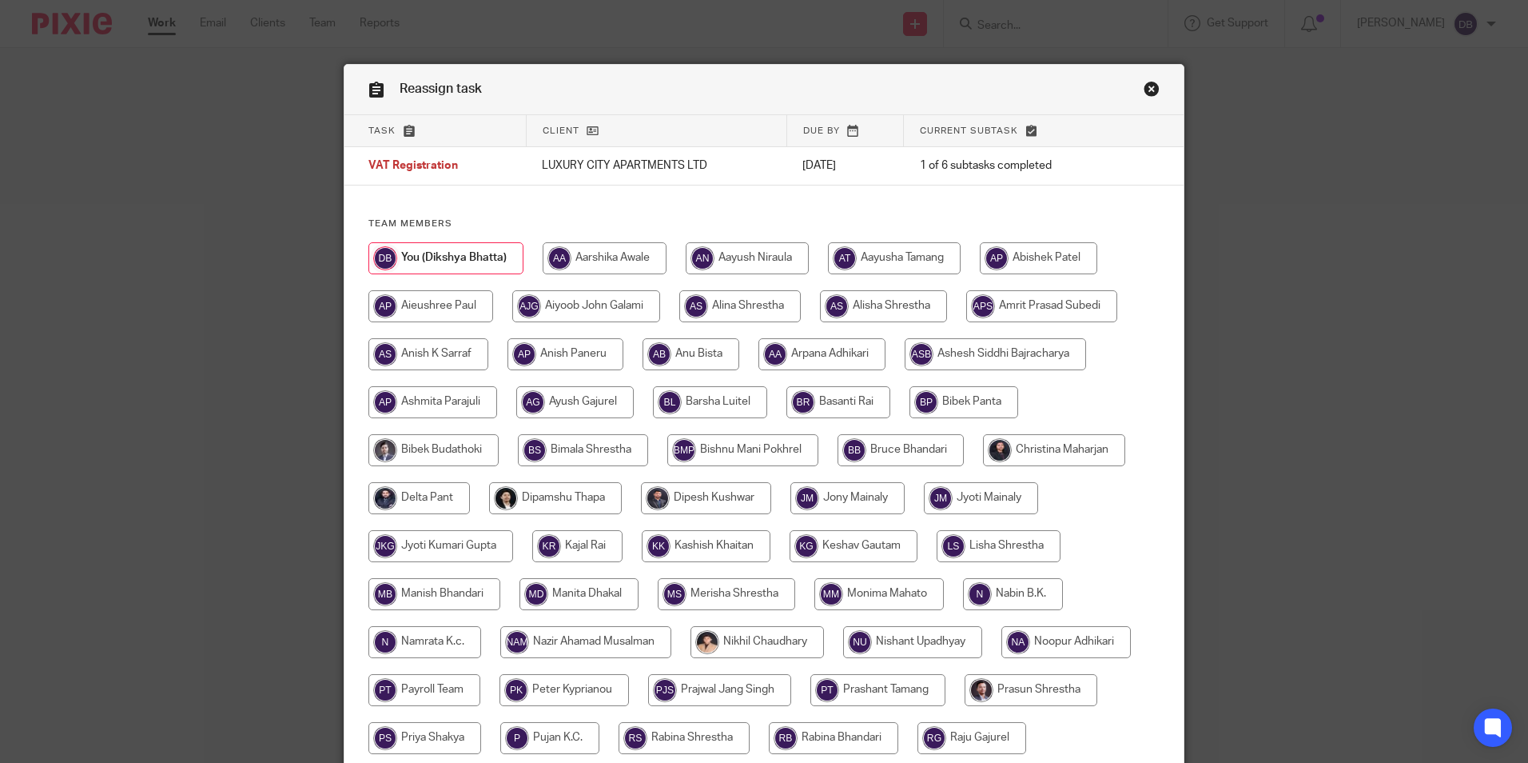
click at [1144, 84] on link "Close this dialog window" at bounding box center [1152, 92] width 16 height 22
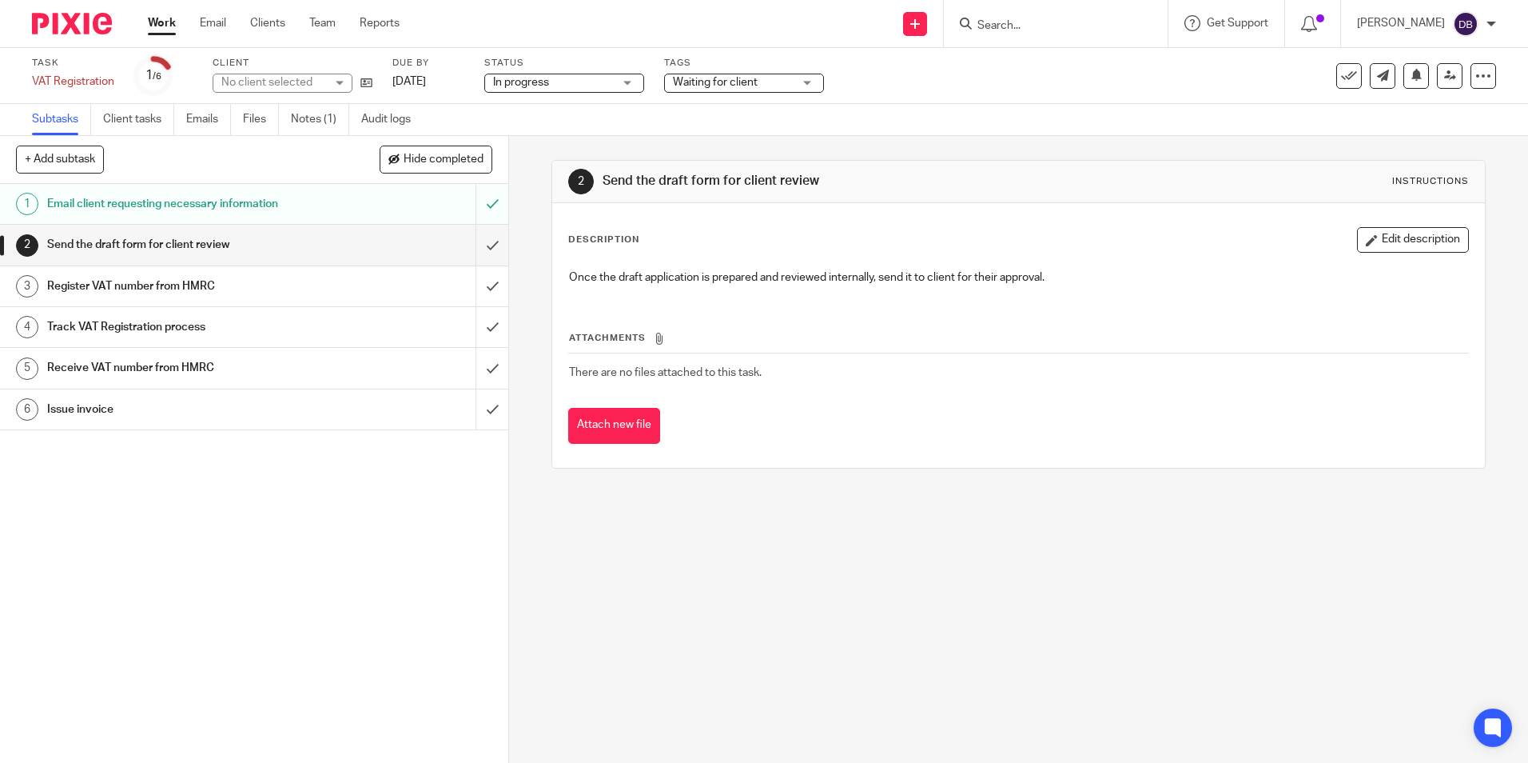
click at [727, 83] on span "Waiting for client" at bounding box center [715, 82] width 85 height 11
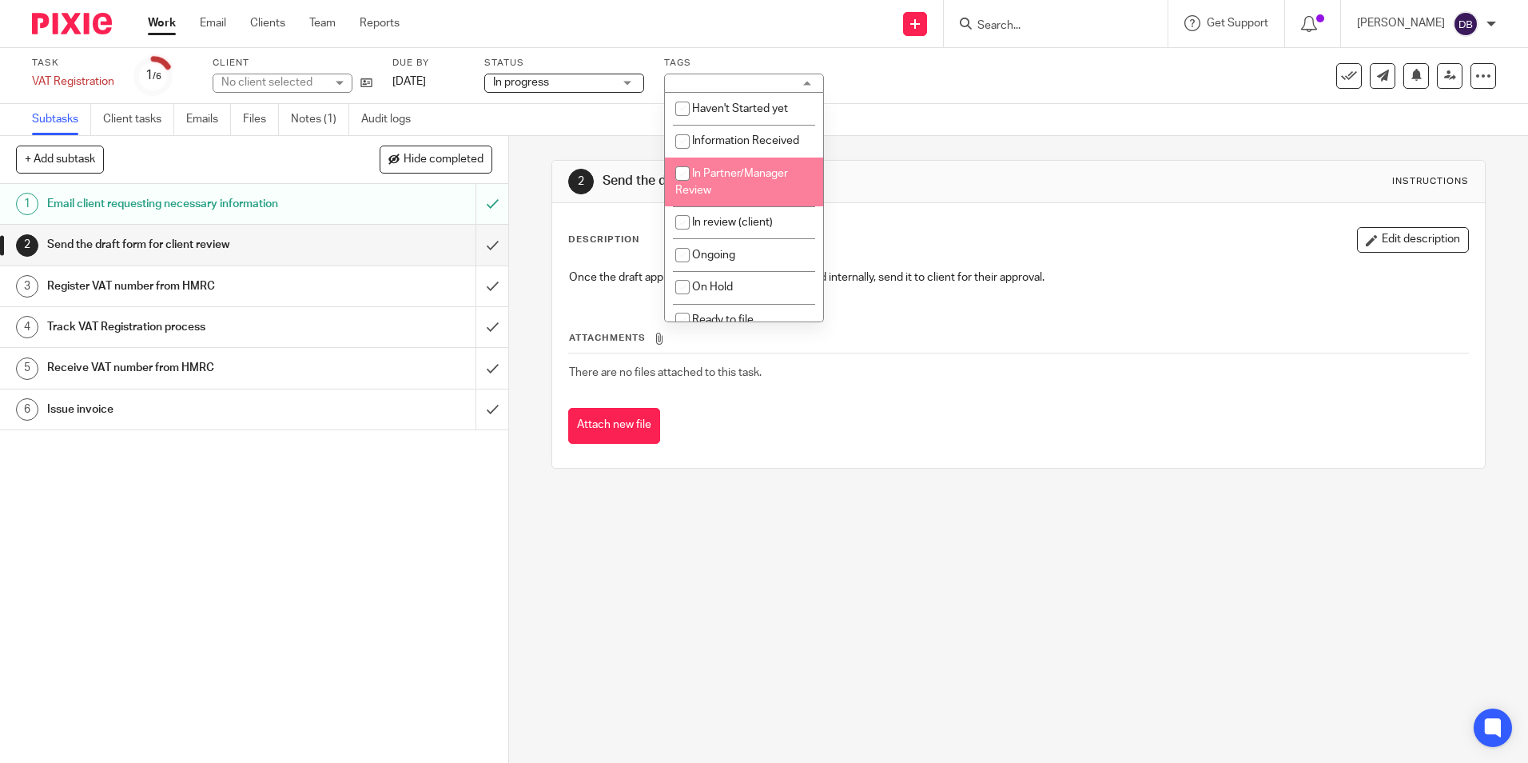
click at [715, 182] on li "In Partner/Manager Review" at bounding box center [744, 181] width 158 height 49
checkbox input "true"
click at [1072, 162] on div "2 Send the draft form for client review Instructions" at bounding box center [1018, 182] width 932 height 42
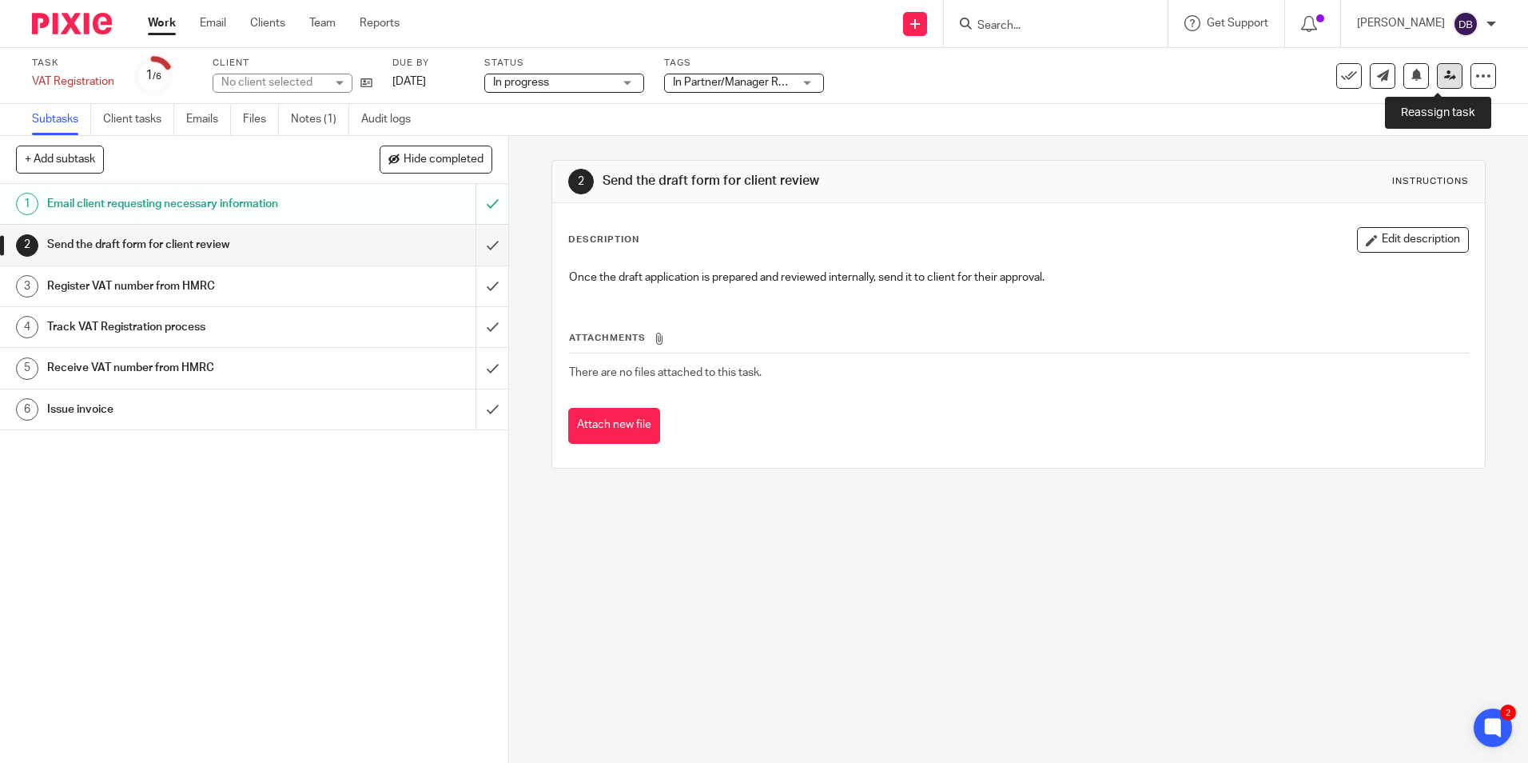
click at [1437, 75] on link at bounding box center [1450, 76] width 26 height 26
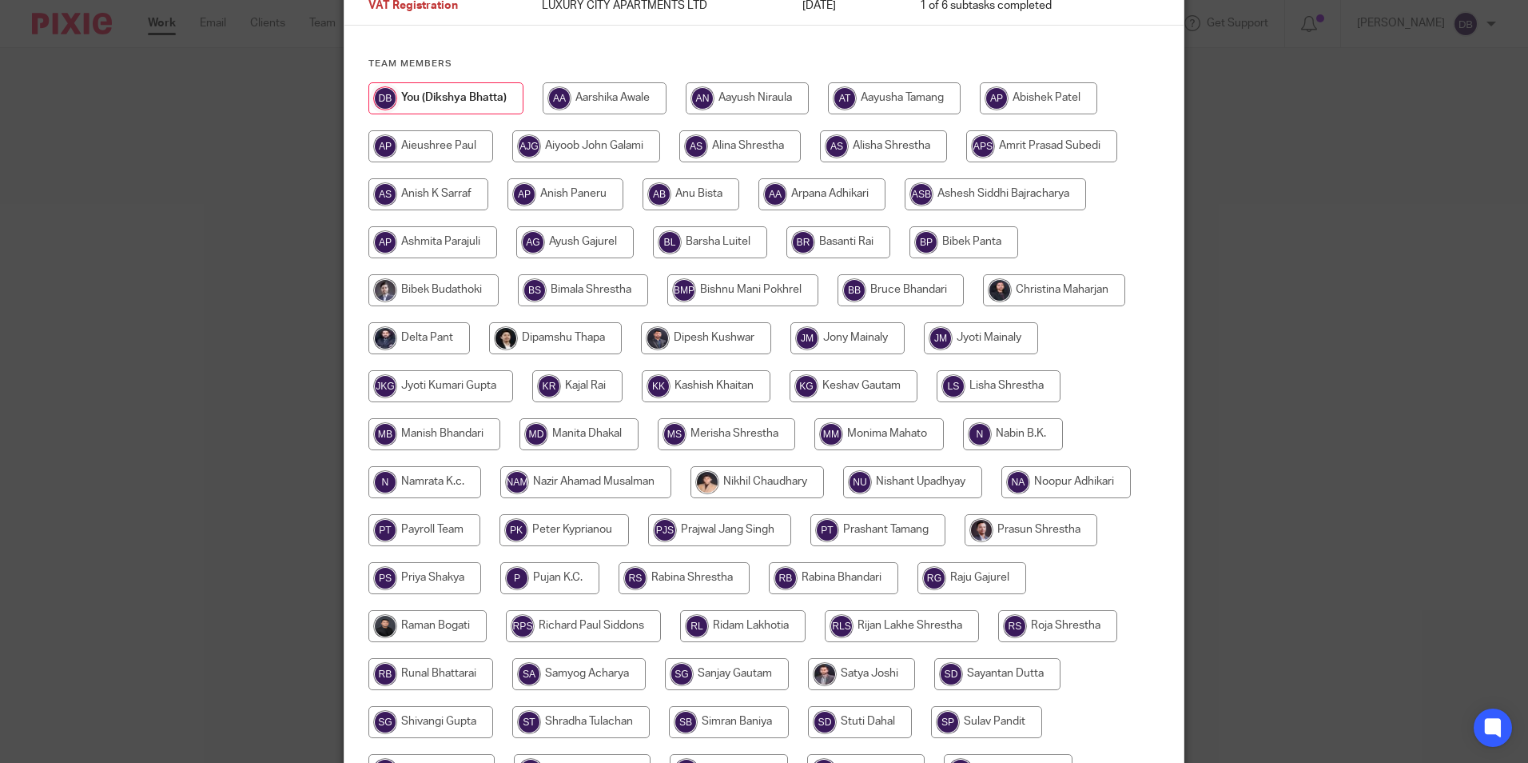
scroll to position [240, 0]
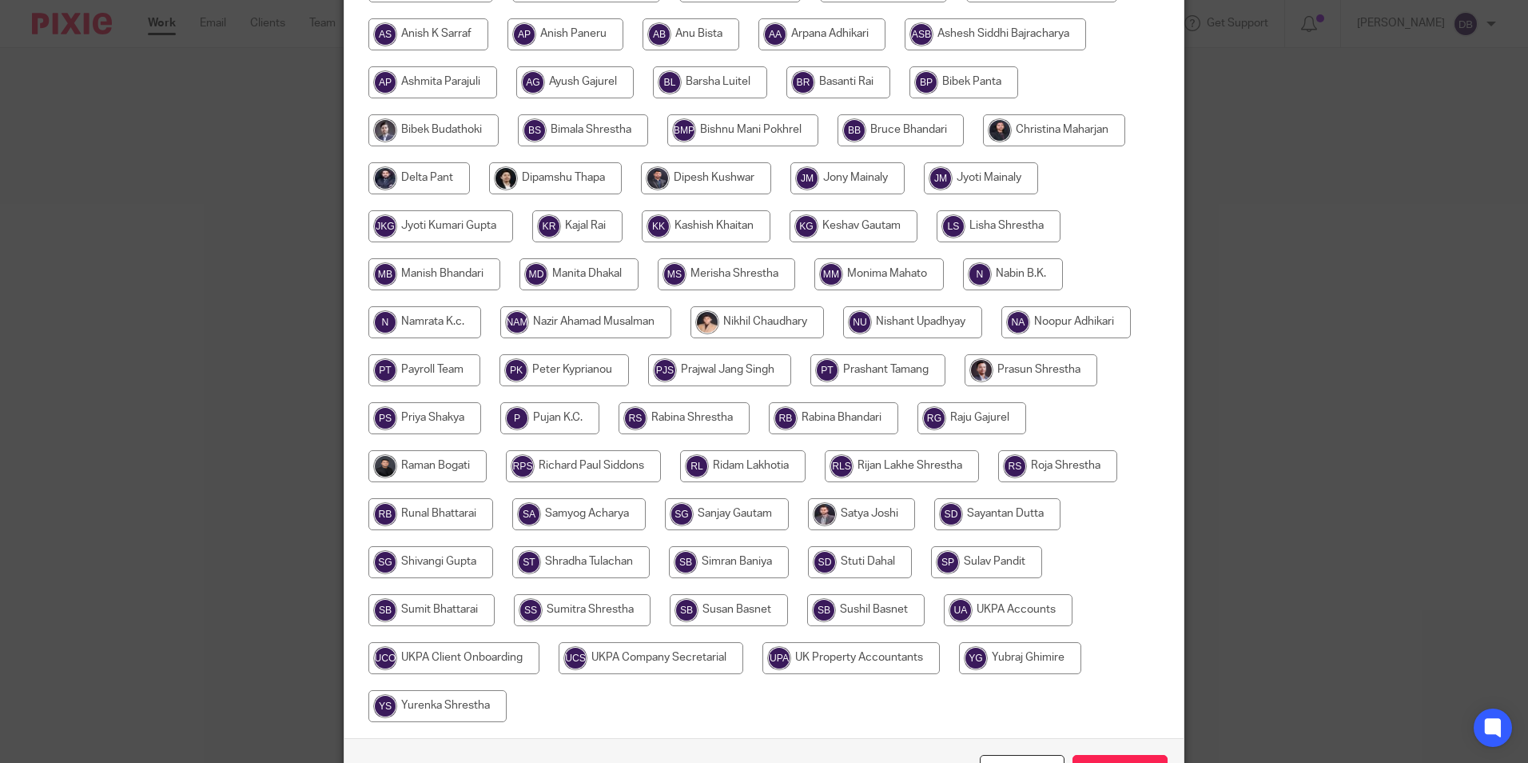
click at [1007, 364] on input "radio" at bounding box center [1031, 370] width 133 height 32
radio input "true"
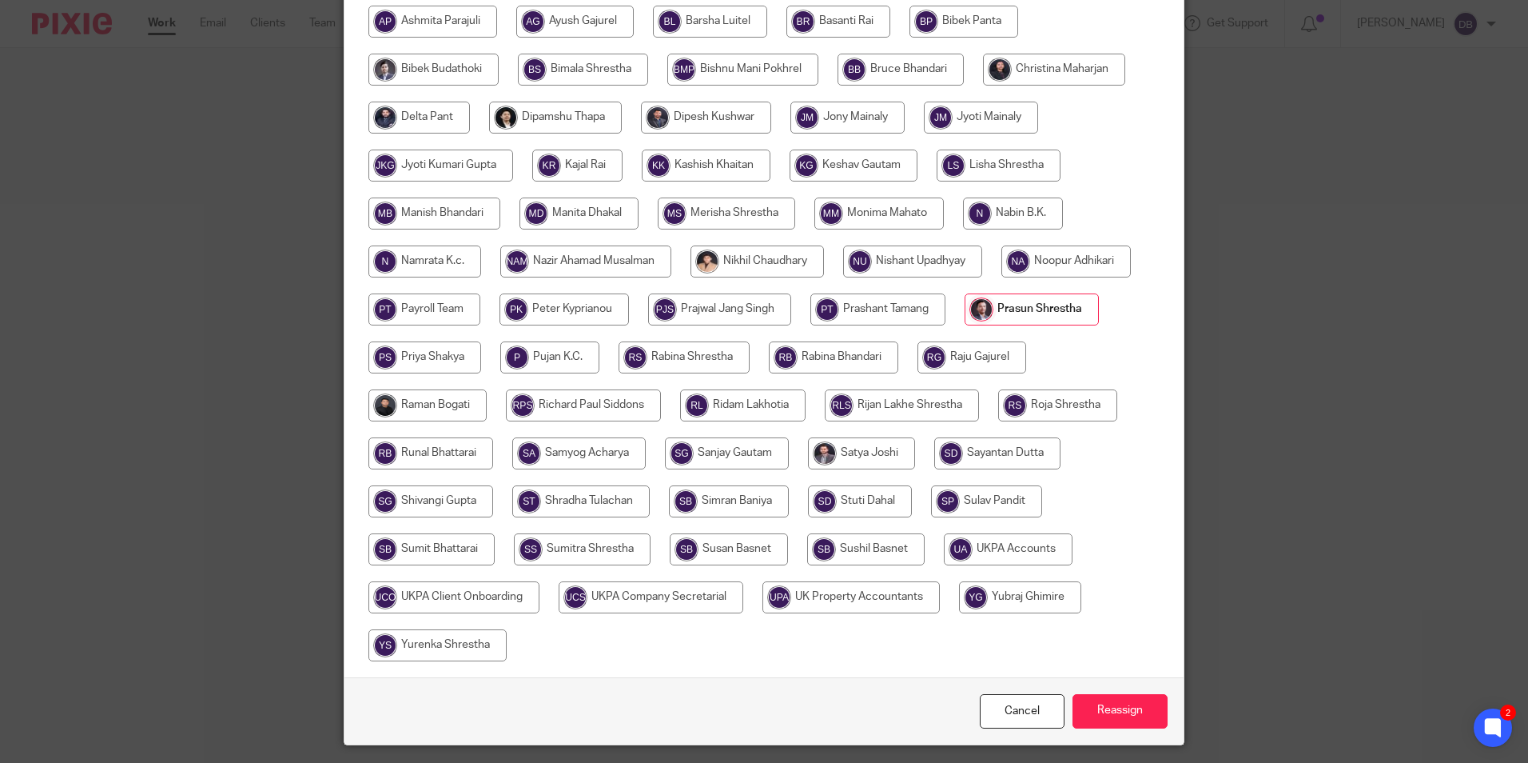
scroll to position [427, 0]
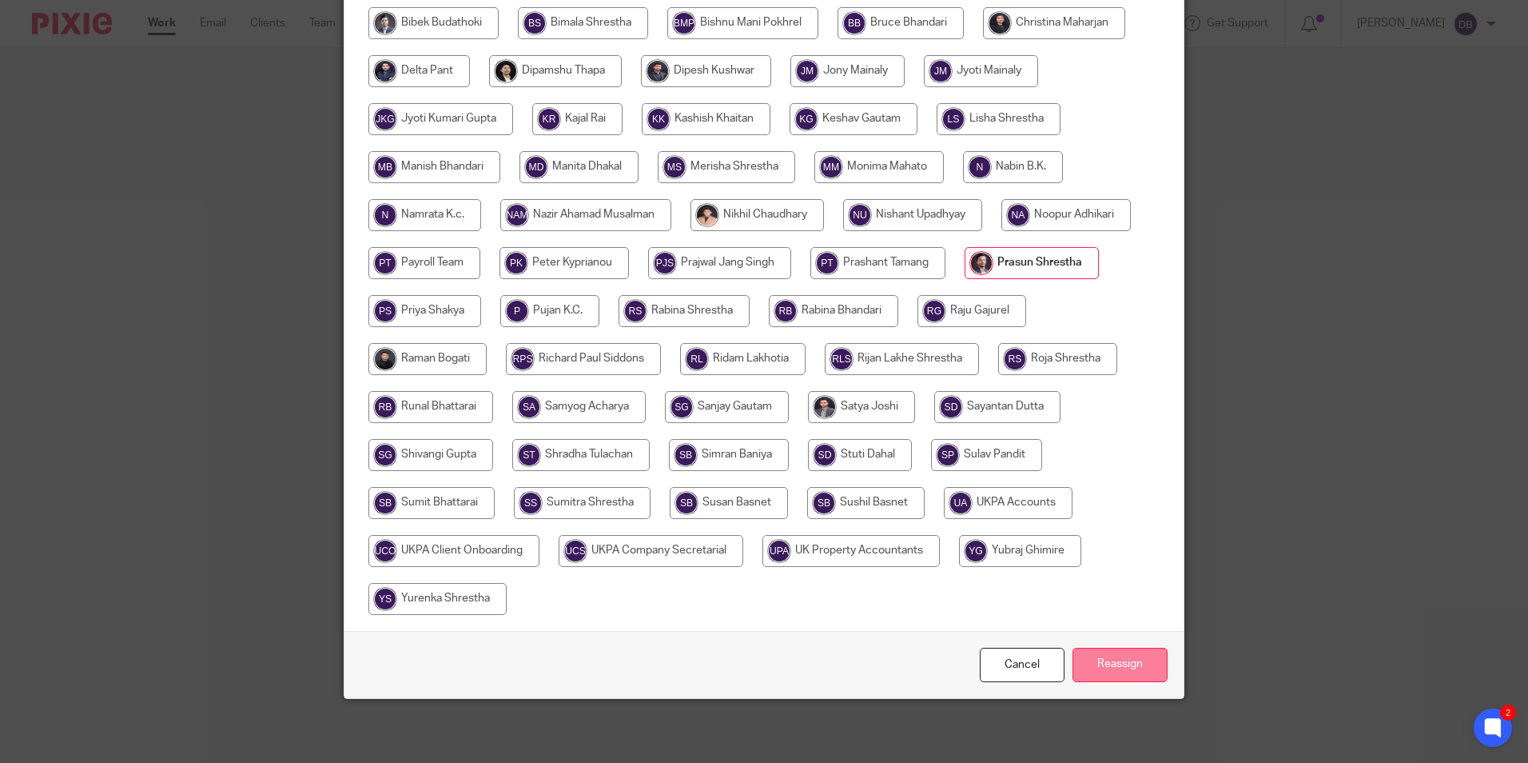
click at [1094, 678] on input "Reassign" at bounding box center [1120, 664] width 95 height 34
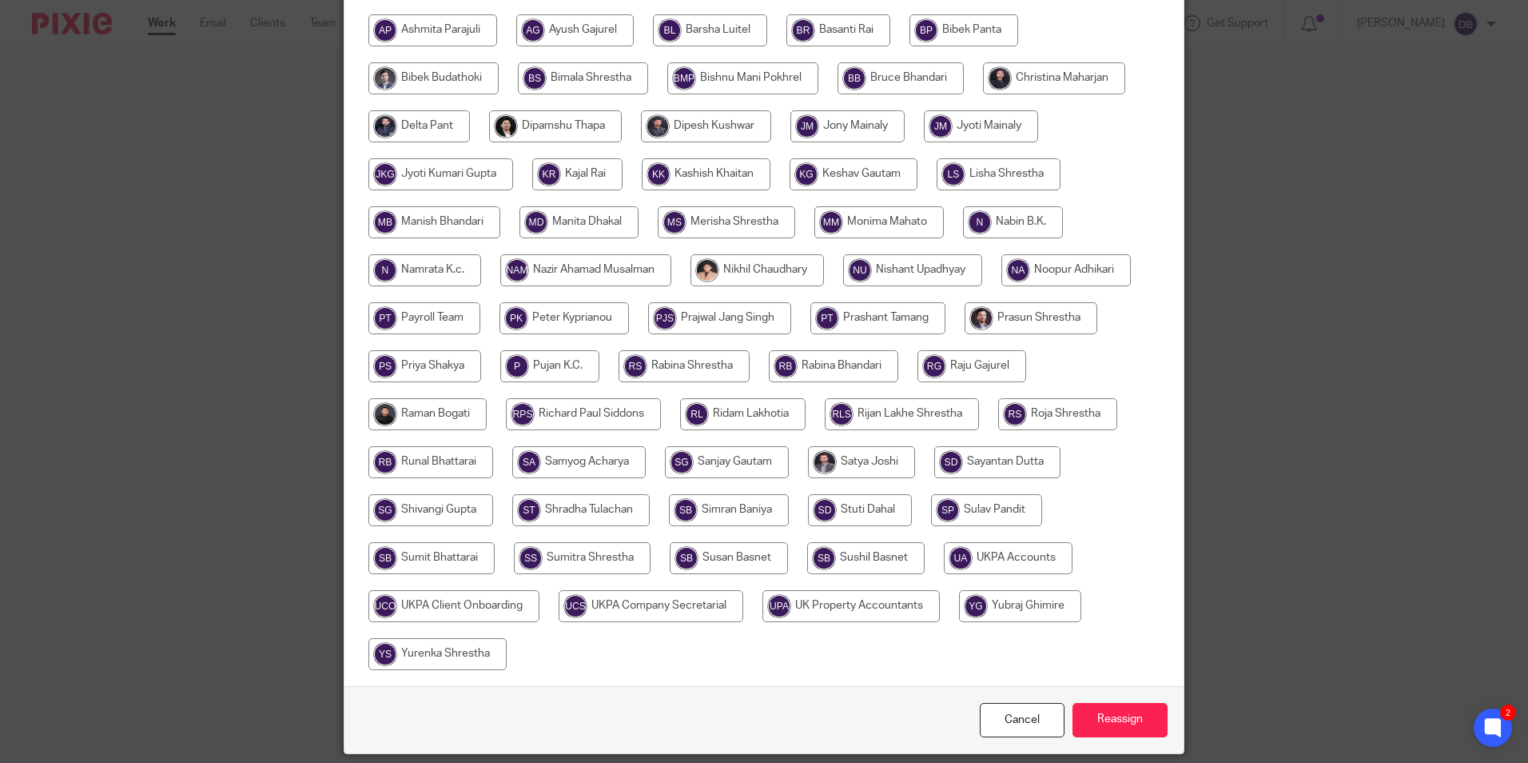
scroll to position [400, 0]
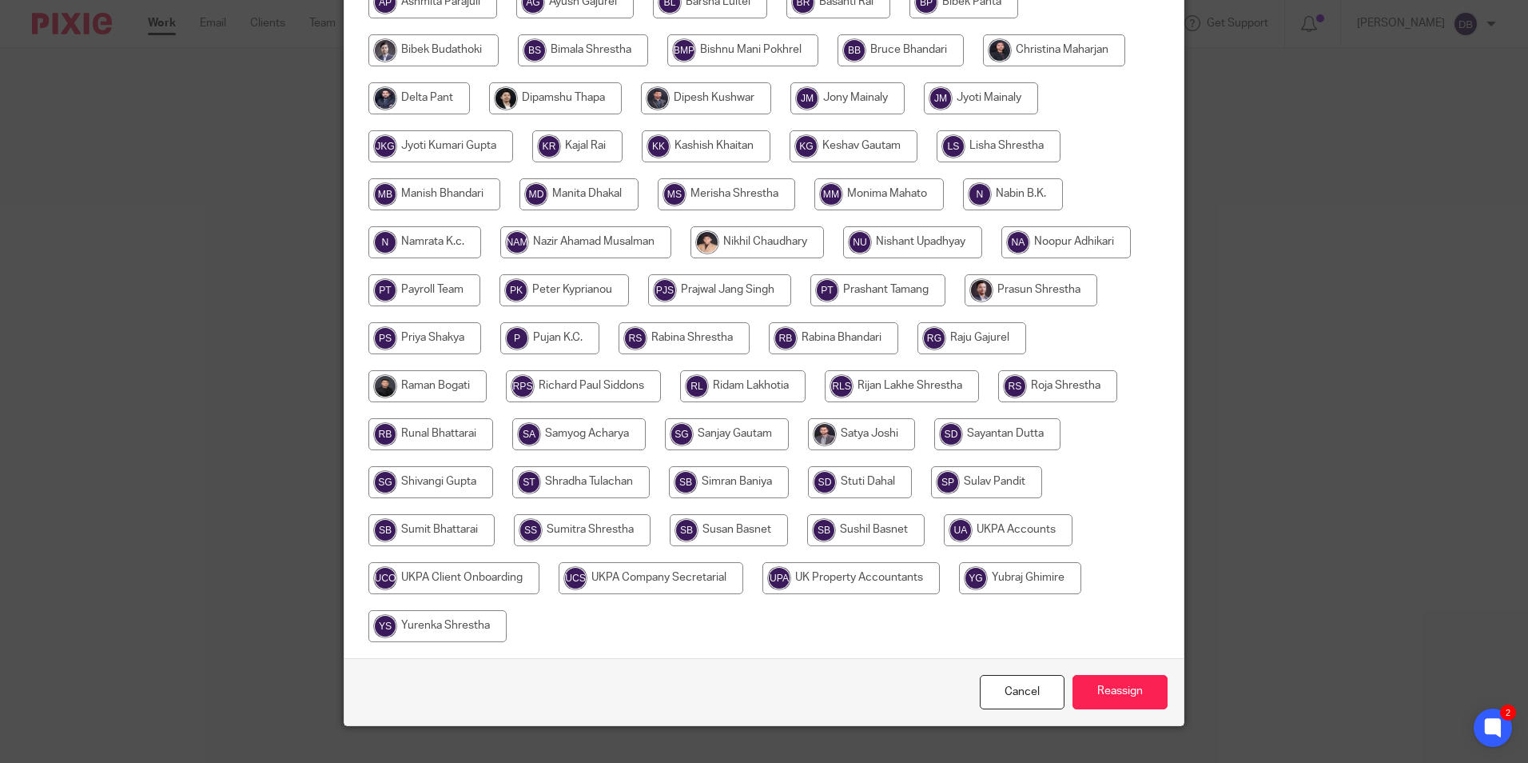
click at [1022, 296] on input "radio" at bounding box center [1031, 290] width 133 height 32
radio input "true"
drag, startPoint x: 1121, startPoint y: 691, endPoint x: 1050, endPoint y: 552, distance: 155.5
click at [1120, 691] on input "Reassign" at bounding box center [1120, 692] width 95 height 34
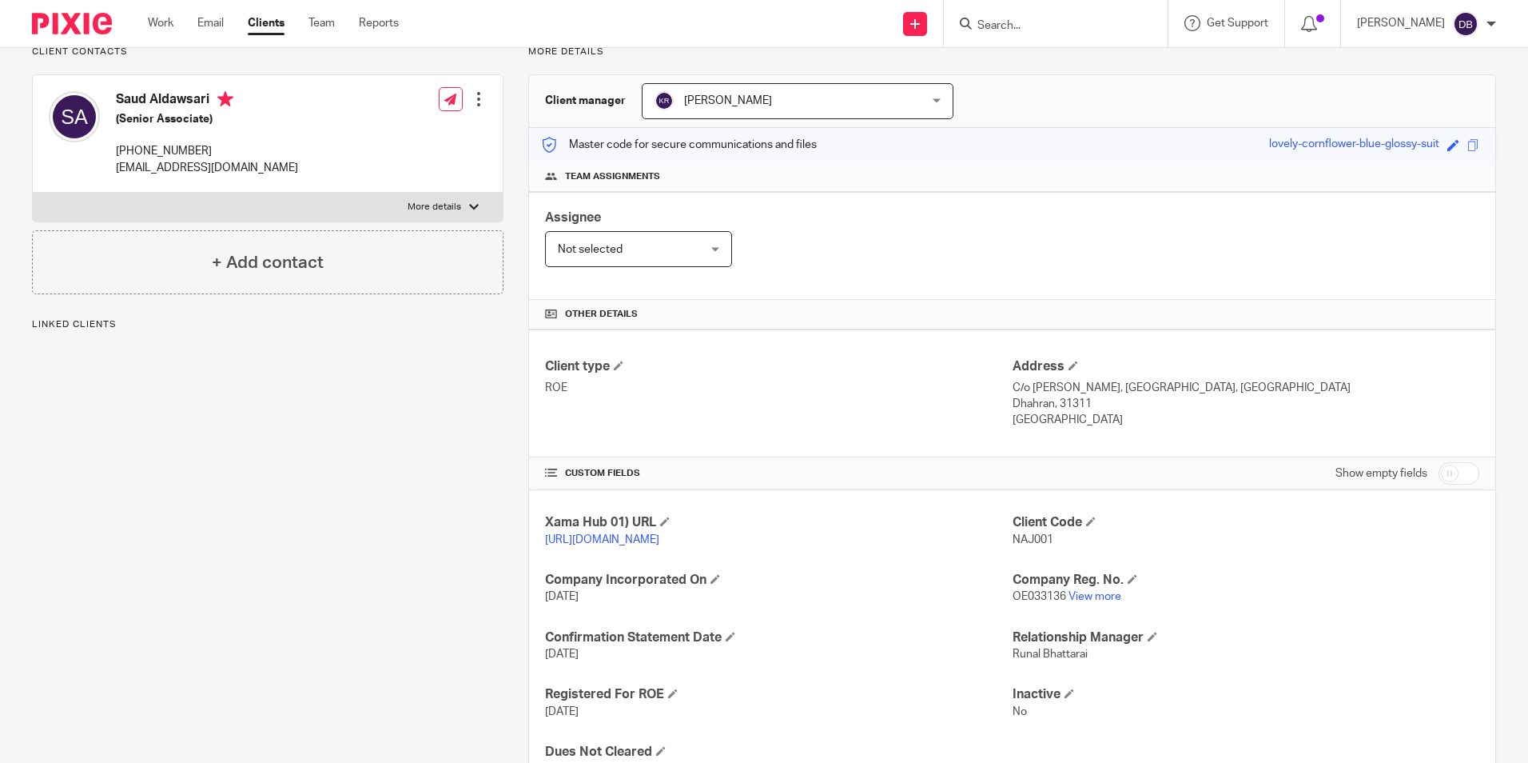
scroll to position [160, 0]
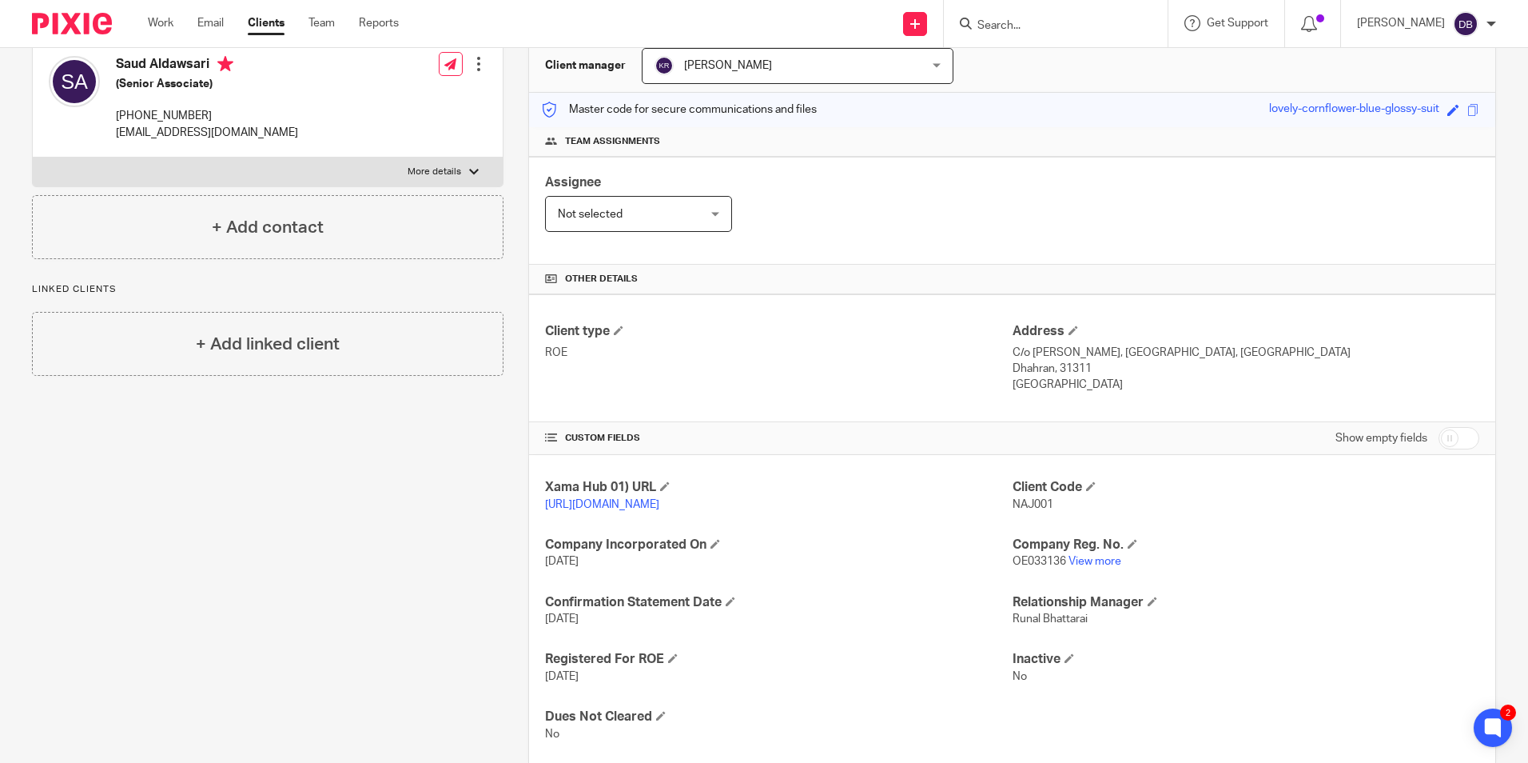
drag, startPoint x: 215, startPoint y: 111, endPoint x: 108, endPoint y: 111, distance: 107.1
click at [108, 111] on div "Saud Aldawsari (Senior Associate) +966 53 880 1122 saldawsari@kslaw.com" at bounding box center [173, 98] width 249 height 101
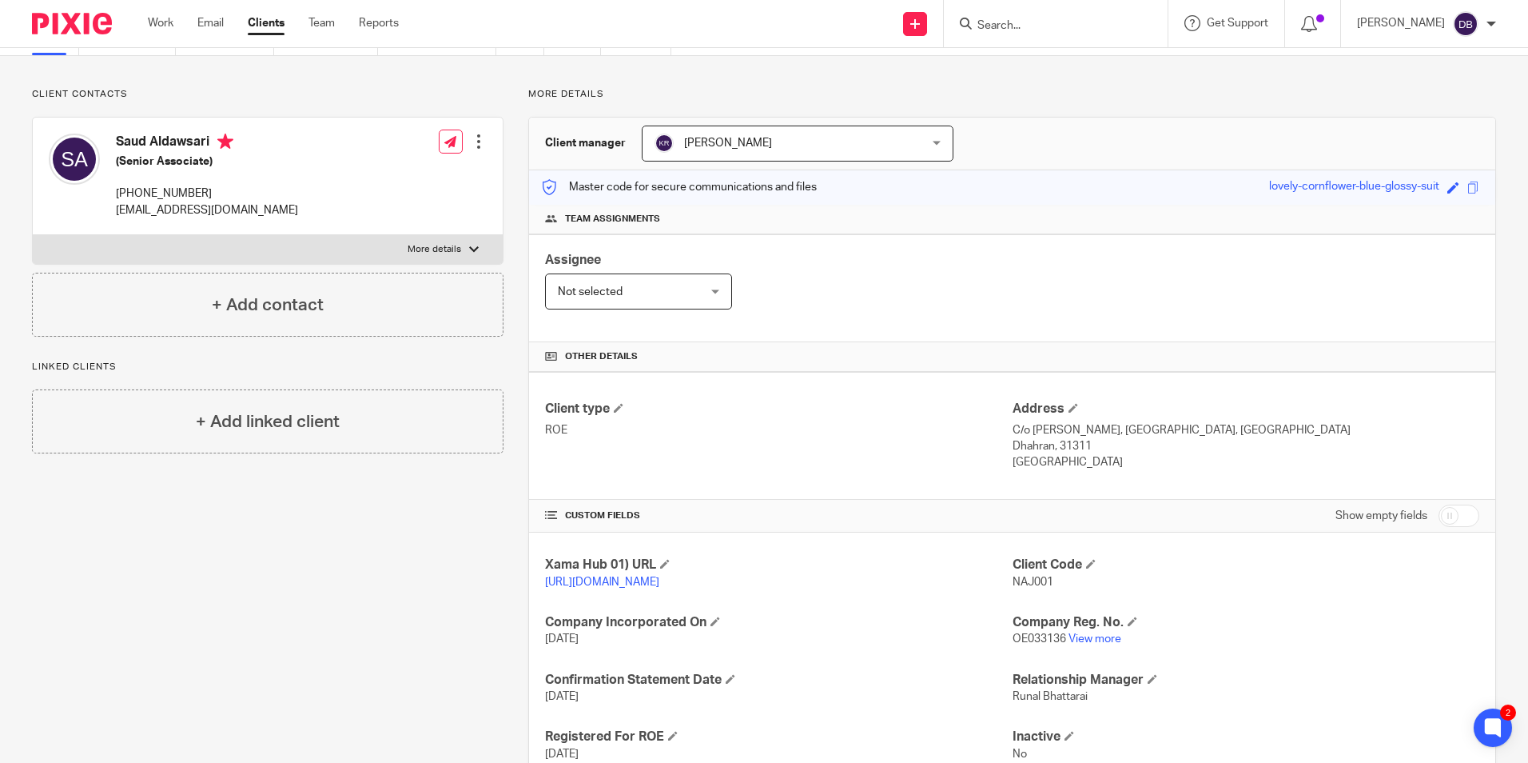
scroll to position [0, 0]
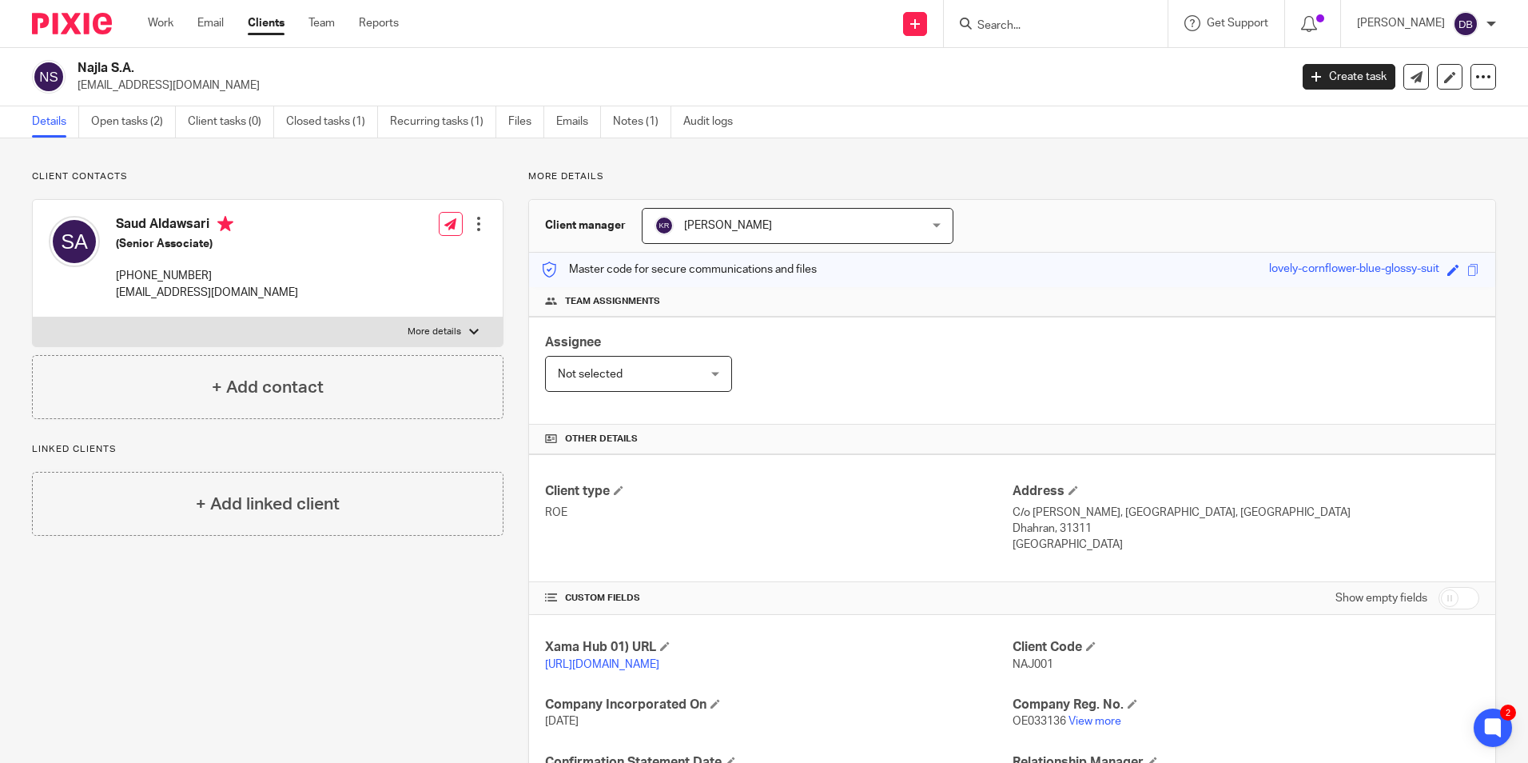
copy p "+966 53 880 1122"
drag, startPoint x: 1101, startPoint y: 736, endPoint x: 1074, endPoint y: 496, distance: 242.1
click at [1101, 727] on link "View more" at bounding box center [1095, 720] width 53 height 11
click at [1064, 28] on input "Search" at bounding box center [1048, 26] width 144 height 14
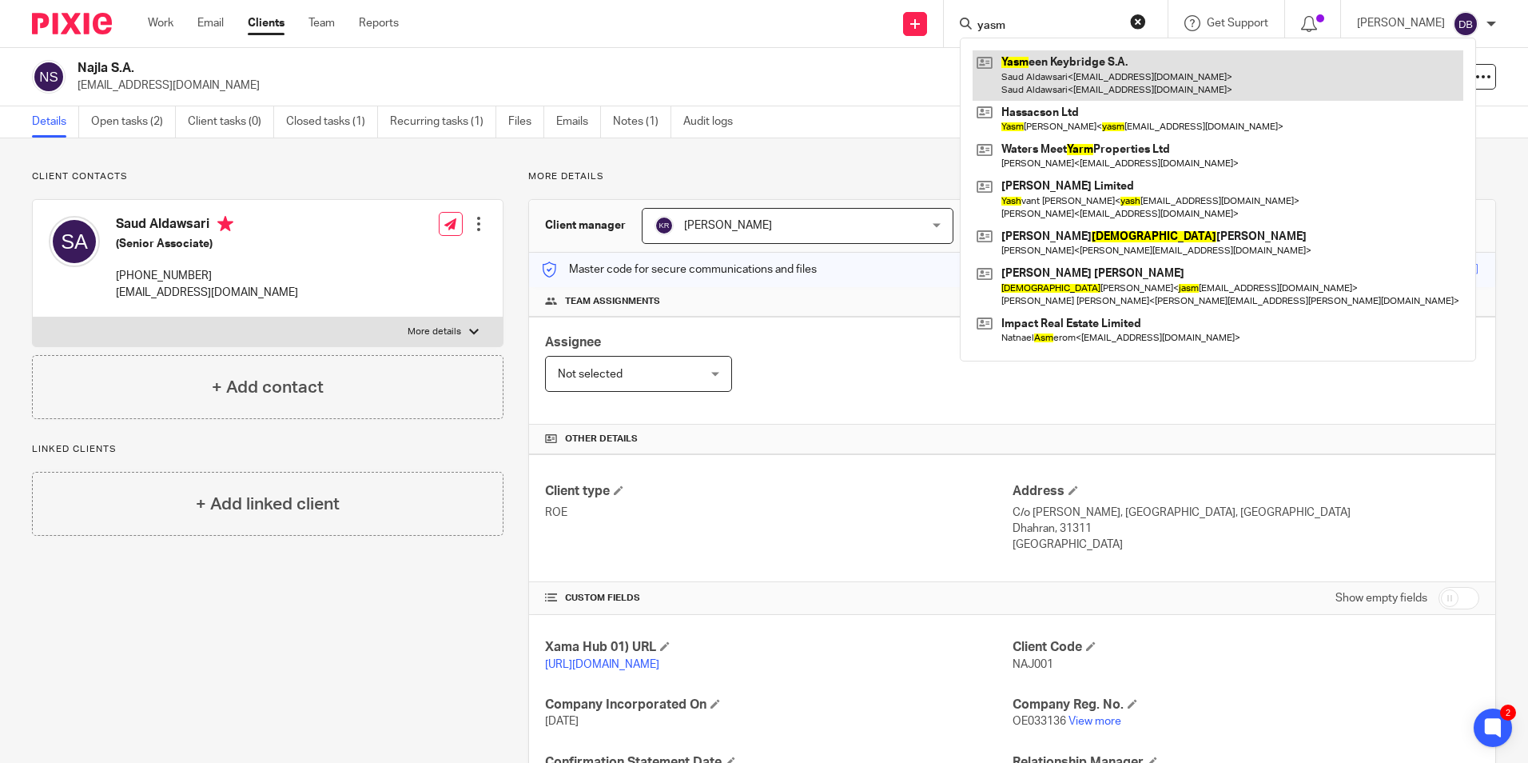
type input "yasm"
click at [1076, 79] on link at bounding box center [1218, 75] width 491 height 50
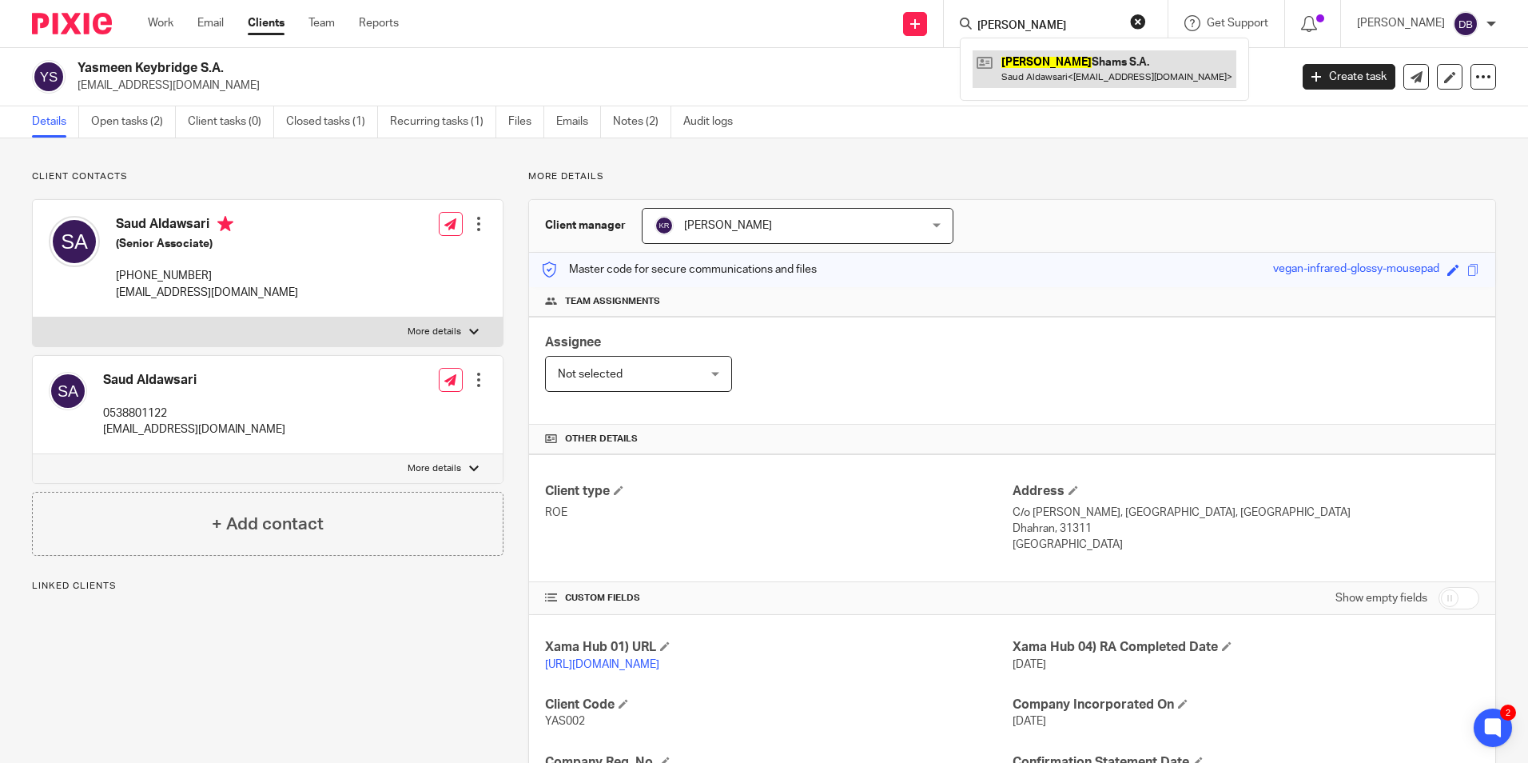
type input "[PERSON_NAME]"
click at [1099, 71] on link at bounding box center [1105, 68] width 264 height 37
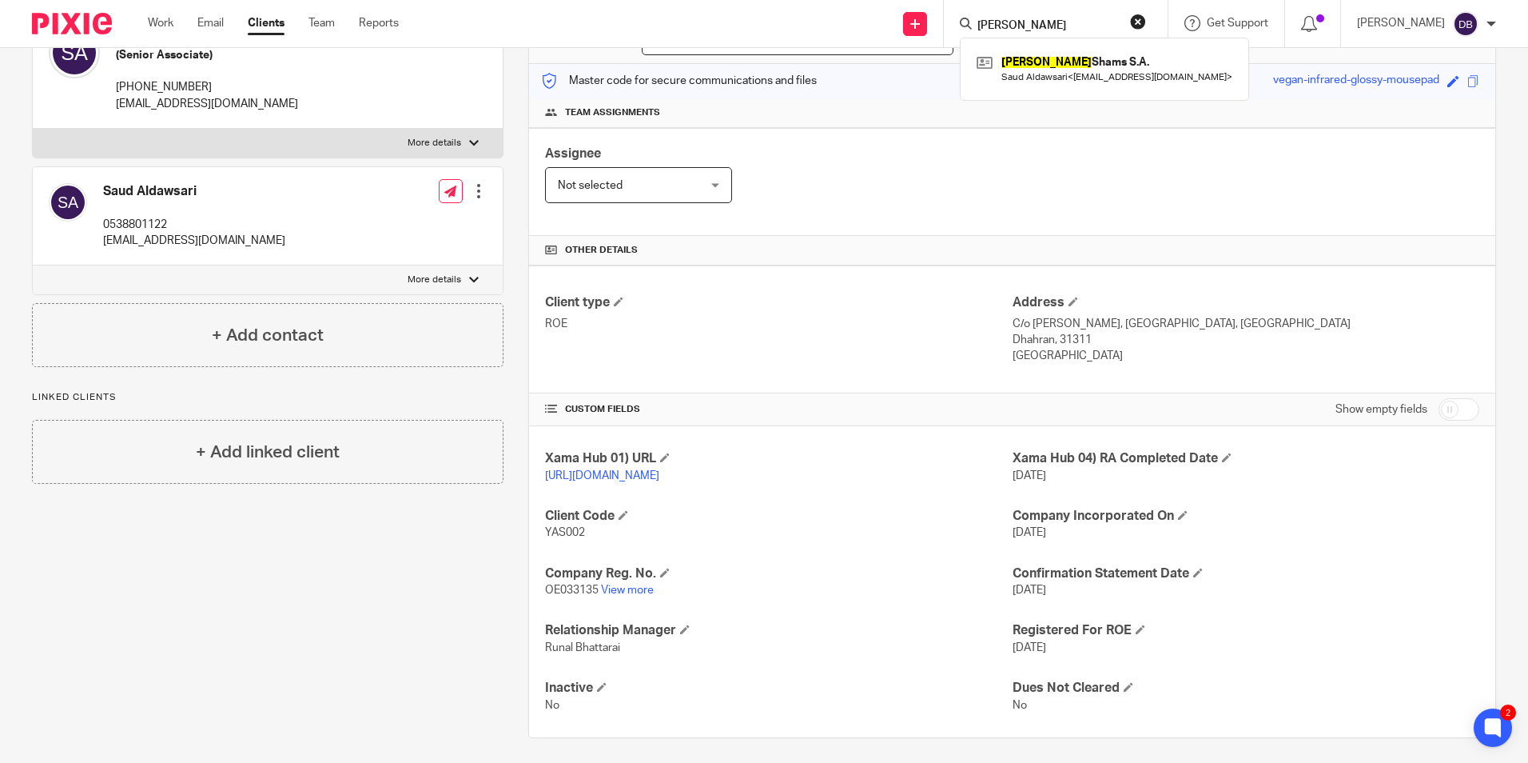
scroll to position [212, 0]
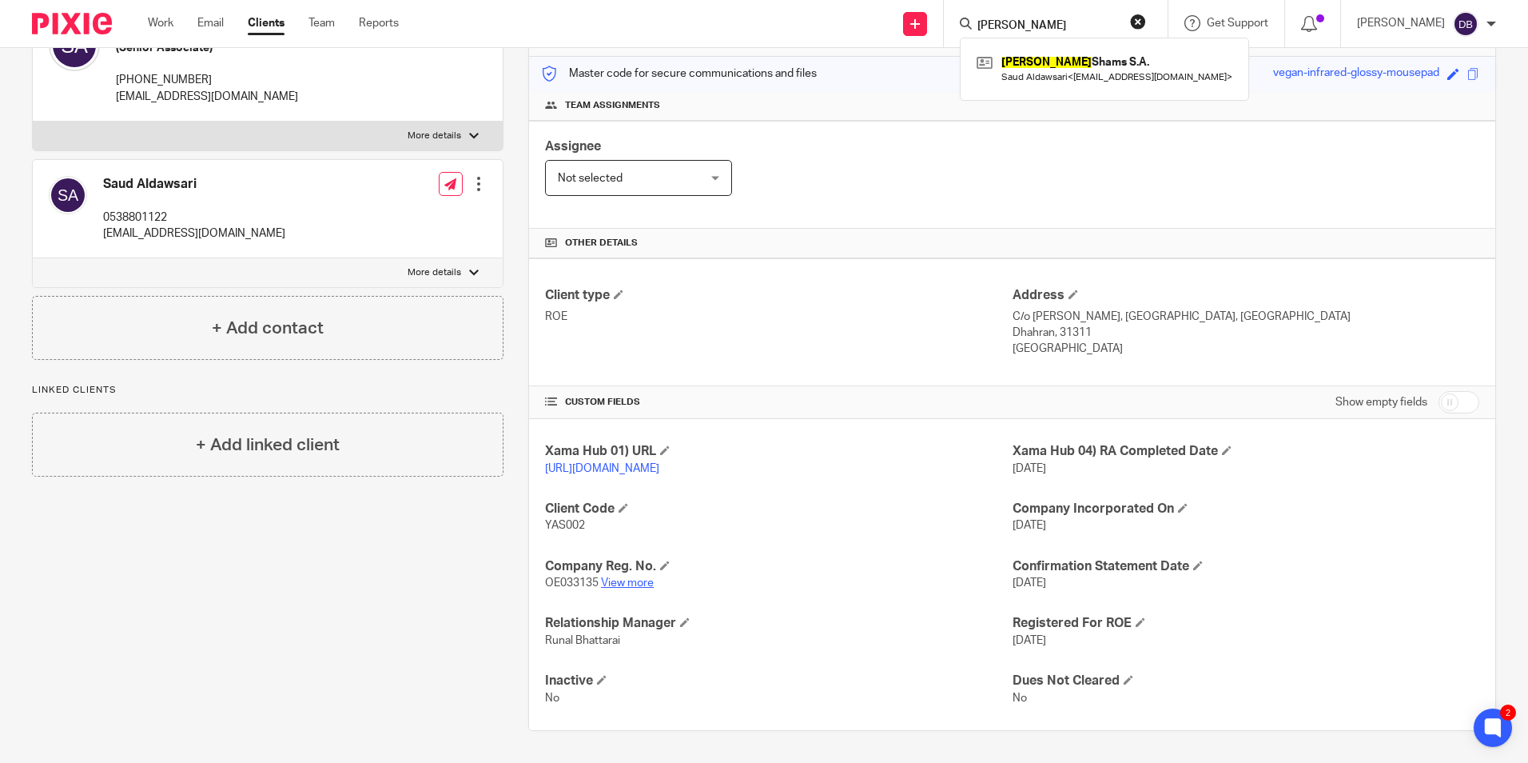
click at [626, 586] on link "View more" at bounding box center [627, 582] width 53 height 11
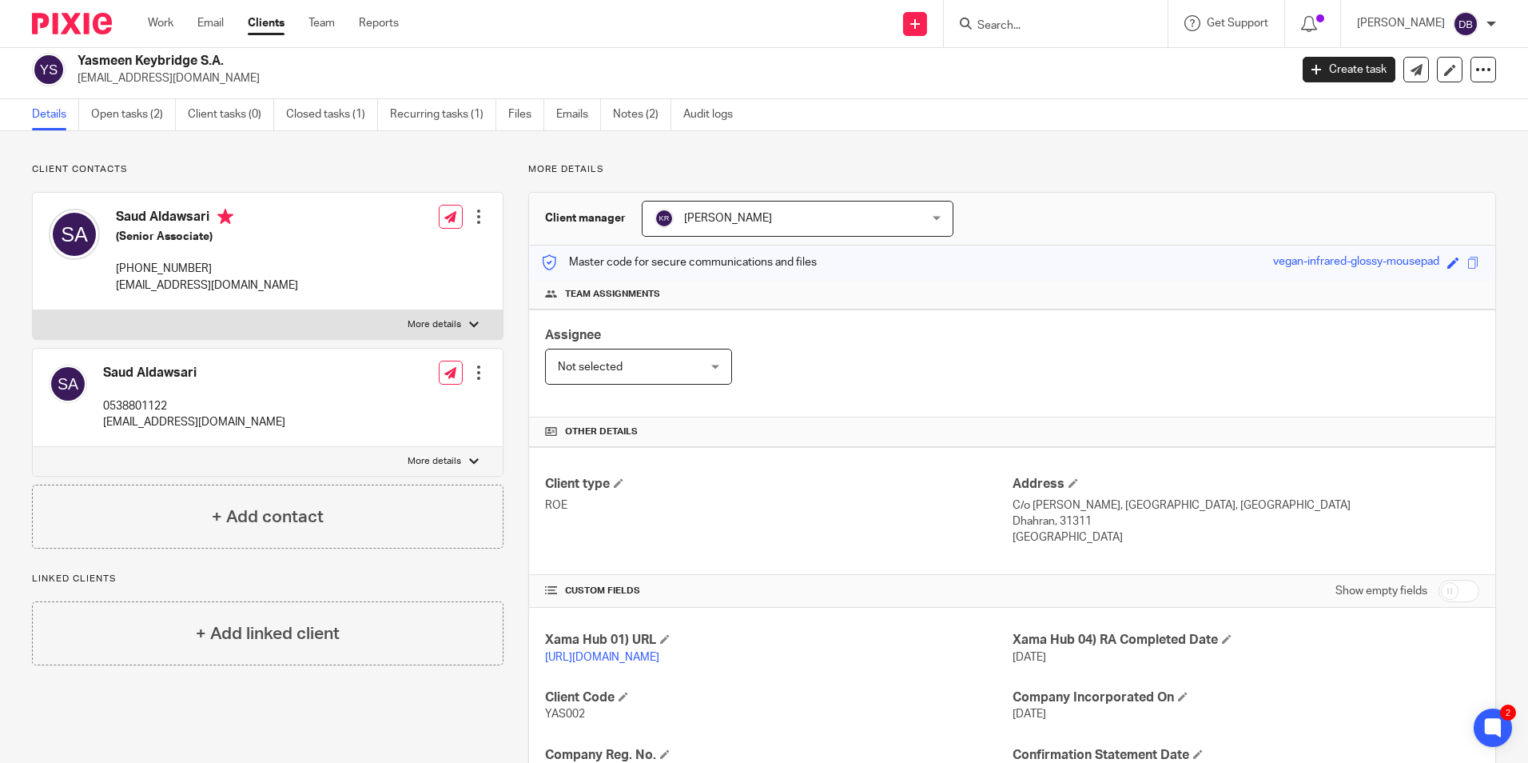
scroll to position [0, 0]
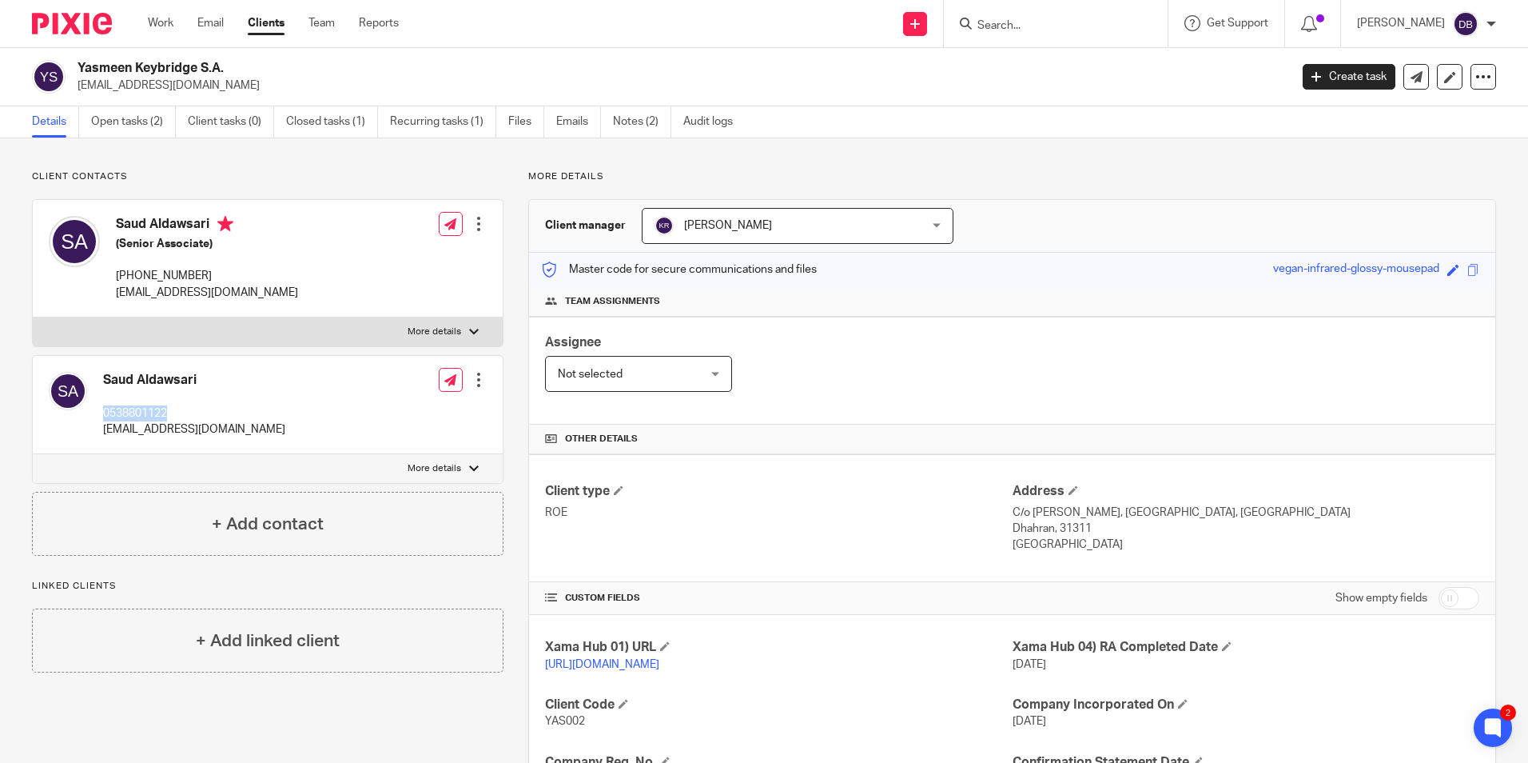
drag, startPoint x: 178, startPoint y: 411, endPoint x: 99, endPoint y: 409, distance: 79.2
click at [99, 409] on div "Saud Aldawsari 0538801122 saud.aldawsari@gmail.com" at bounding box center [167, 405] width 237 height 82
copy p "0538801122"
click at [475, 379] on div at bounding box center [479, 380] width 16 height 16
click at [388, 416] on link "Edit contact" at bounding box center [403, 415] width 153 height 23
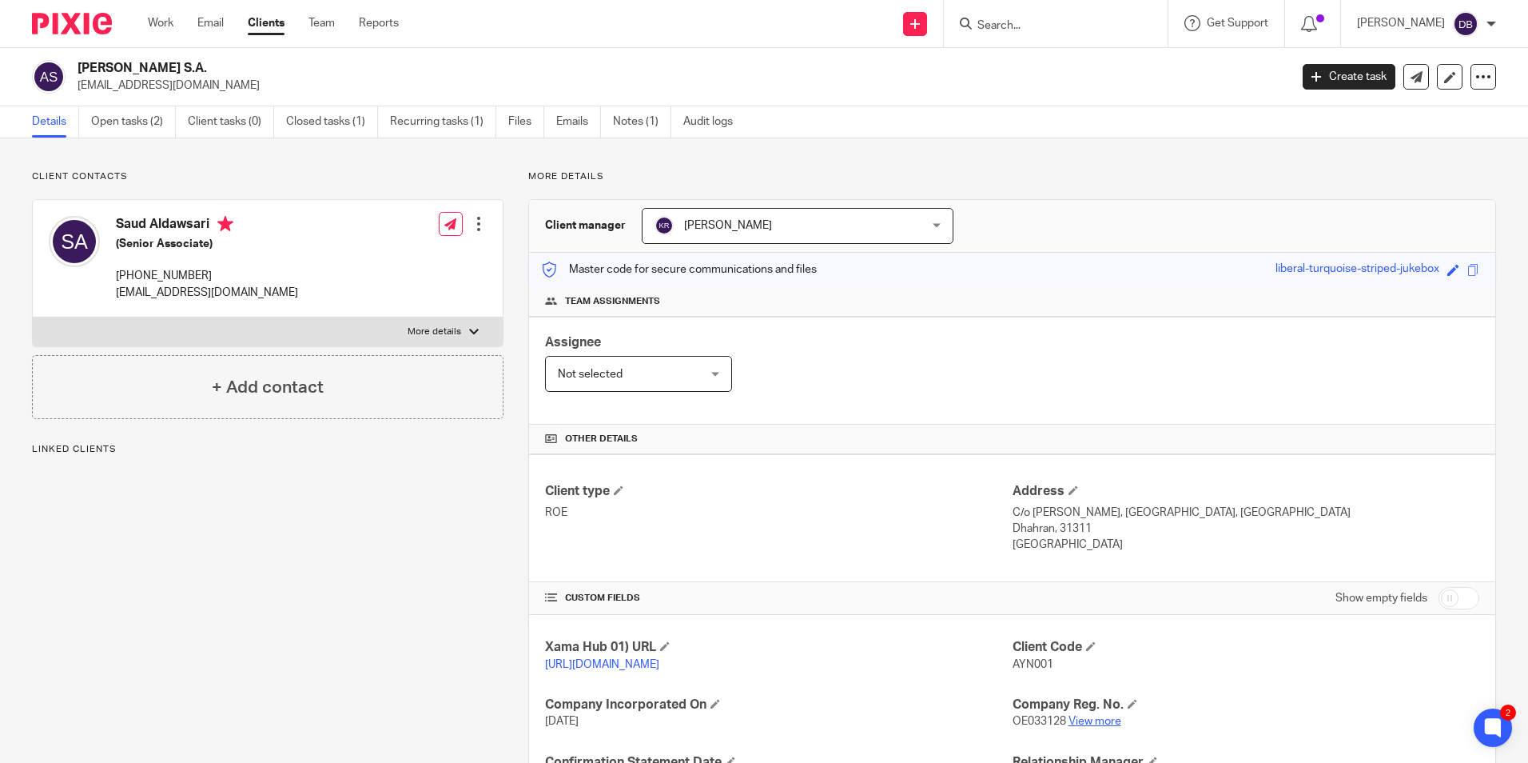
click at [1084, 727] on link "View more" at bounding box center [1095, 720] width 53 height 11
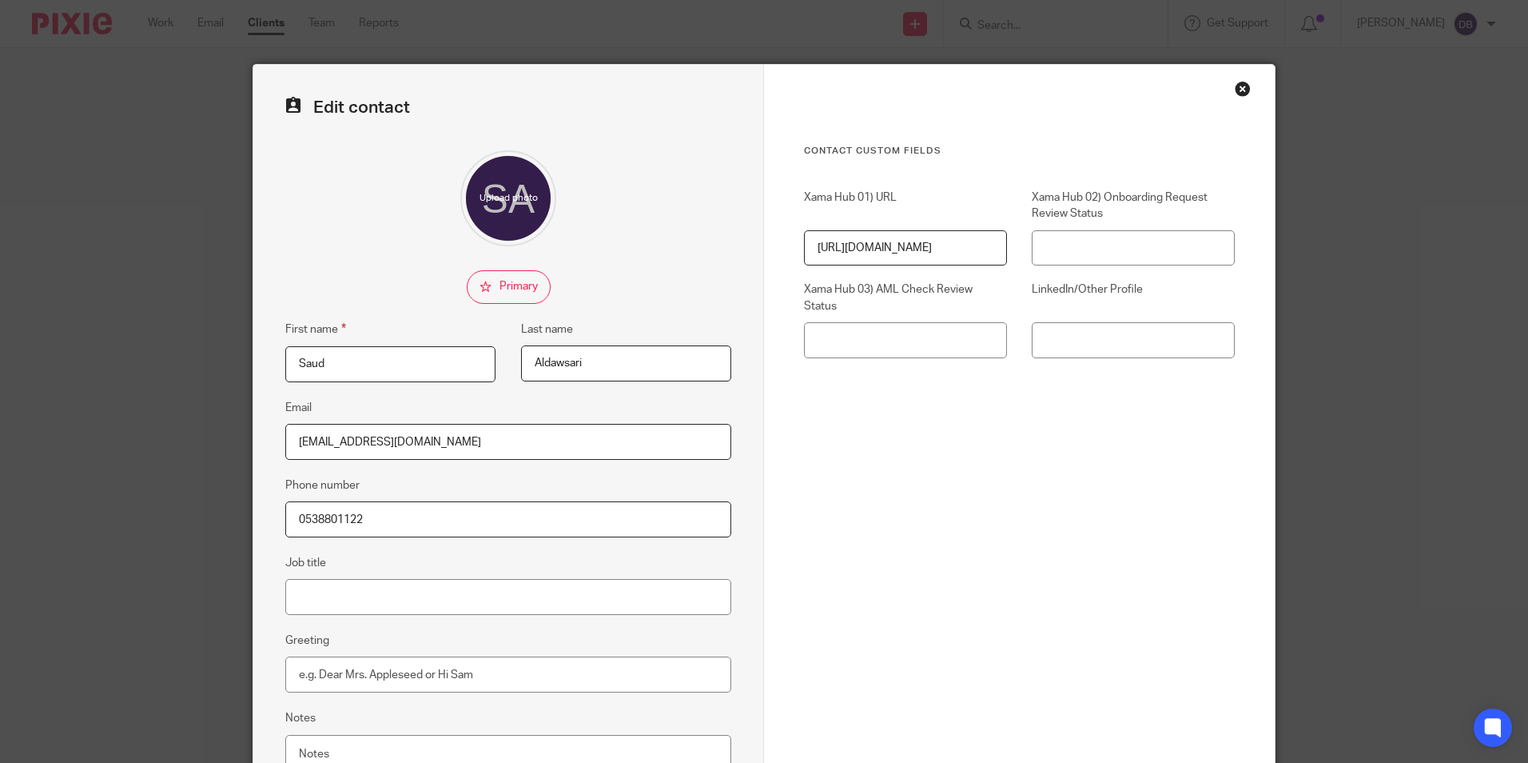
drag, startPoint x: 376, startPoint y: 517, endPoint x: 249, endPoint y: 515, distance: 127.1
click at [253, 515] on div "Edit contact First name Saud Last name Aldawsari Email saud.aldawsari@gmail.com…" at bounding box center [508, 453] width 511 height 776
paste input "+966 11 466 9420"
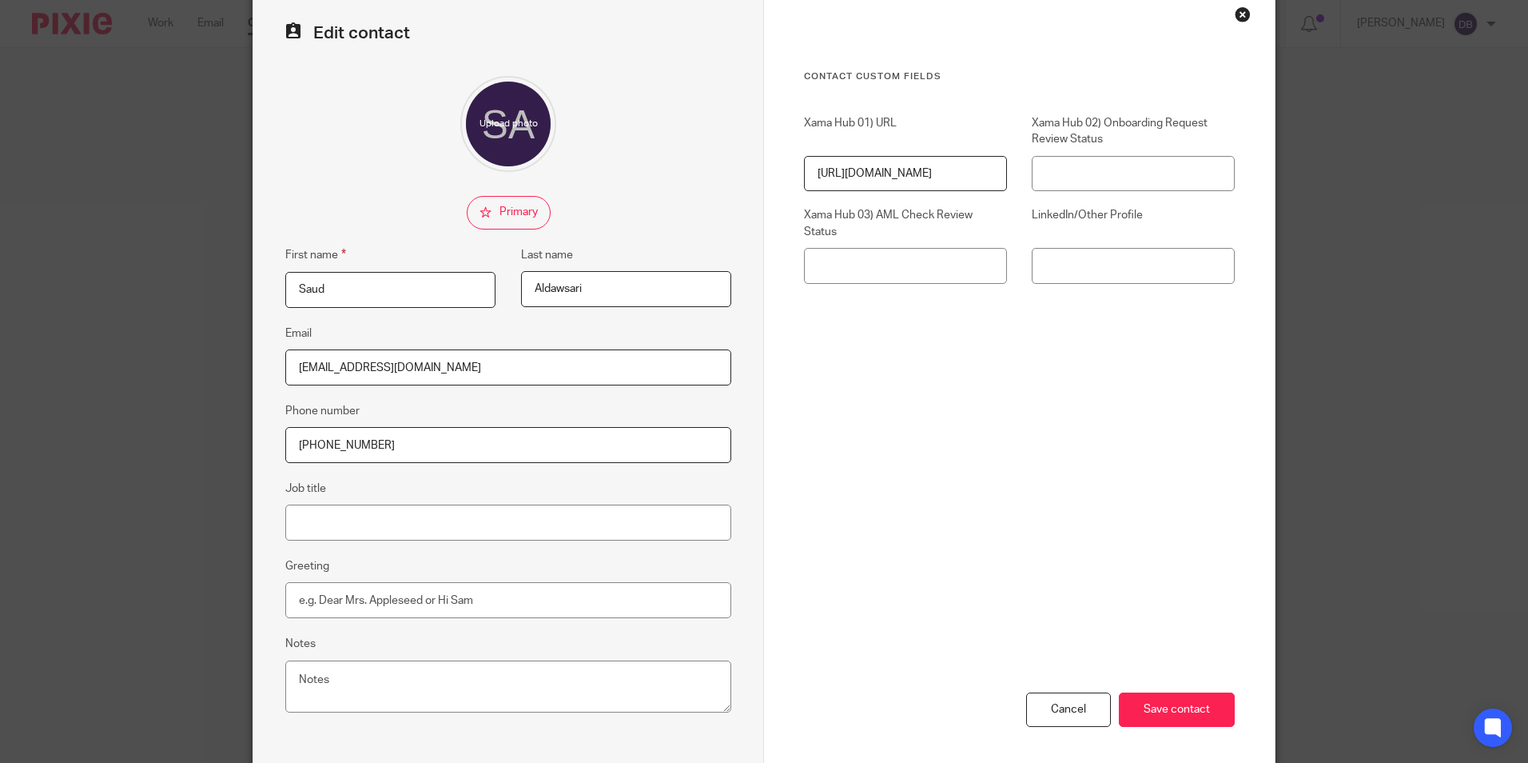
scroll to position [143, 0]
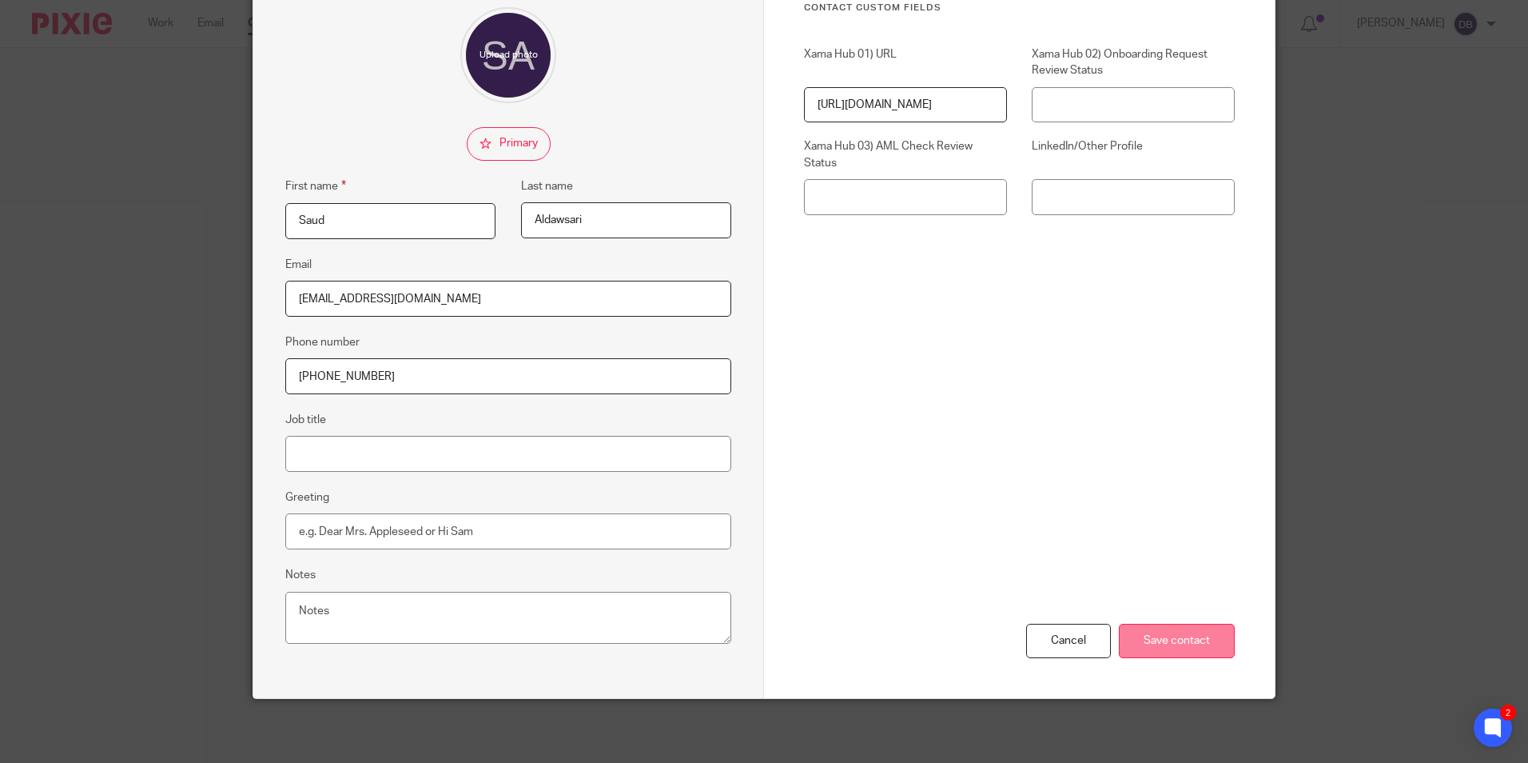
type input "+966 11 466 9420"
click at [1147, 650] on input "Save contact" at bounding box center [1177, 641] width 116 height 34
click at [1175, 647] on input "Save contact" at bounding box center [1177, 641] width 116 height 34
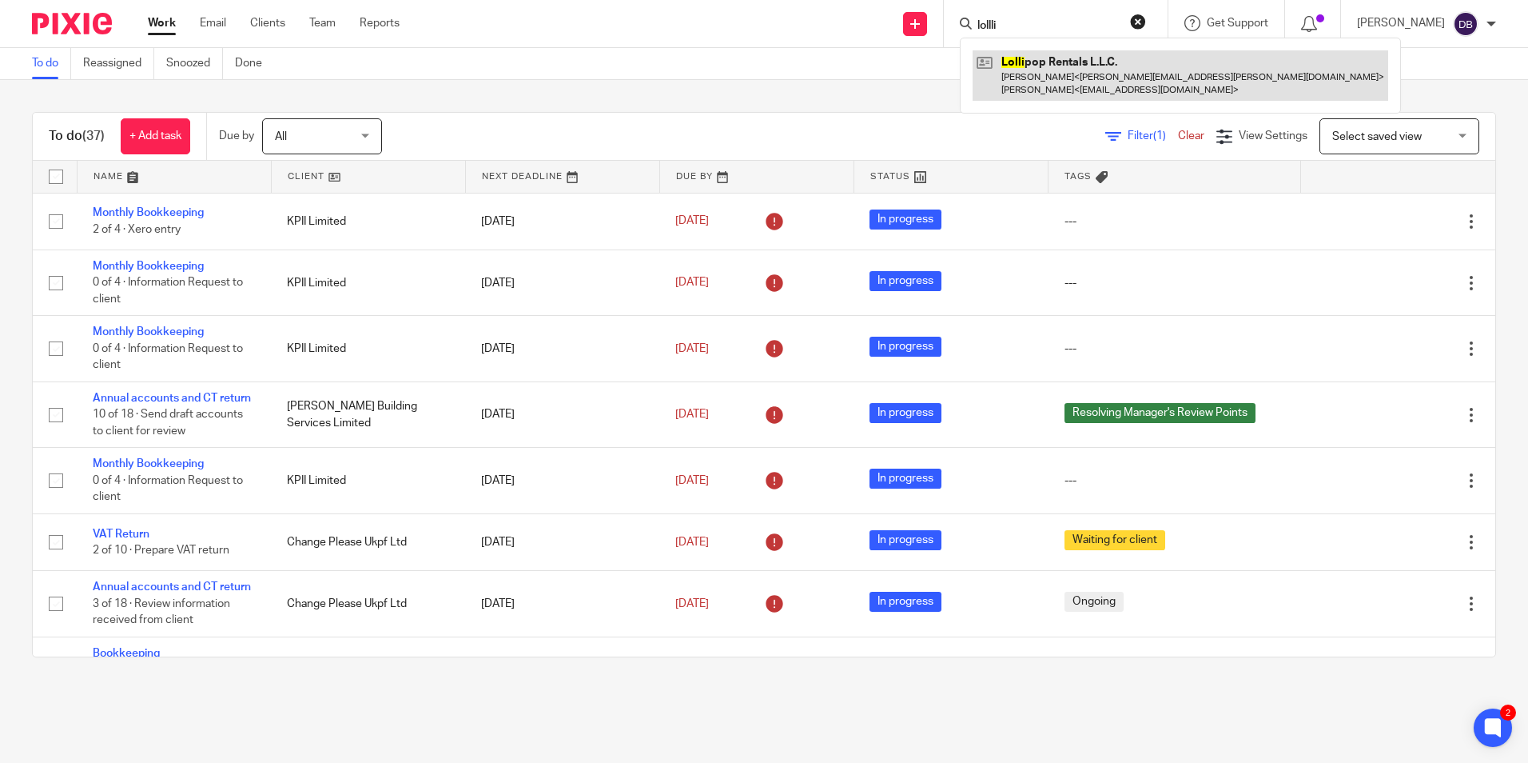
type input "lollli"
click at [1055, 63] on link at bounding box center [1181, 75] width 416 height 50
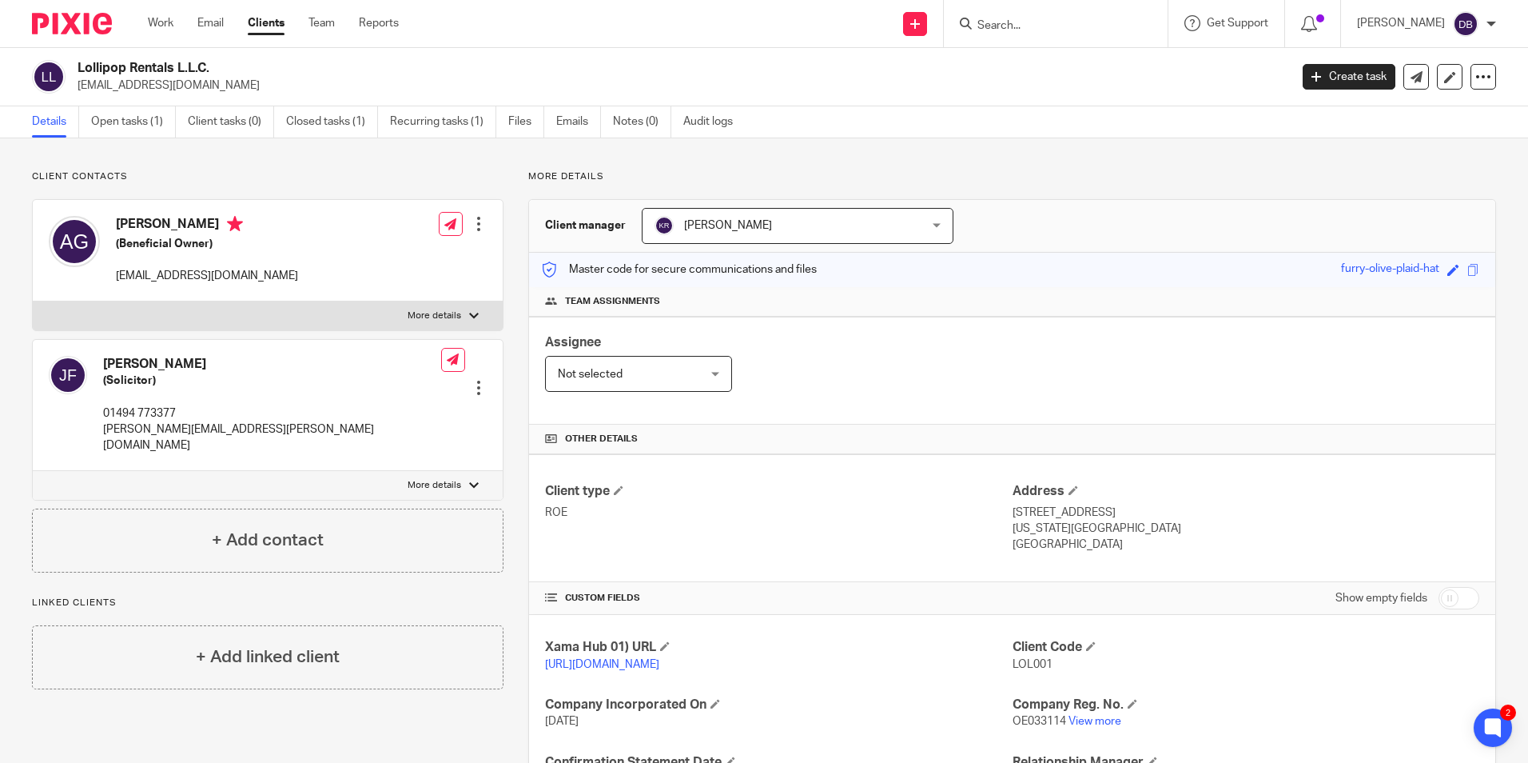
click at [1082, 26] on input "Search" at bounding box center [1048, 26] width 144 height 14
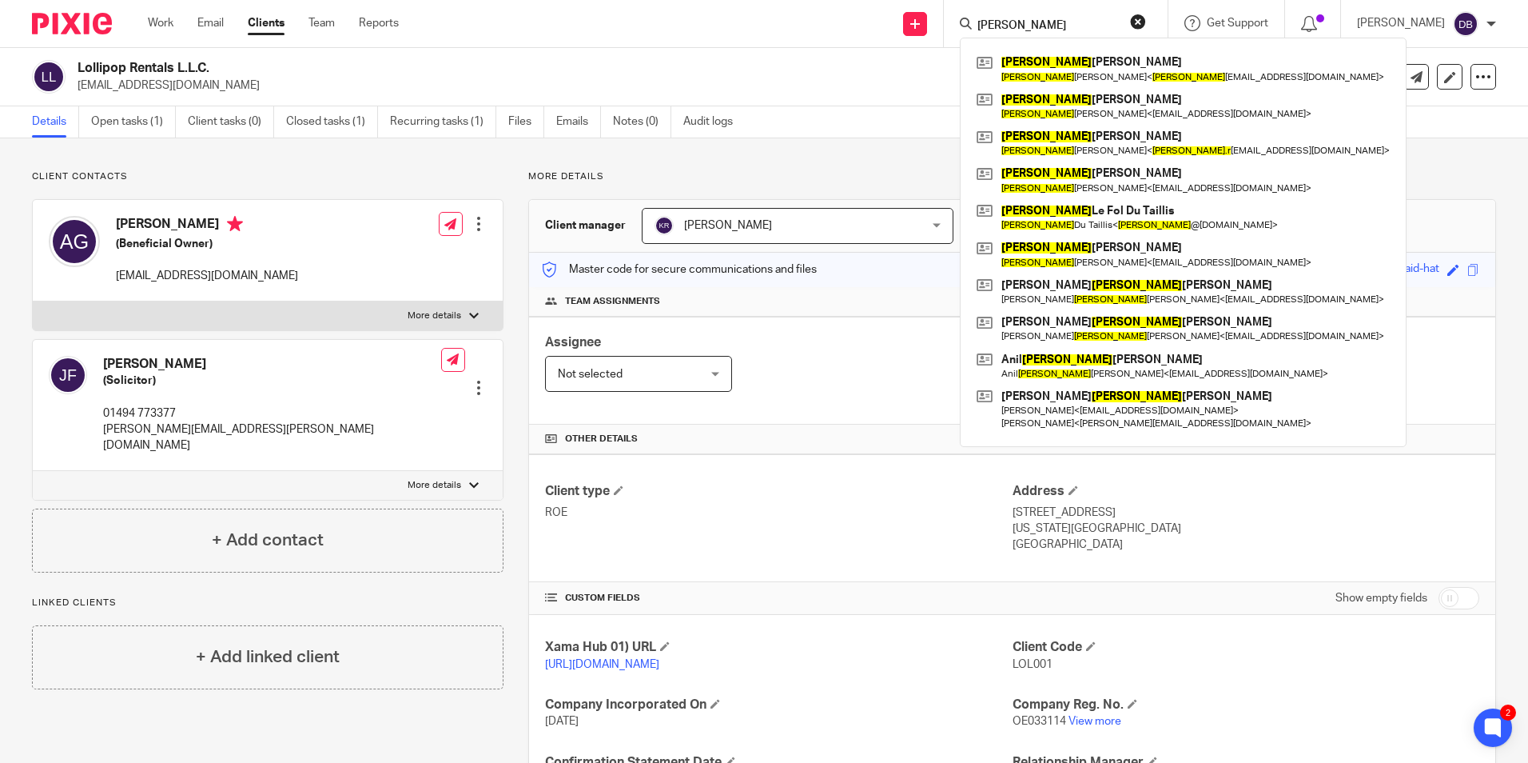
type input "[PERSON_NAME]"
drag, startPoint x: 739, startPoint y: 88, endPoint x: 1034, endPoint y: 8, distance: 304.8
click at [739, 88] on p "gard701@gmail.com" at bounding box center [678, 86] width 1201 height 16
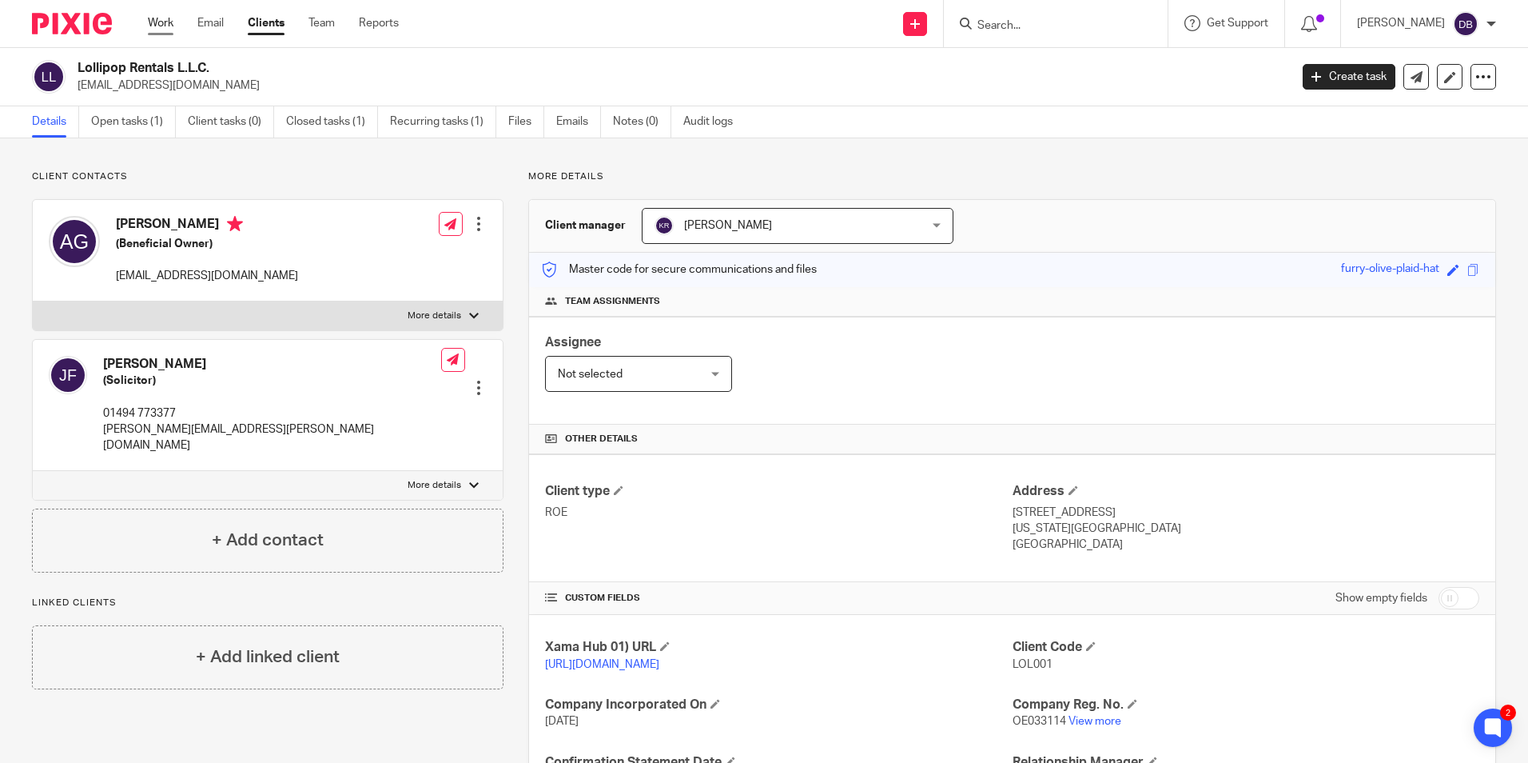
click at [157, 21] on link "Work" at bounding box center [161, 23] width 26 height 16
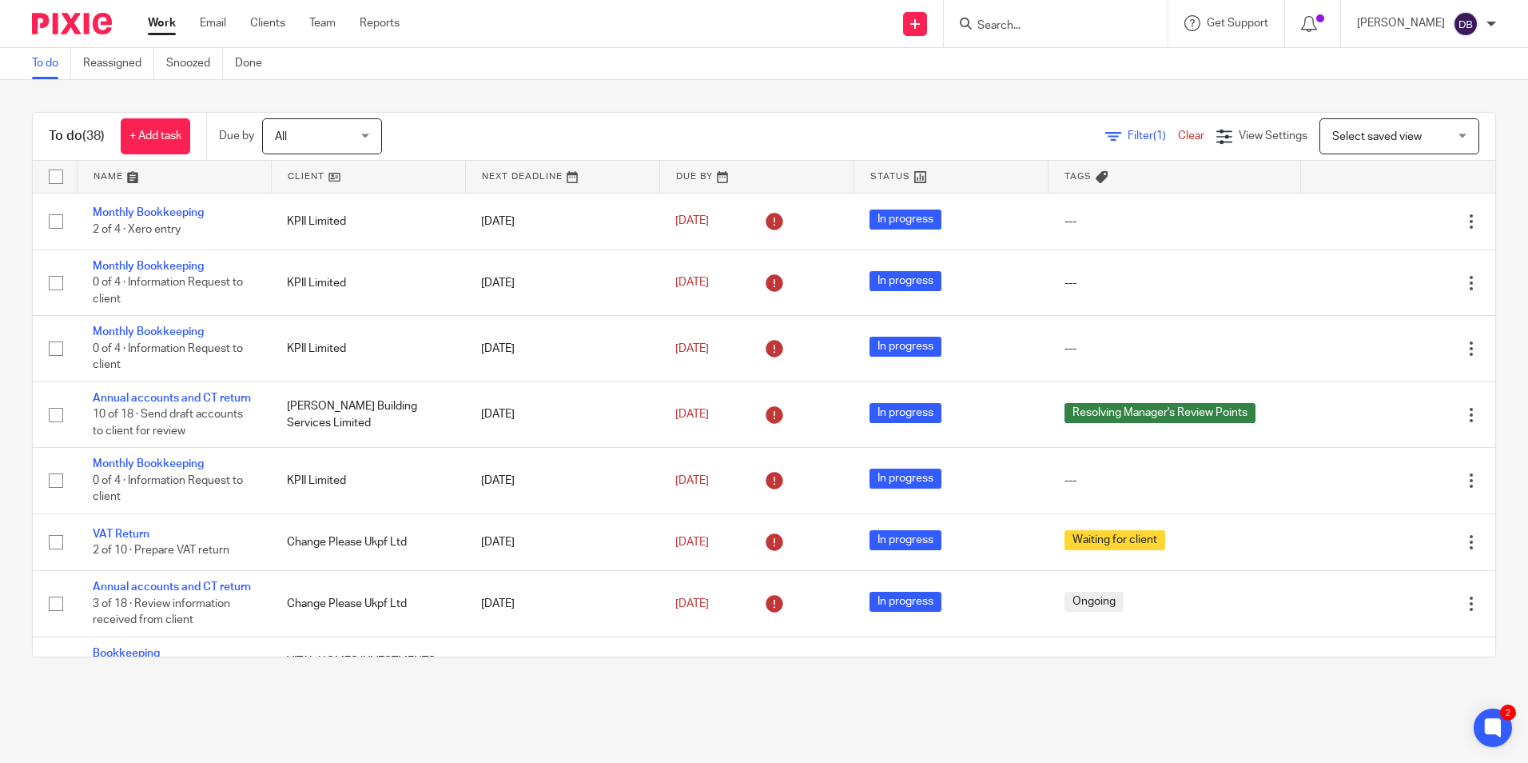
click at [1002, 15] on form at bounding box center [1061, 24] width 170 height 20
click at [1002, 22] on input "Search" at bounding box center [1048, 26] width 144 height 14
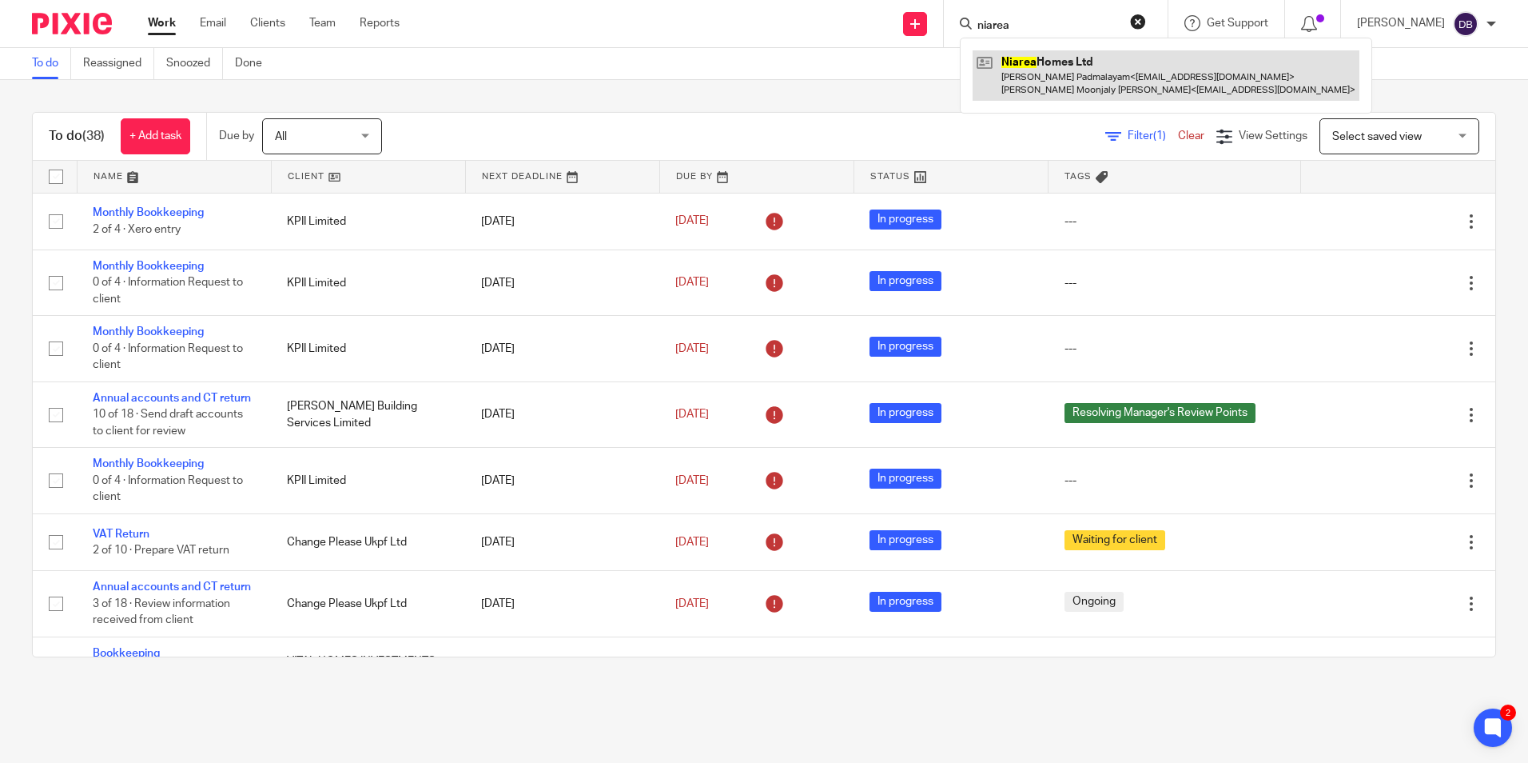
type input "niarea"
click at [1071, 81] on link at bounding box center [1166, 75] width 387 height 50
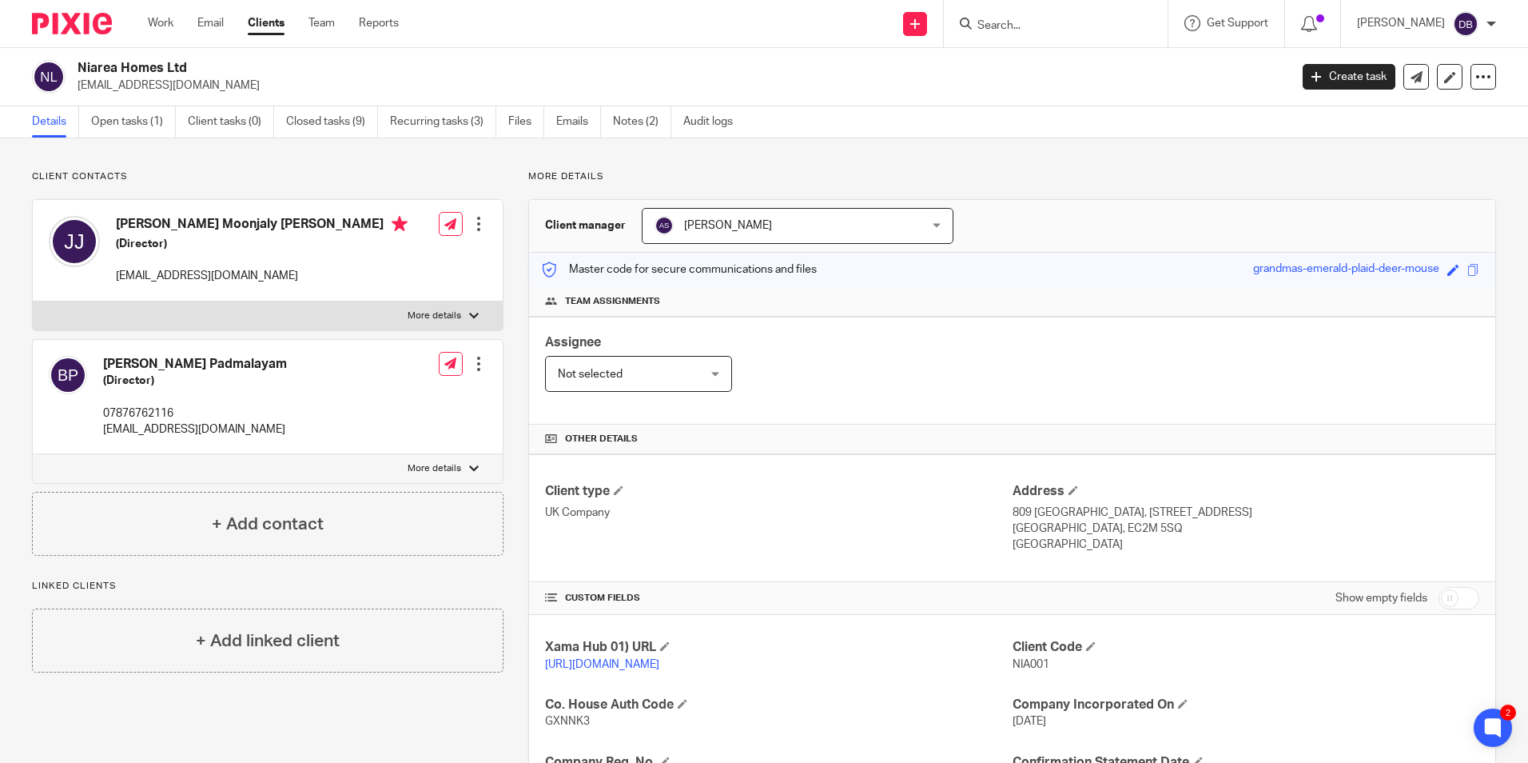
click at [1052, 20] on input "Search" at bounding box center [1048, 26] width 144 height 14
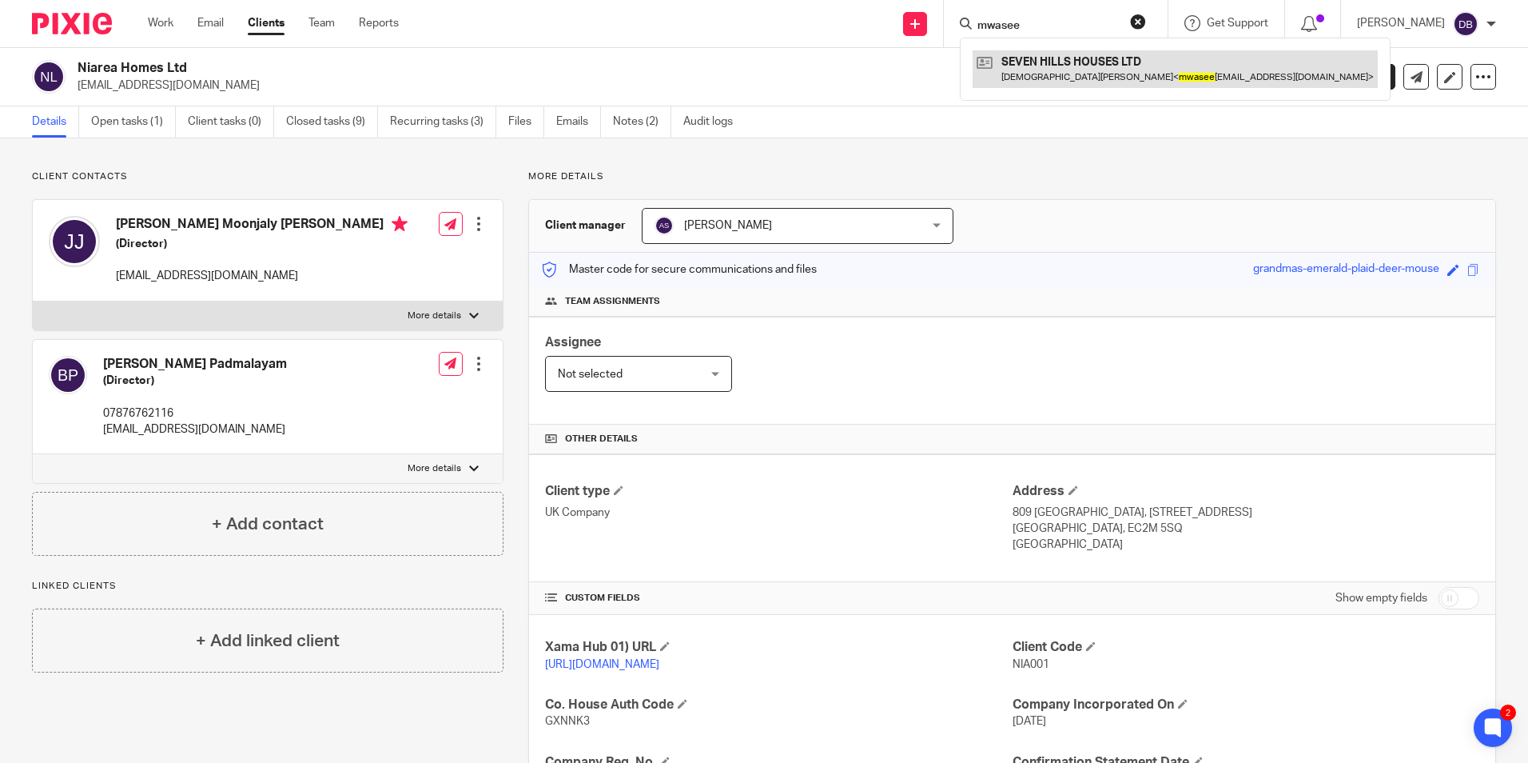
type input "mwasee"
click at [1089, 69] on link at bounding box center [1175, 68] width 405 height 37
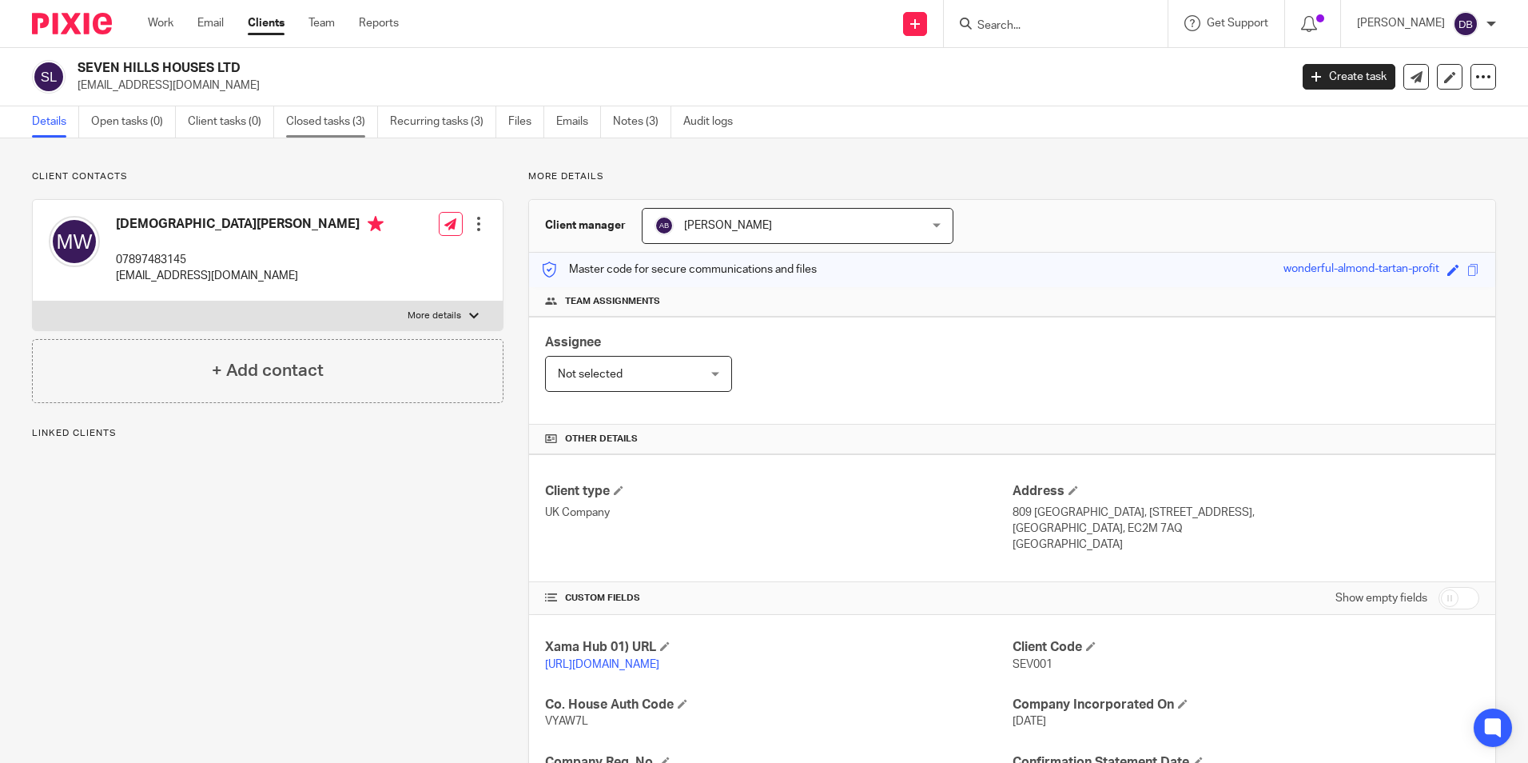
click at [323, 129] on link "Closed tasks (3)" at bounding box center [332, 121] width 92 height 31
click at [165, 25] on link "Work" at bounding box center [161, 23] width 26 height 16
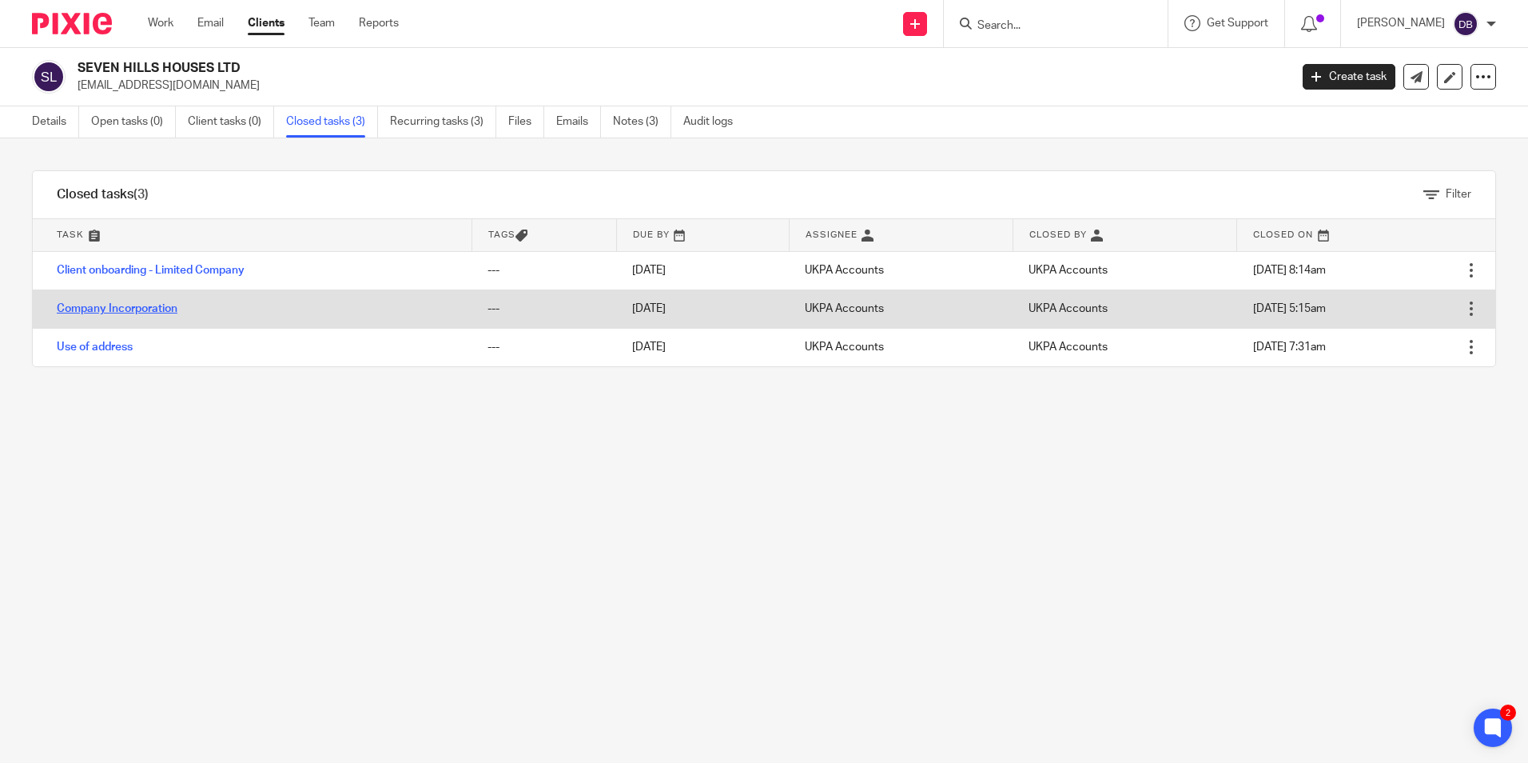
click at [146, 305] on link "Company Incorporation" at bounding box center [117, 308] width 121 height 11
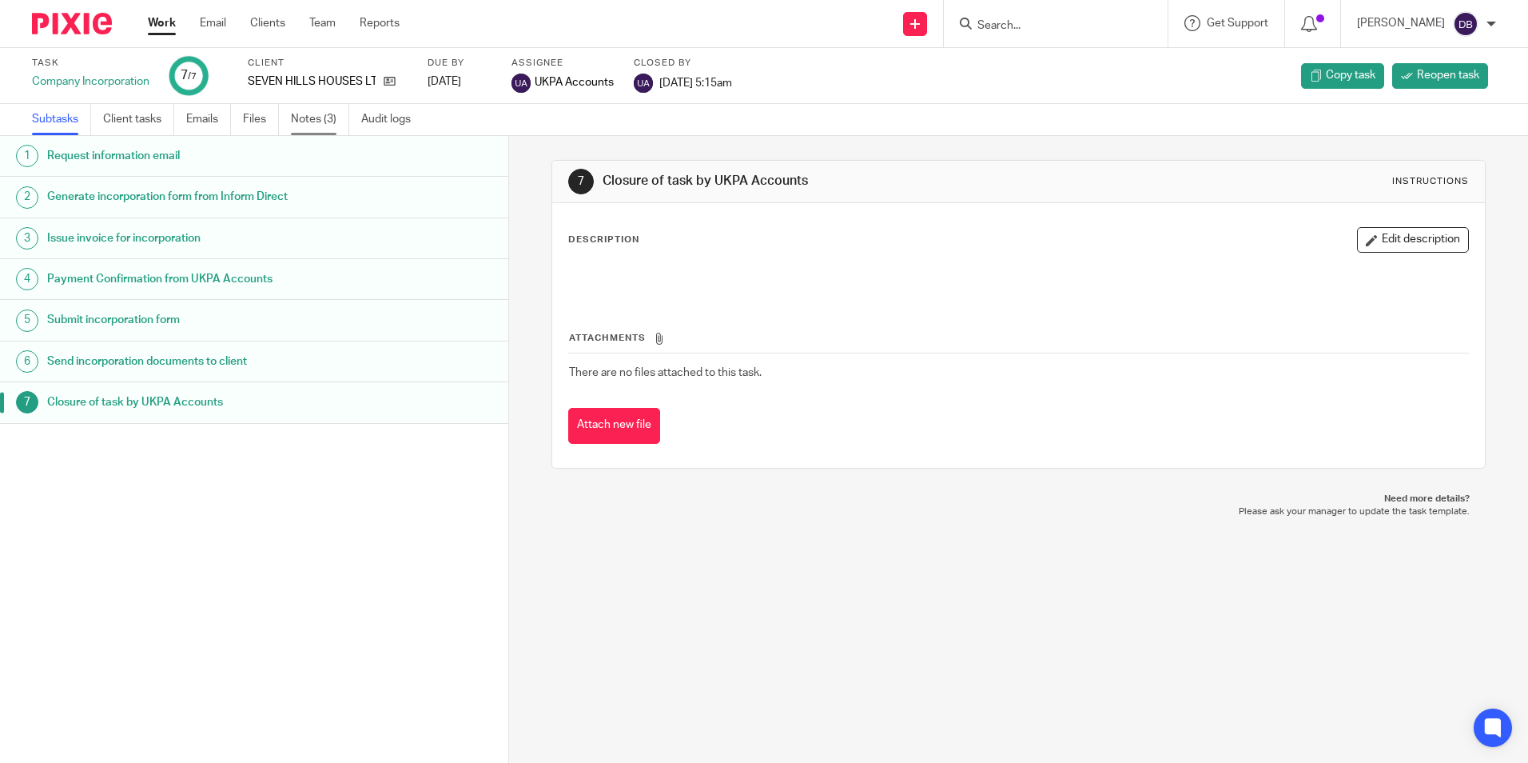
click at [337, 125] on link "Notes (3)" at bounding box center [320, 119] width 58 height 31
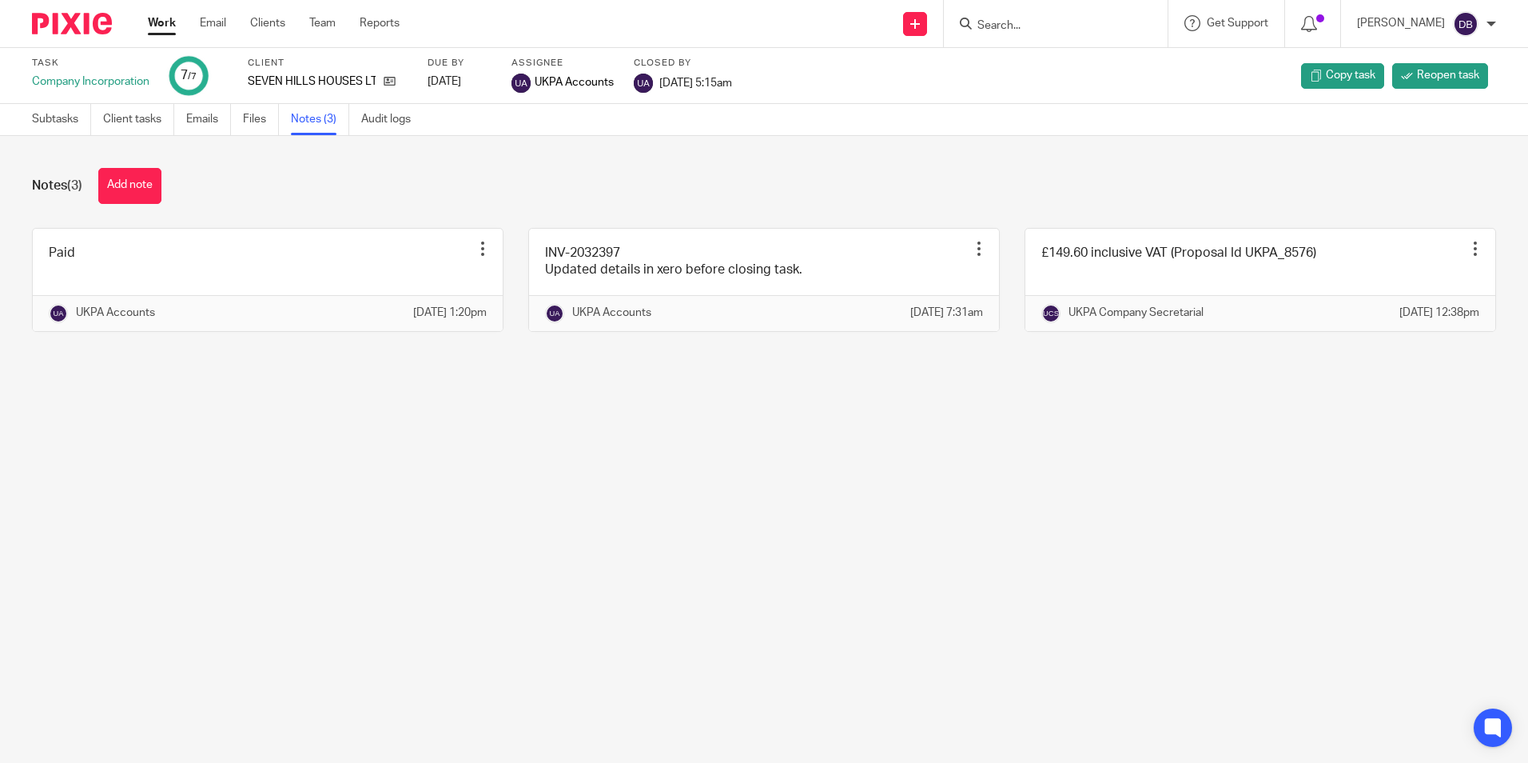
click at [462, 430] on main "Task Company Incorporation 7 /7 Client SEVEN HILLS HOUSES LTD Due by [DATE] [GE…" at bounding box center [764, 381] width 1528 height 763
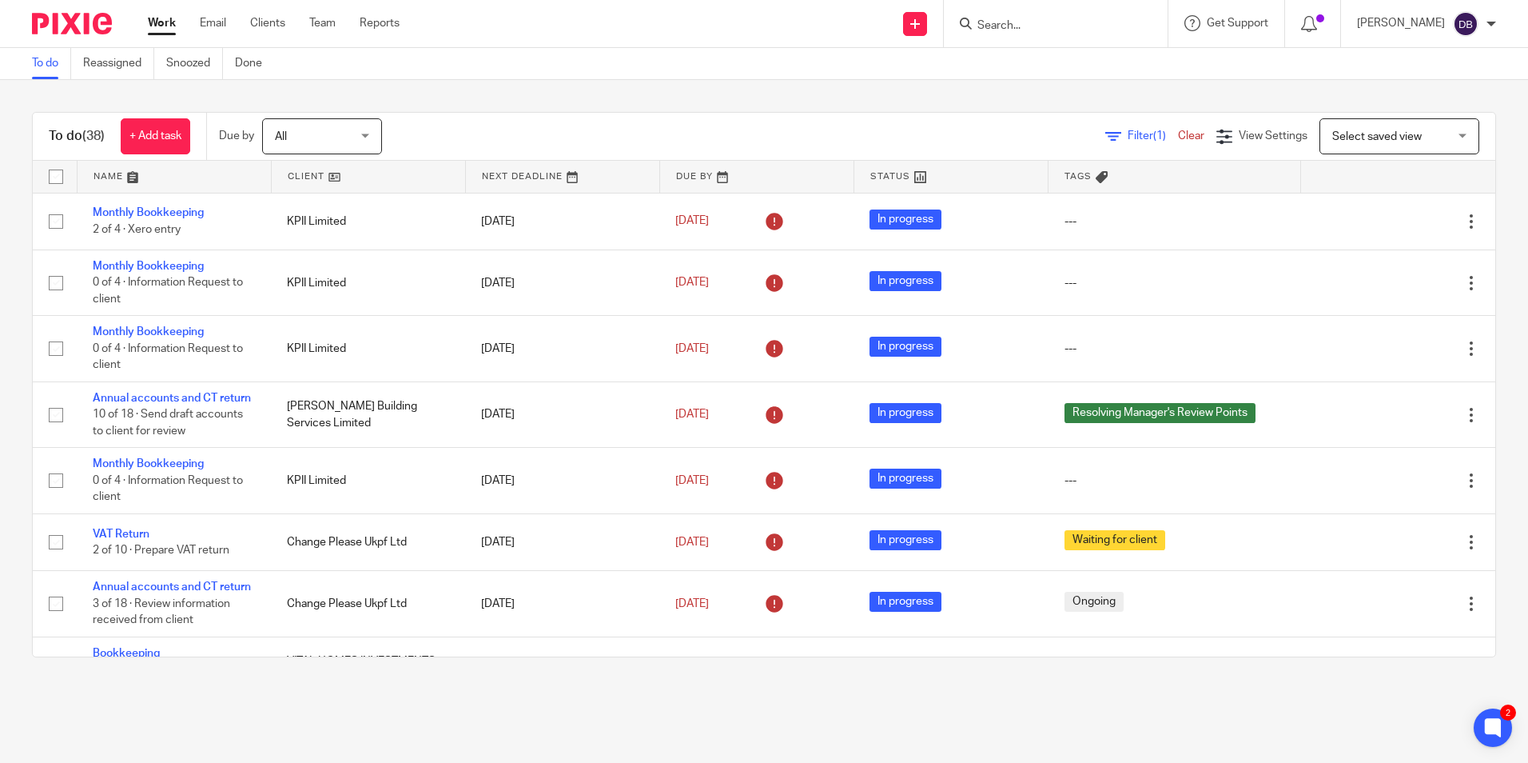
click div
click input "Search"
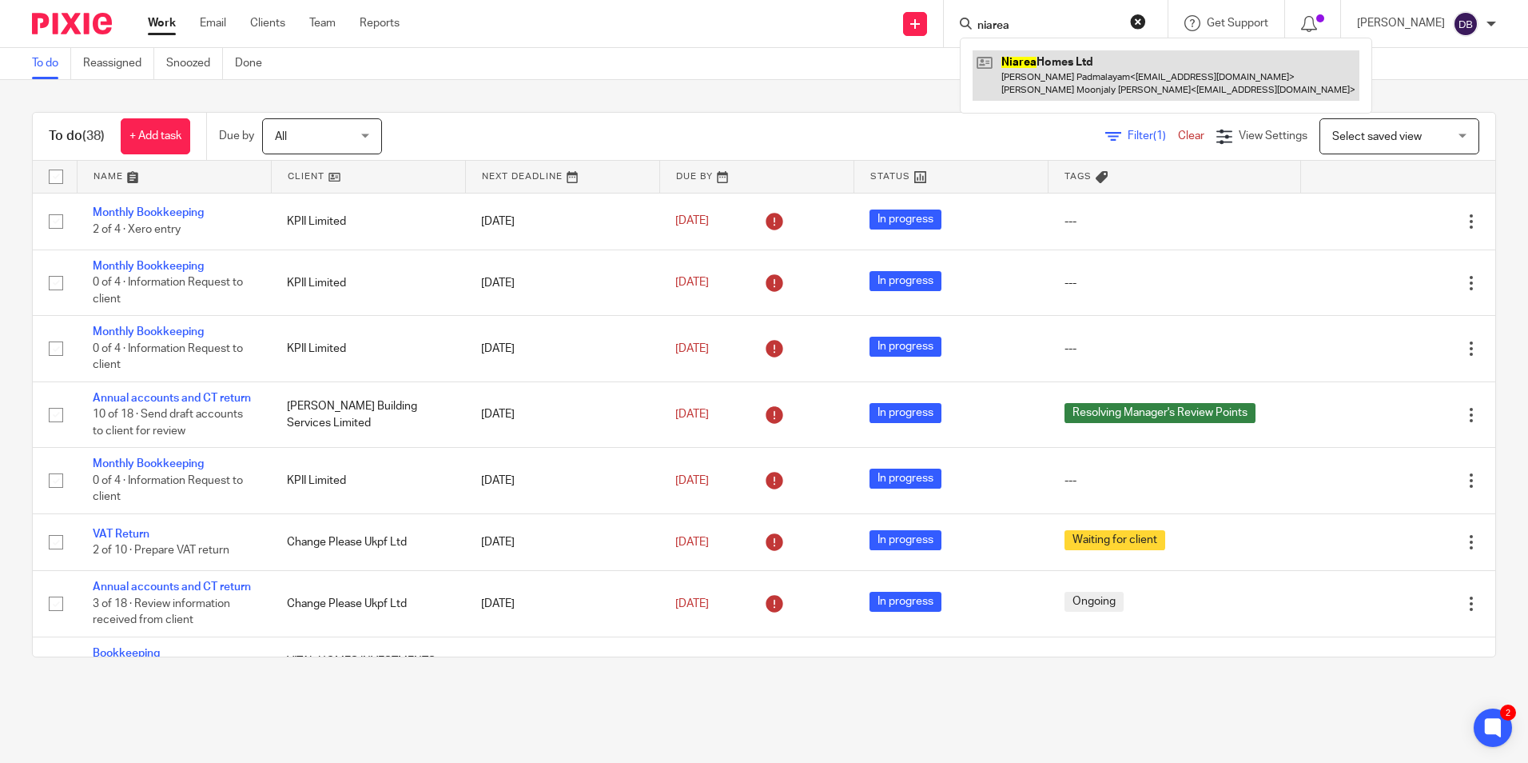
type input "niarea"
click link
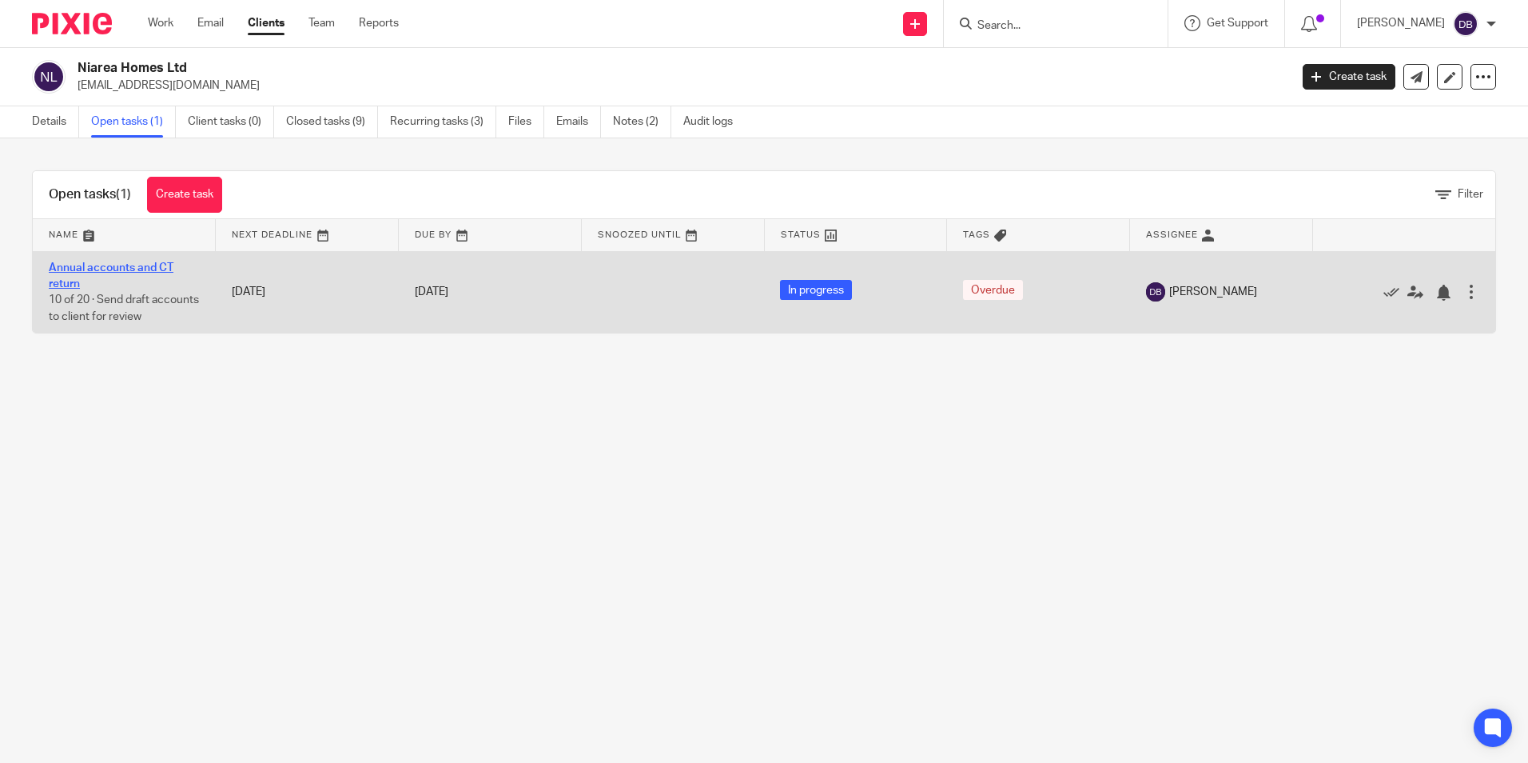
click at [106, 269] on link "Annual accounts and CT return" at bounding box center [111, 275] width 125 height 27
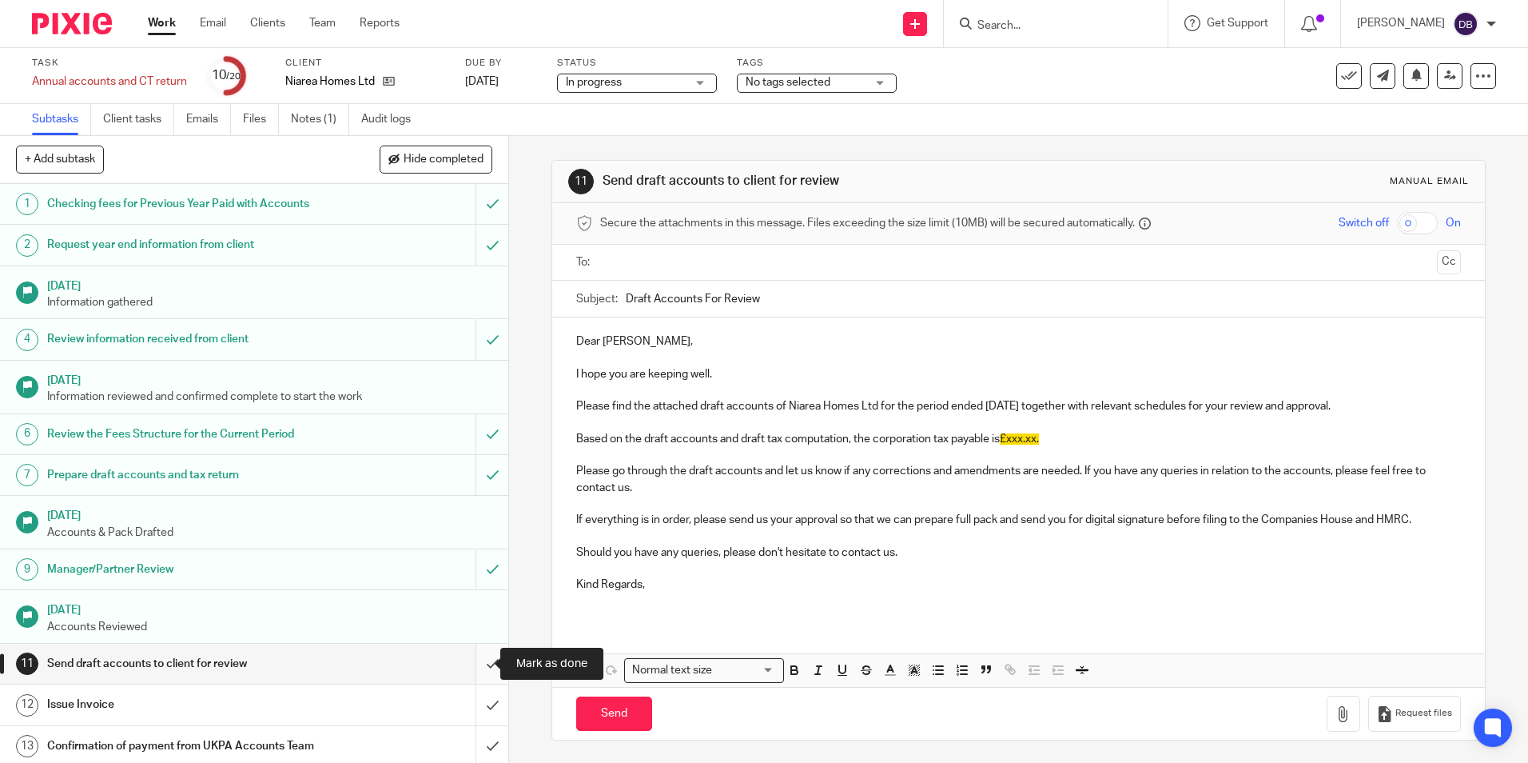
click at [480, 659] on input "submit" at bounding box center [254, 664] width 508 height 40
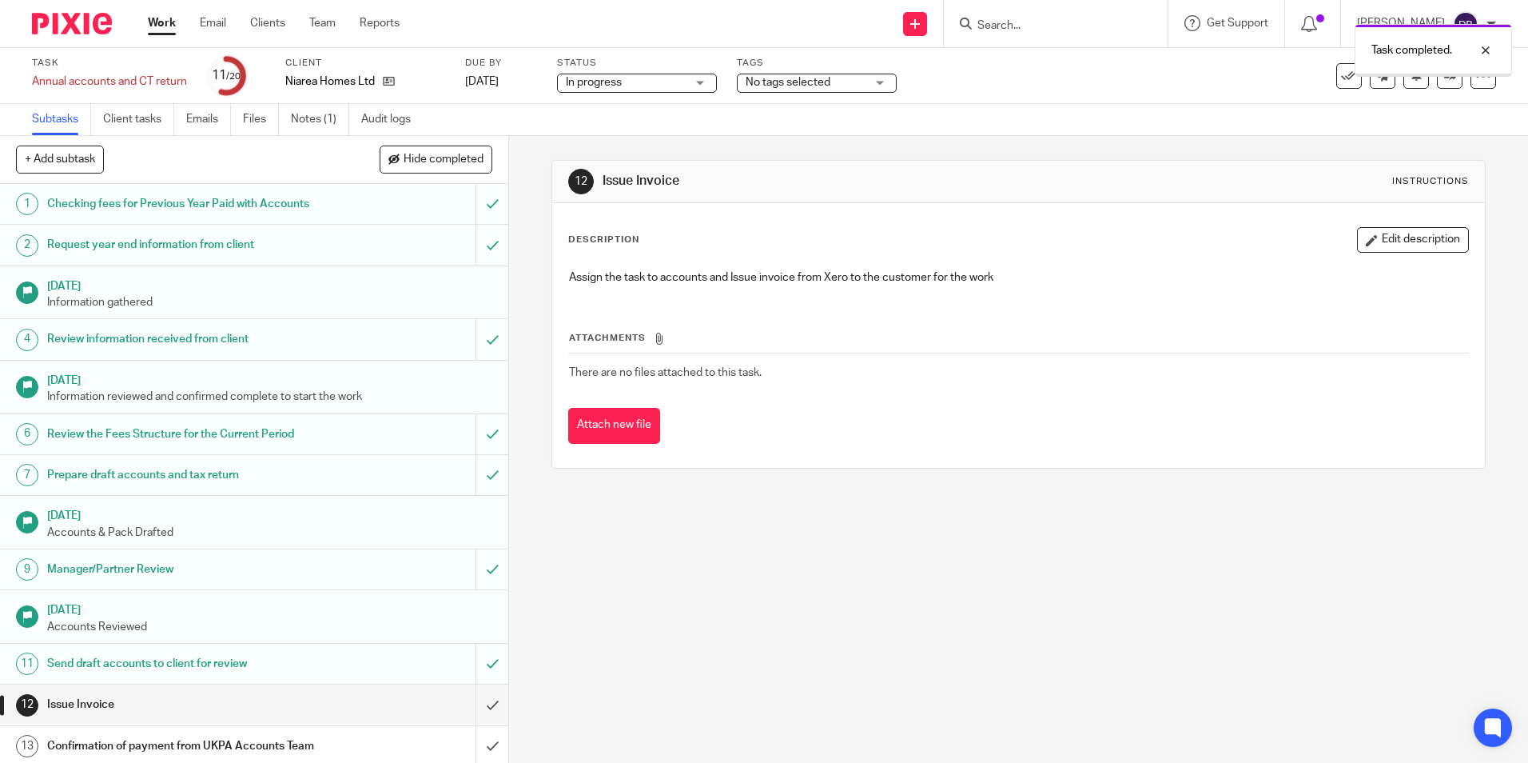
click at [855, 89] on span "No tags selected" at bounding box center [806, 82] width 120 height 17
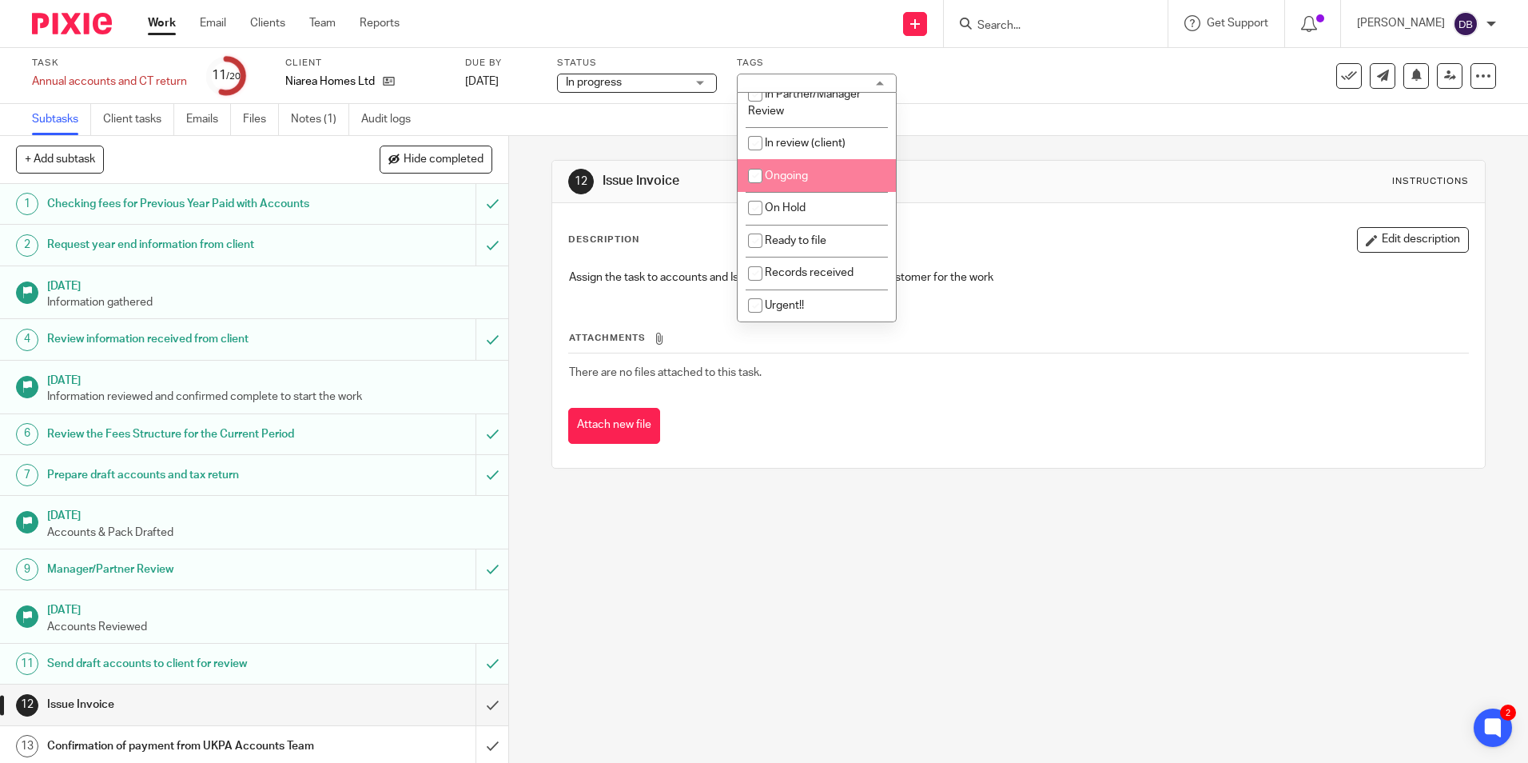
scroll to position [80, 0]
click at [783, 142] on span "In review (client)" at bounding box center [805, 142] width 81 height 11
checkbox input "true"
click at [1020, 504] on div "12 Issue Invoice Instructions Description Edit description Assign the task to a…" at bounding box center [1018, 449] width 1019 height 627
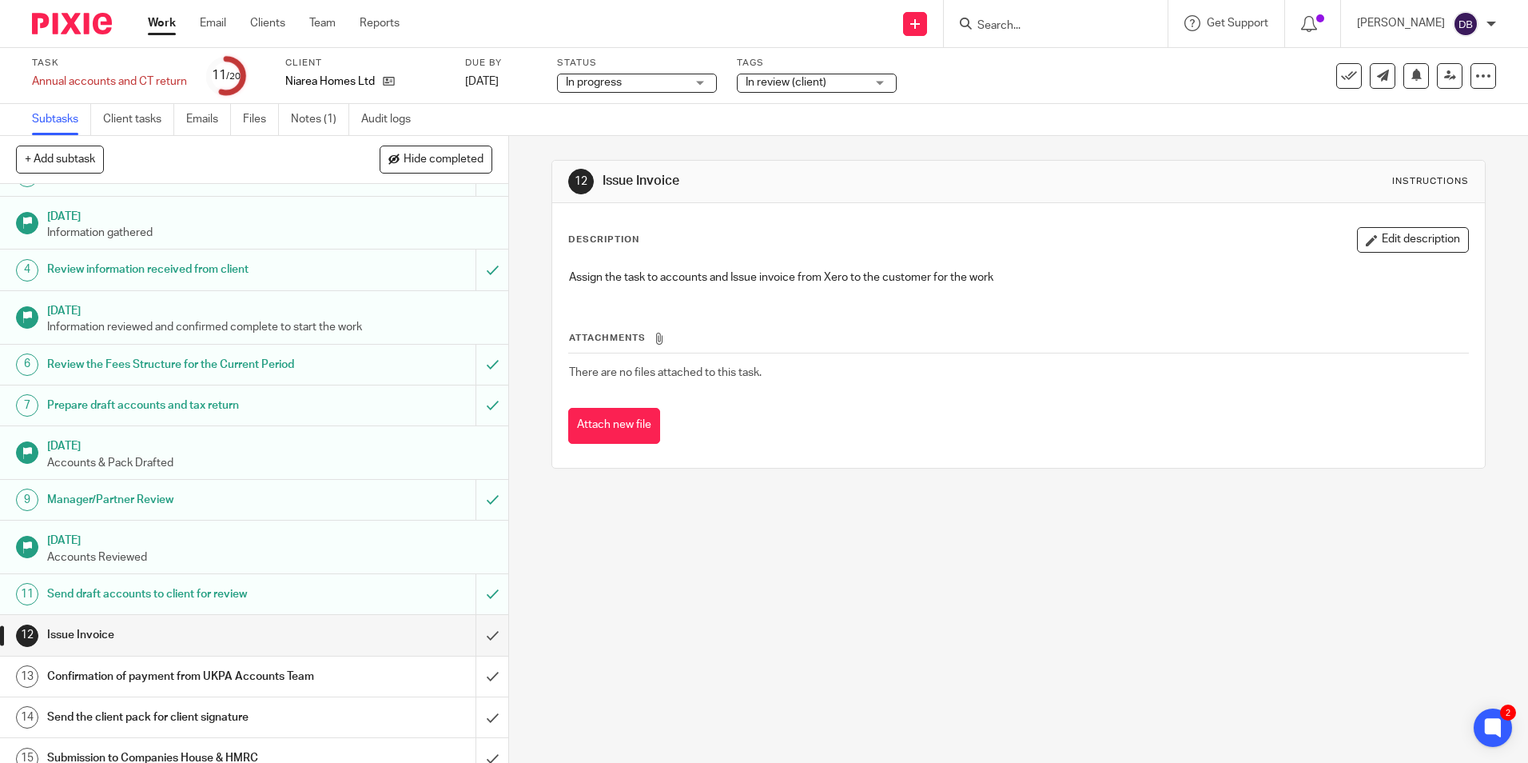
scroll to position [160, 0]
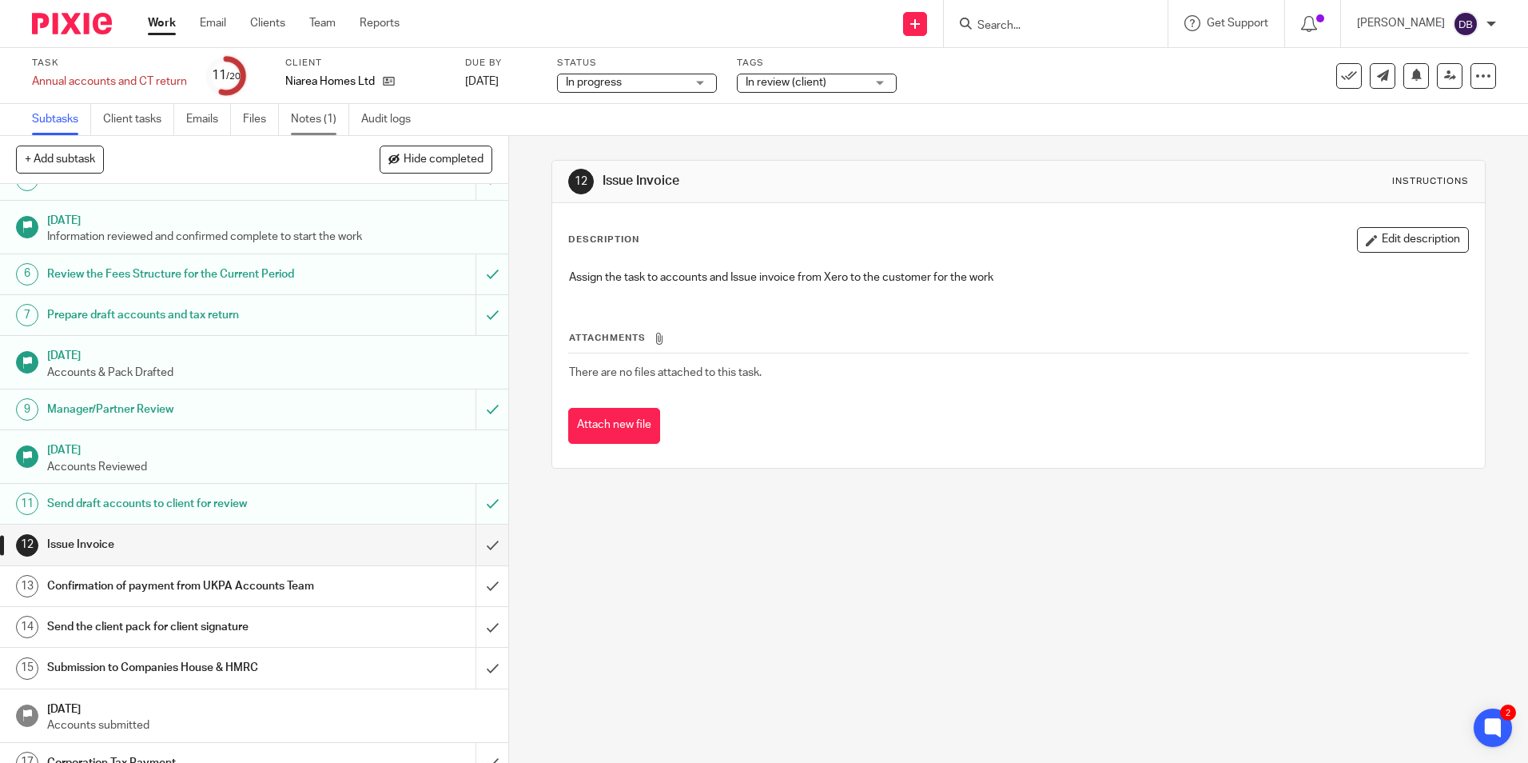
click at [313, 110] on link "Notes (1)" at bounding box center [320, 119] width 58 height 31
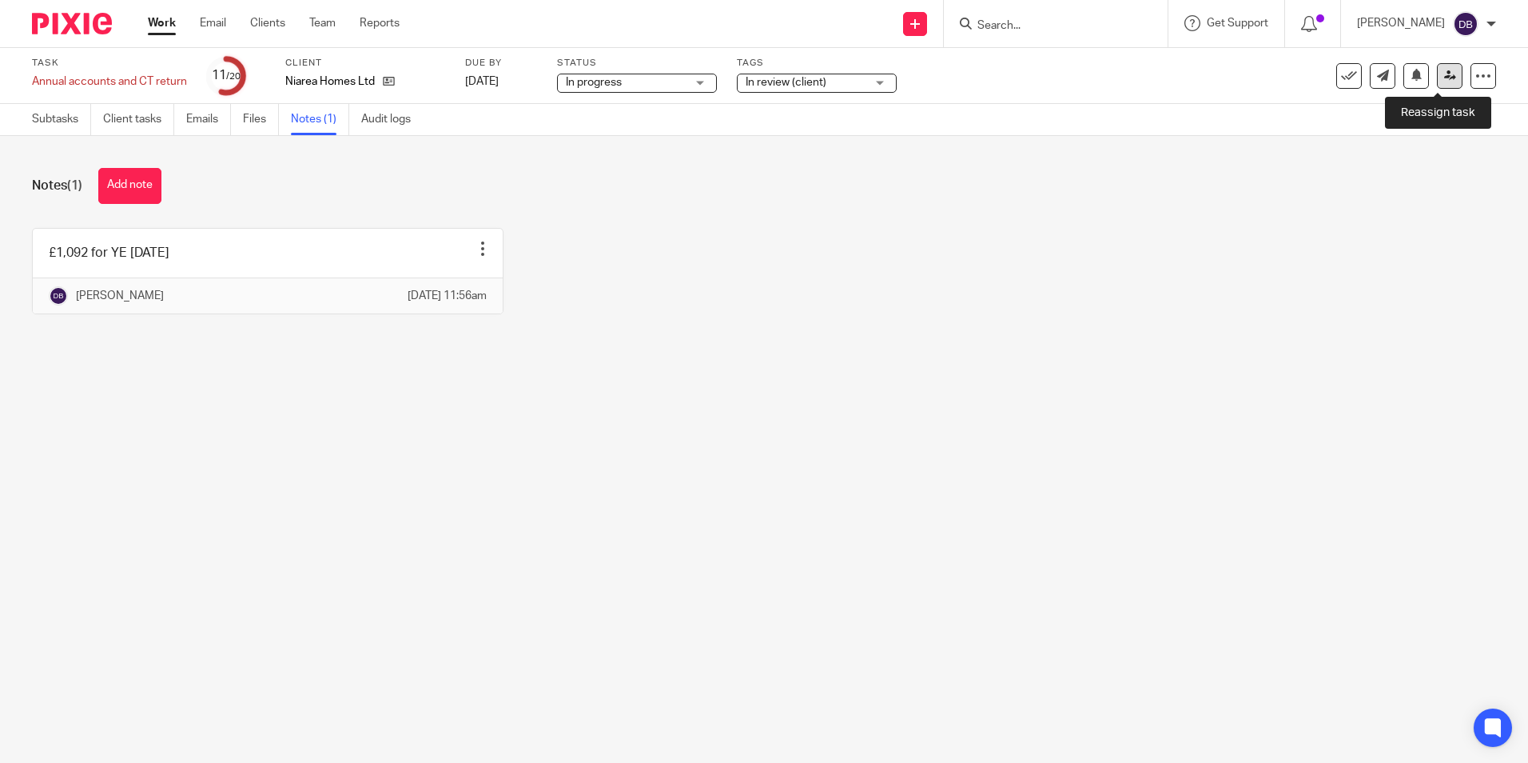
click at [1437, 79] on link at bounding box center [1450, 76] width 26 height 26
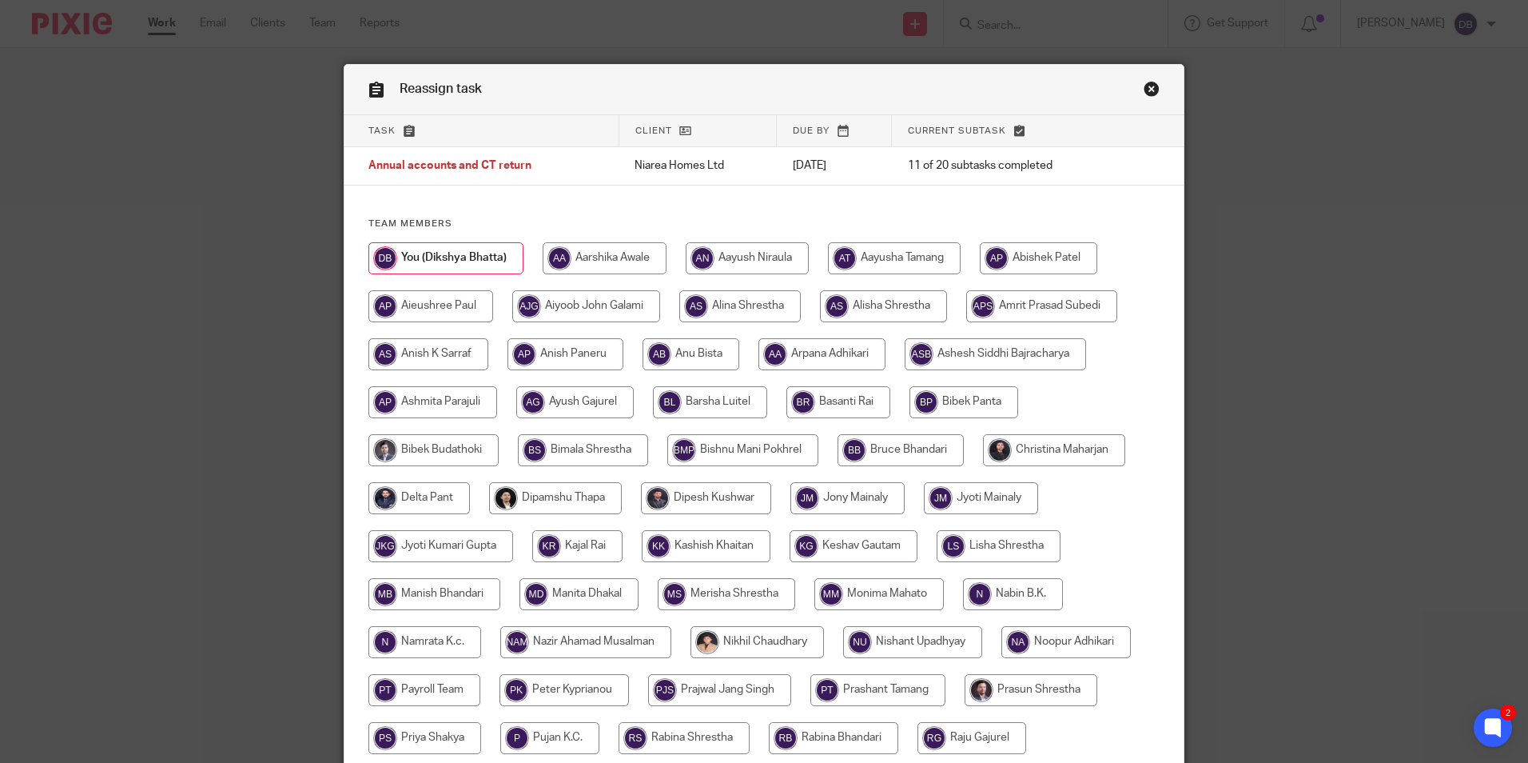
click at [1144, 94] on link "Close this dialog window" at bounding box center [1152, 92] width 16 height 22
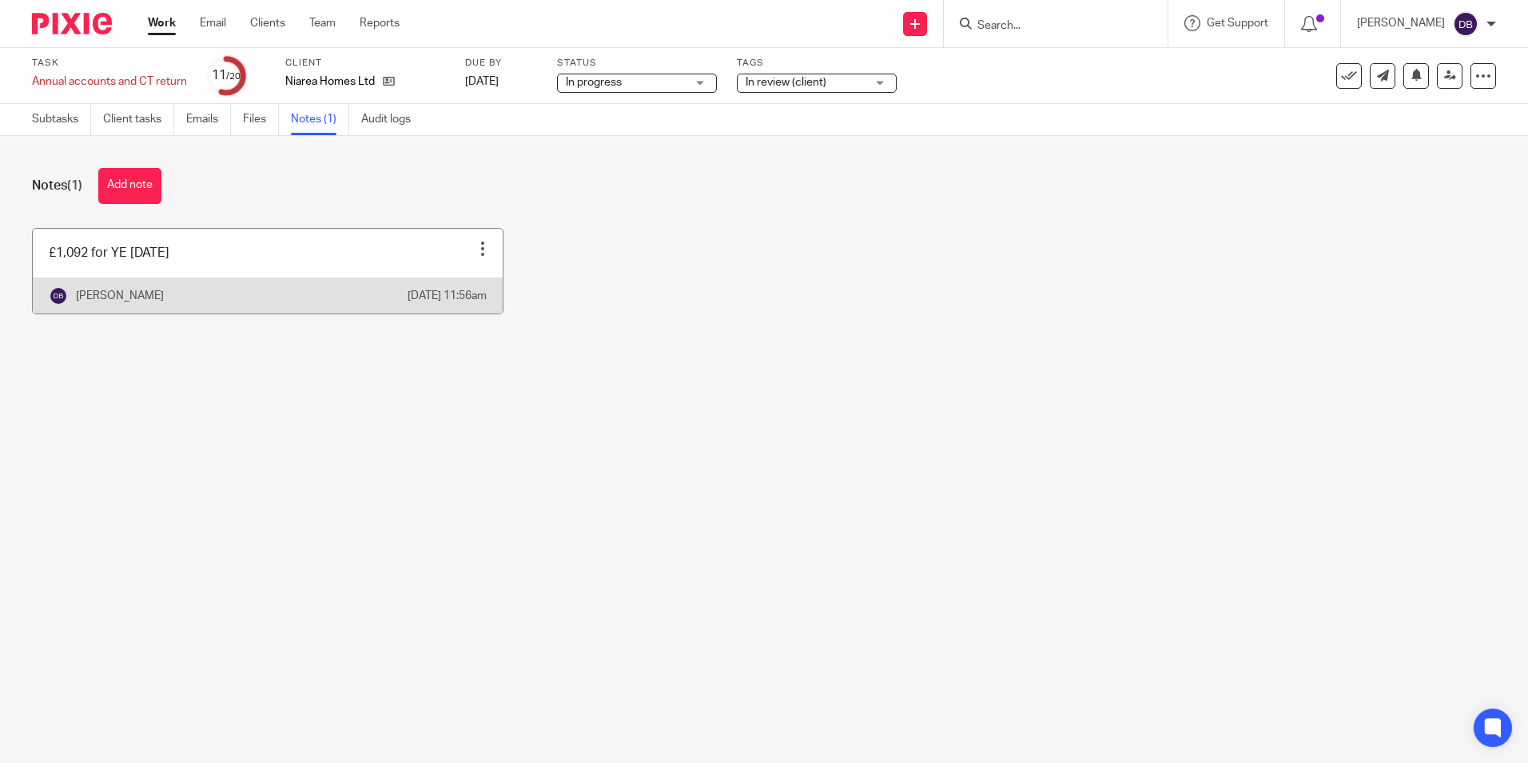
click at [87, 266] on link at bounding box center [268, 271] width 470 height 85
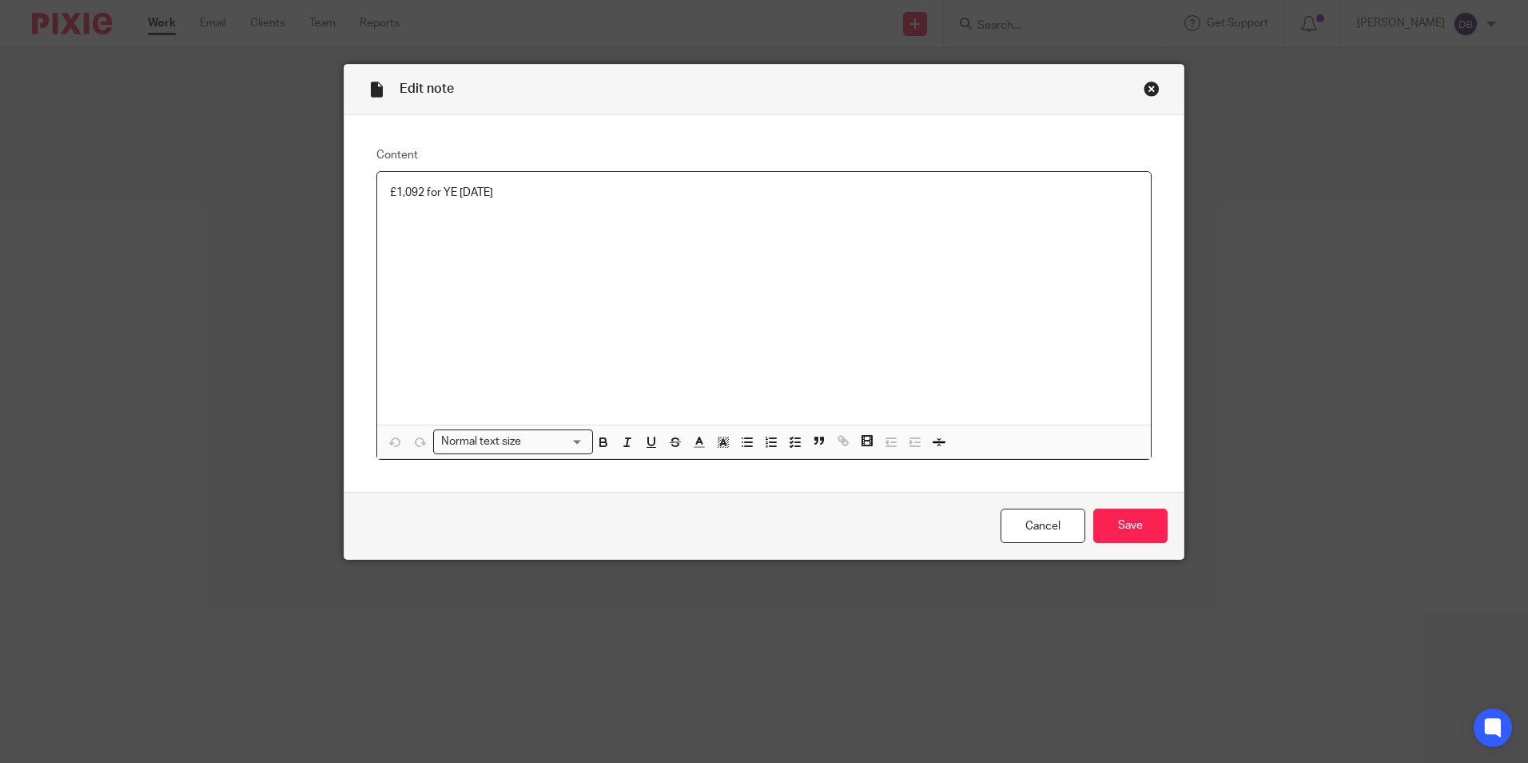
click at [419, 193] on p "£1,092 for YE [DATE]" at bounding box center [764, 193] width 748 height 16
click at [1138, 537] on input "Save" at bounding box center [1131, 525] width 74 height 34
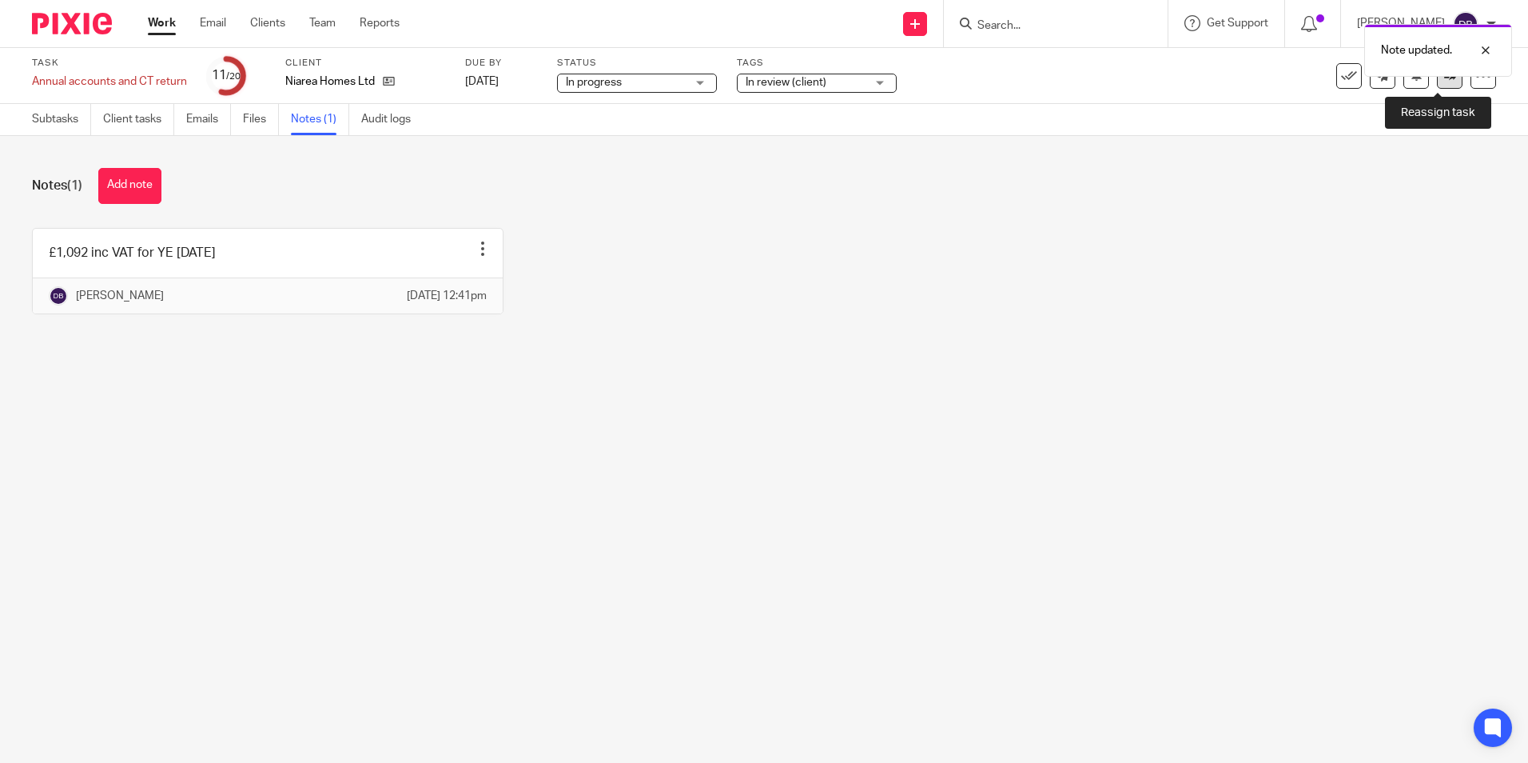
click at [1437, 77] on link at bounding box center [1450, 76] width 26 height 26
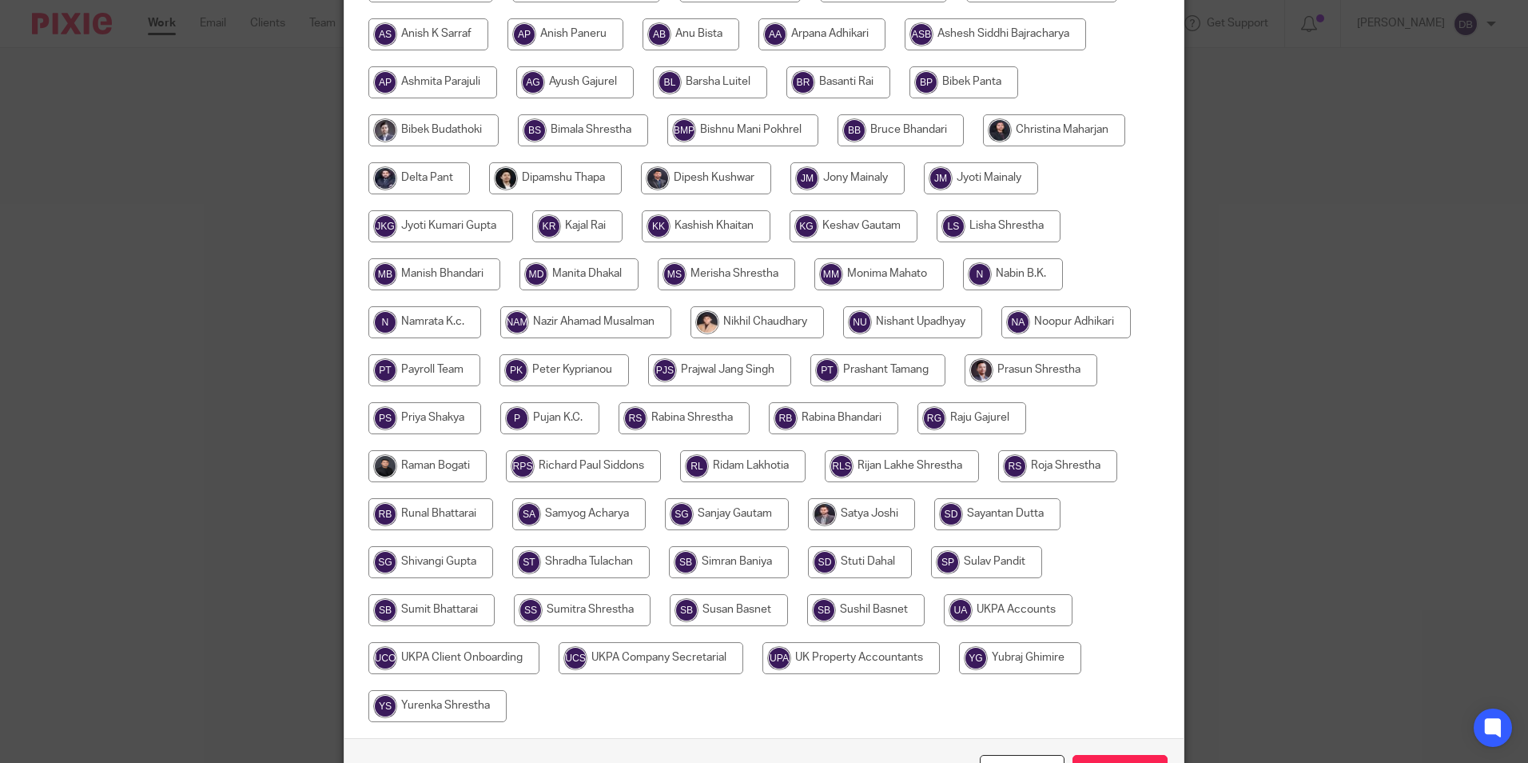
click at [877, 657] on input "radio" at bounding box center [851, 658] width 177 height 32
radio input "true"
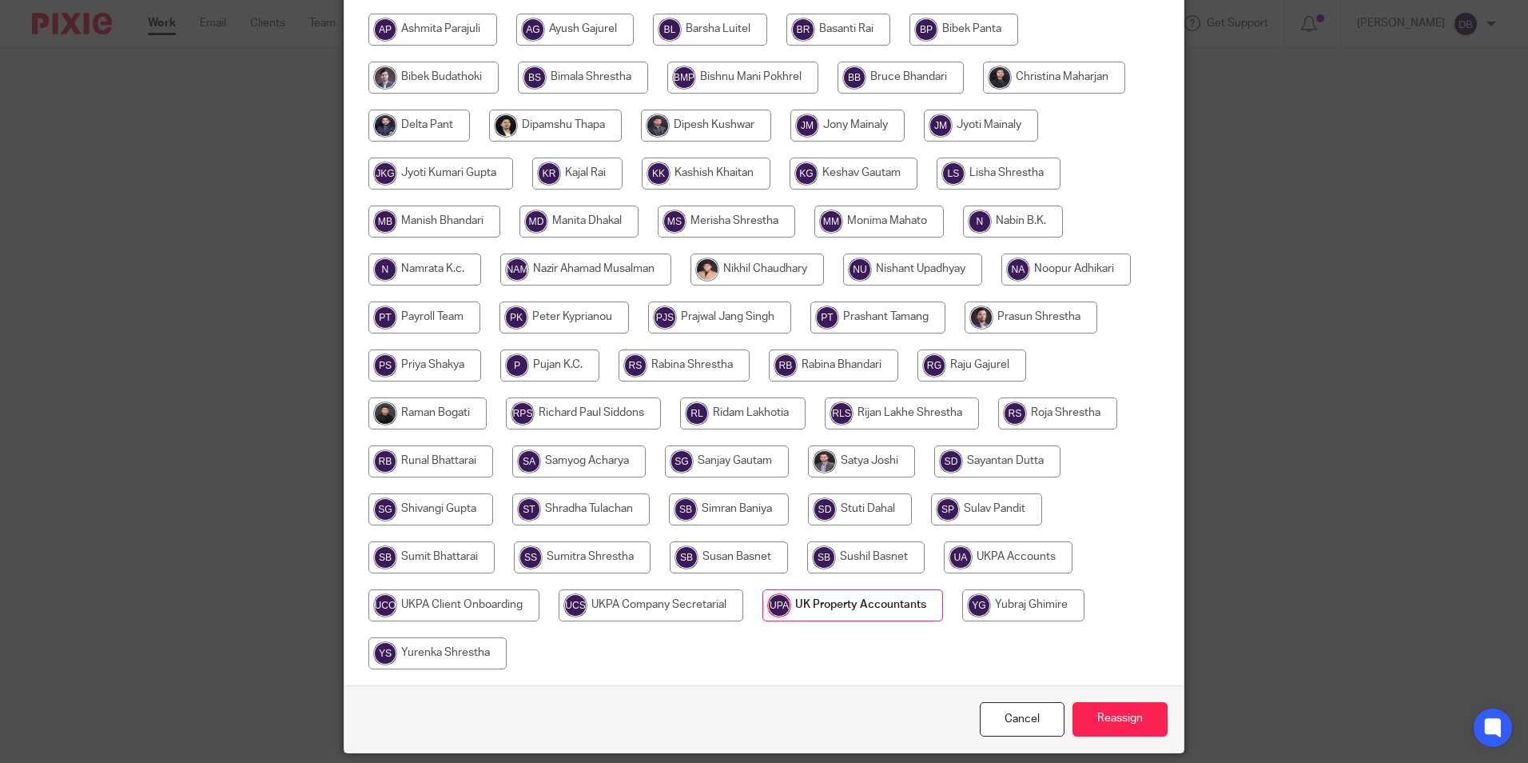
scroll to position [427, 0]
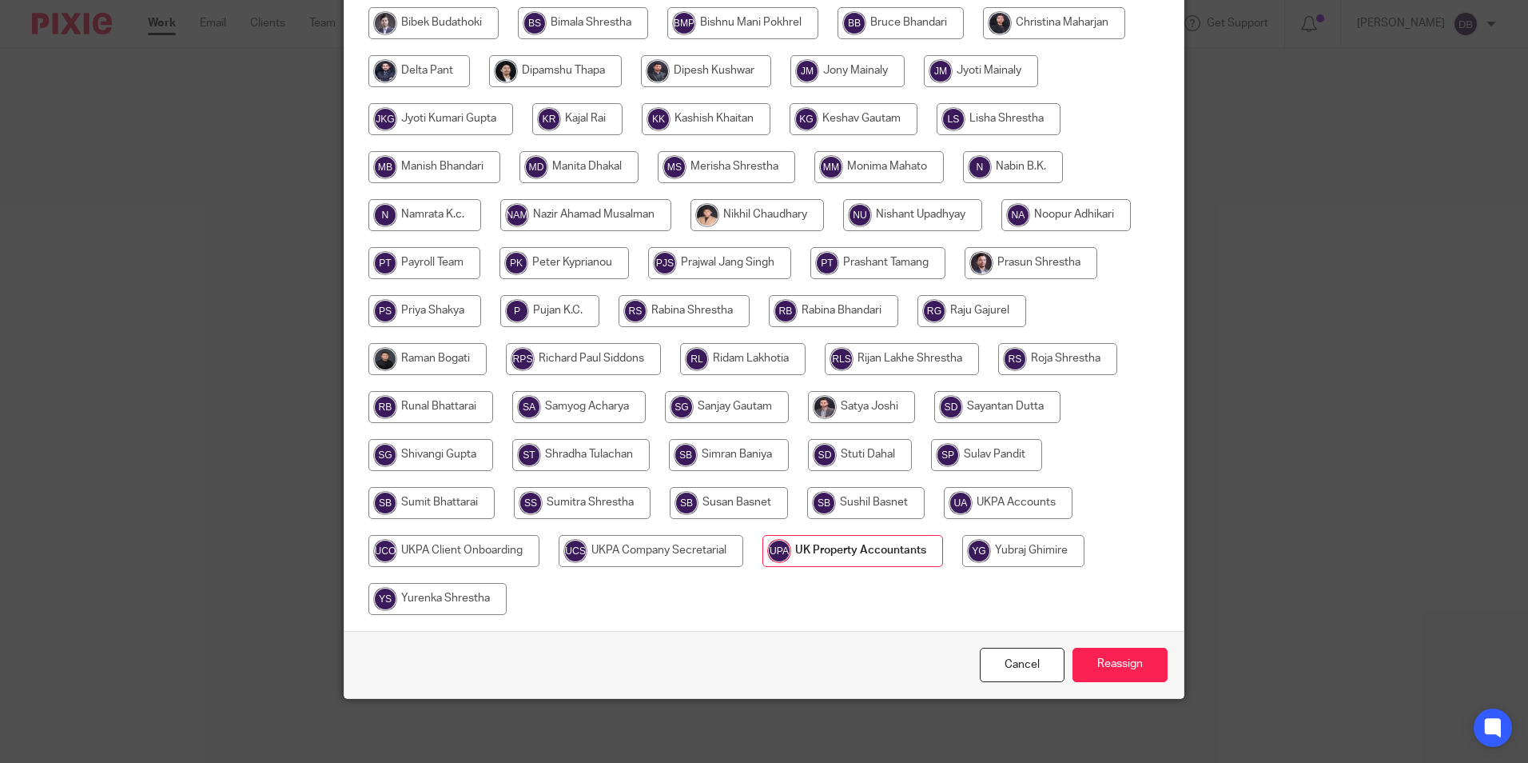
click at [998, 506] on input "radio" at bounding box center [1008, 503] width 129 height 32
radio input "true"
click at [1133, 651] on input "Reassign" at bounding box center [1120, 664] width 95 height 34
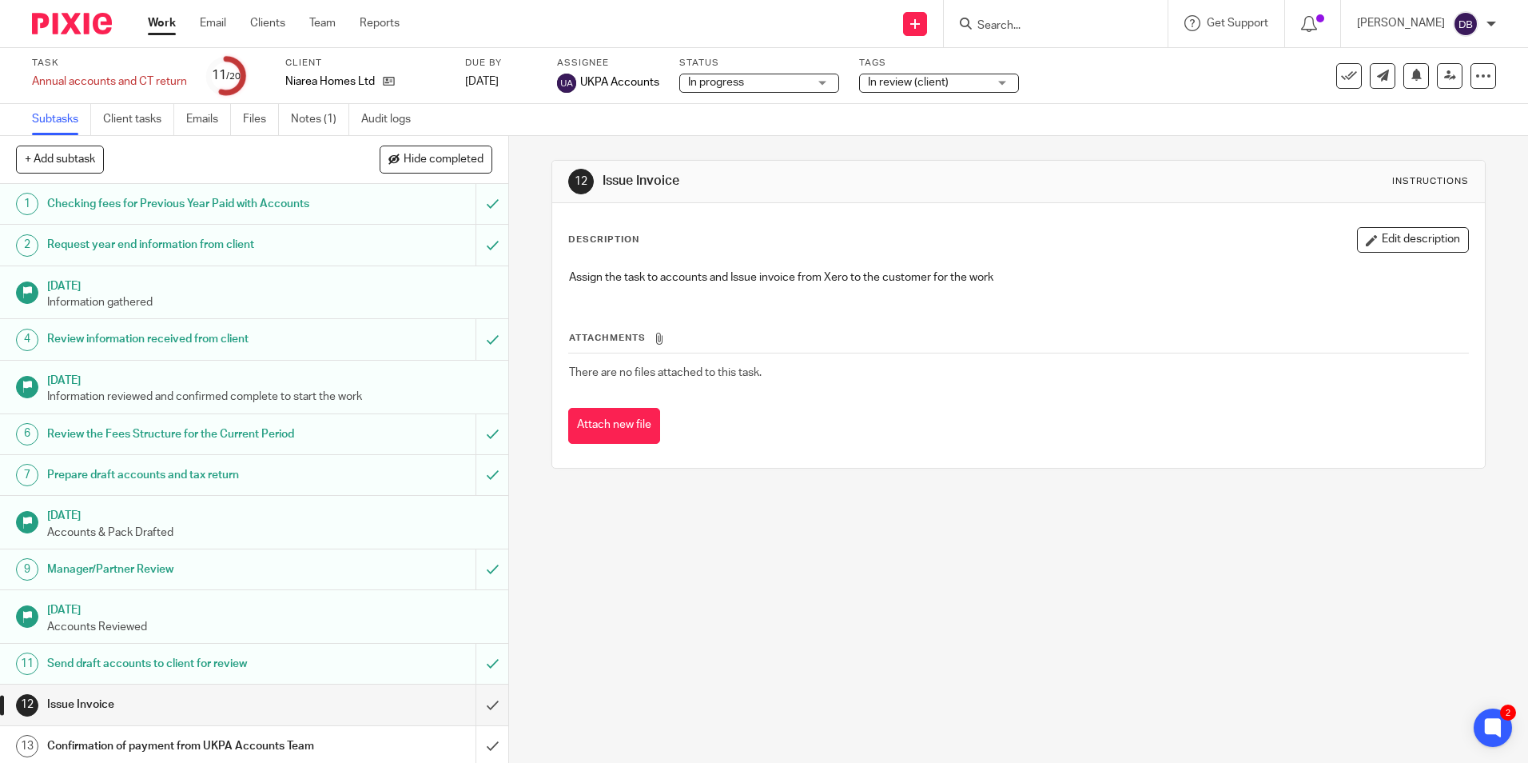
click at [1066, 594] on div "12 Issue Invoice Instructions Description Edit description Assign the task to a…" at bounding box center [1018, 449] width 1019 height 627
